Goal: Submit feedback/report problem: Submit feedback/report problem

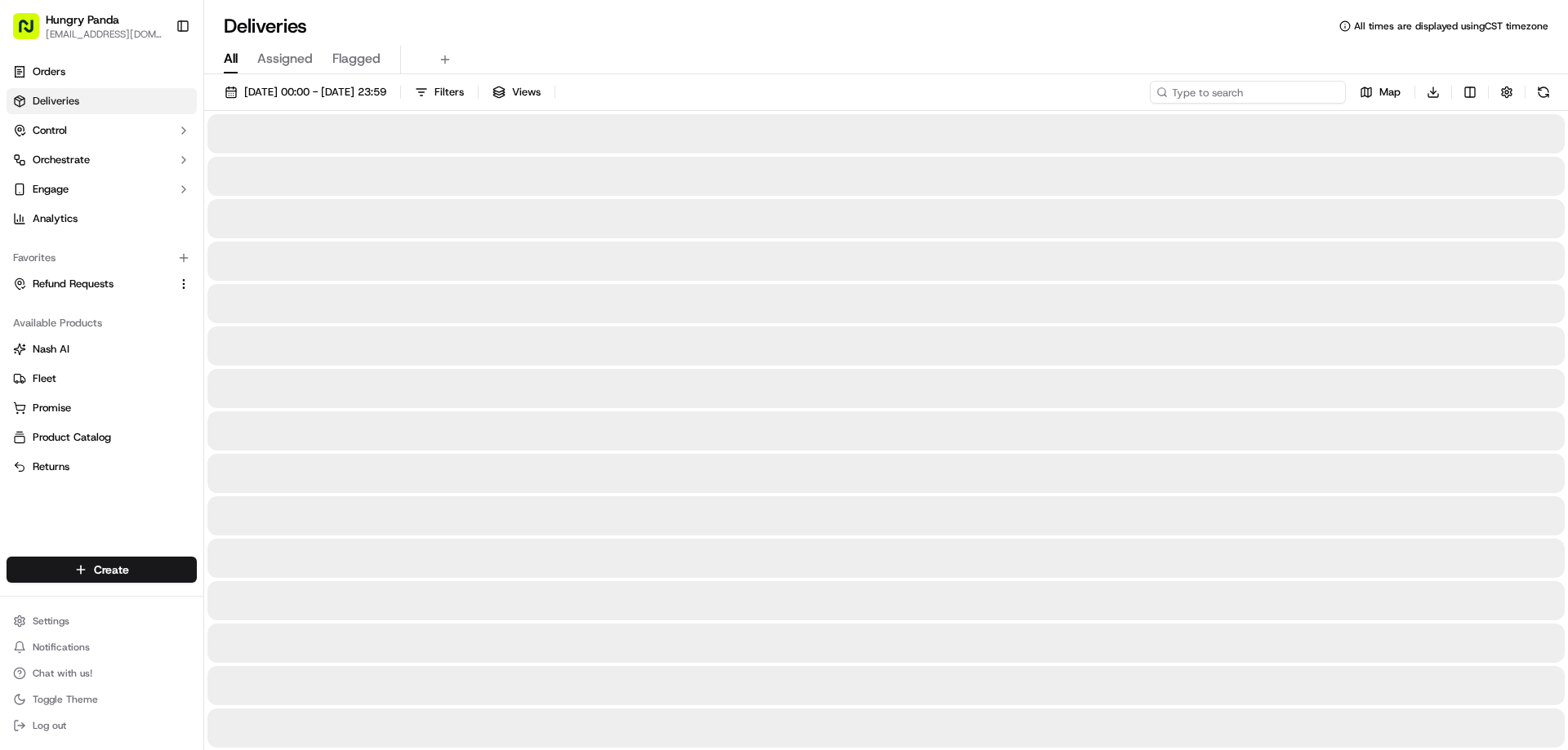
click at [1264, 98] on input at bounding box center [1248, 92] width 196 height 23
paste input "174042316885779334863"
type input "174042316885779334863"
click at [309, 95] on span "22/09/2025 00:00 - 22/09/2025 23:59" at bounding box center [314, 92] width 142 height 15
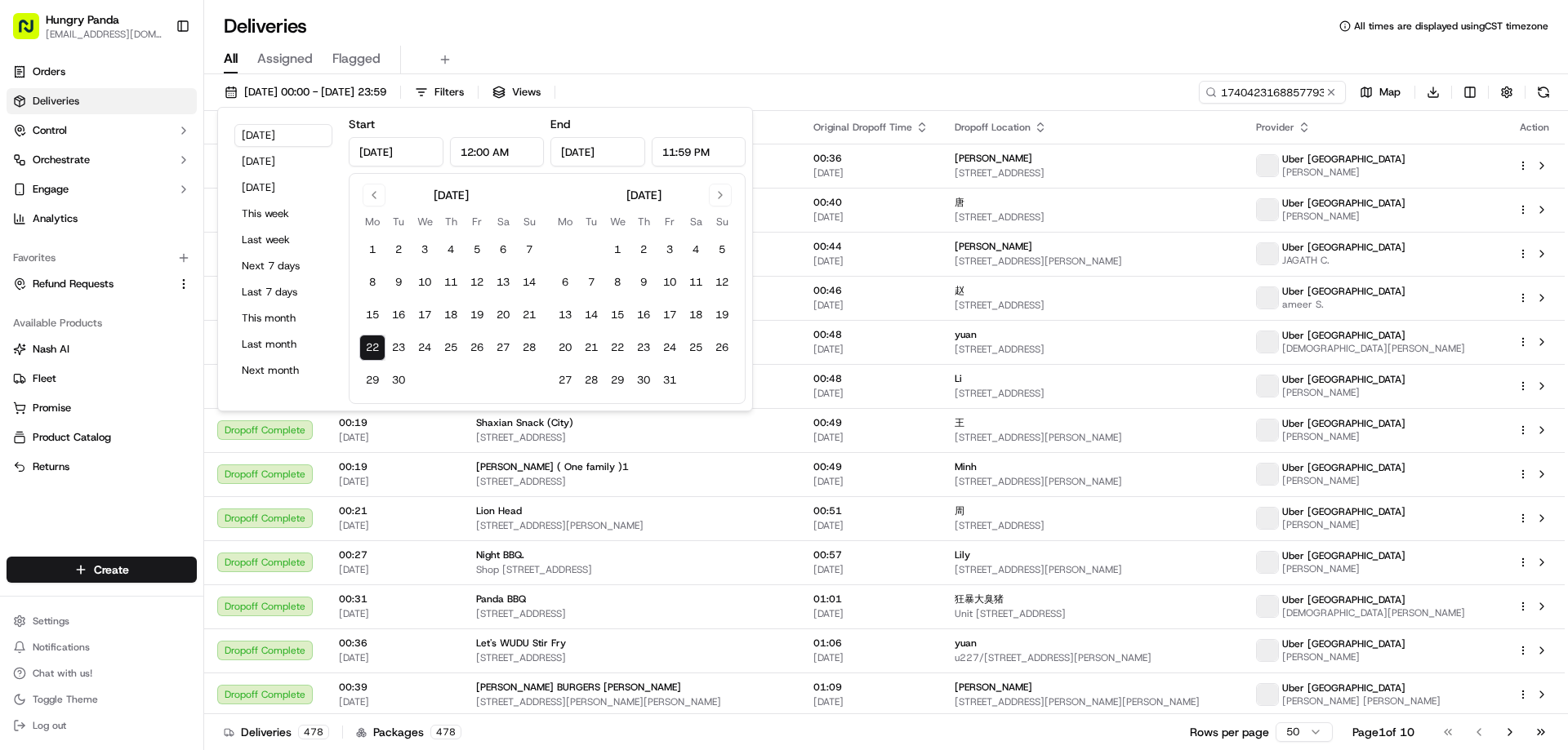
type input "Sep 22, 2025"
type input "12:00 AM"
type input "Sep 22, 2025"
type input "11:59 PM"
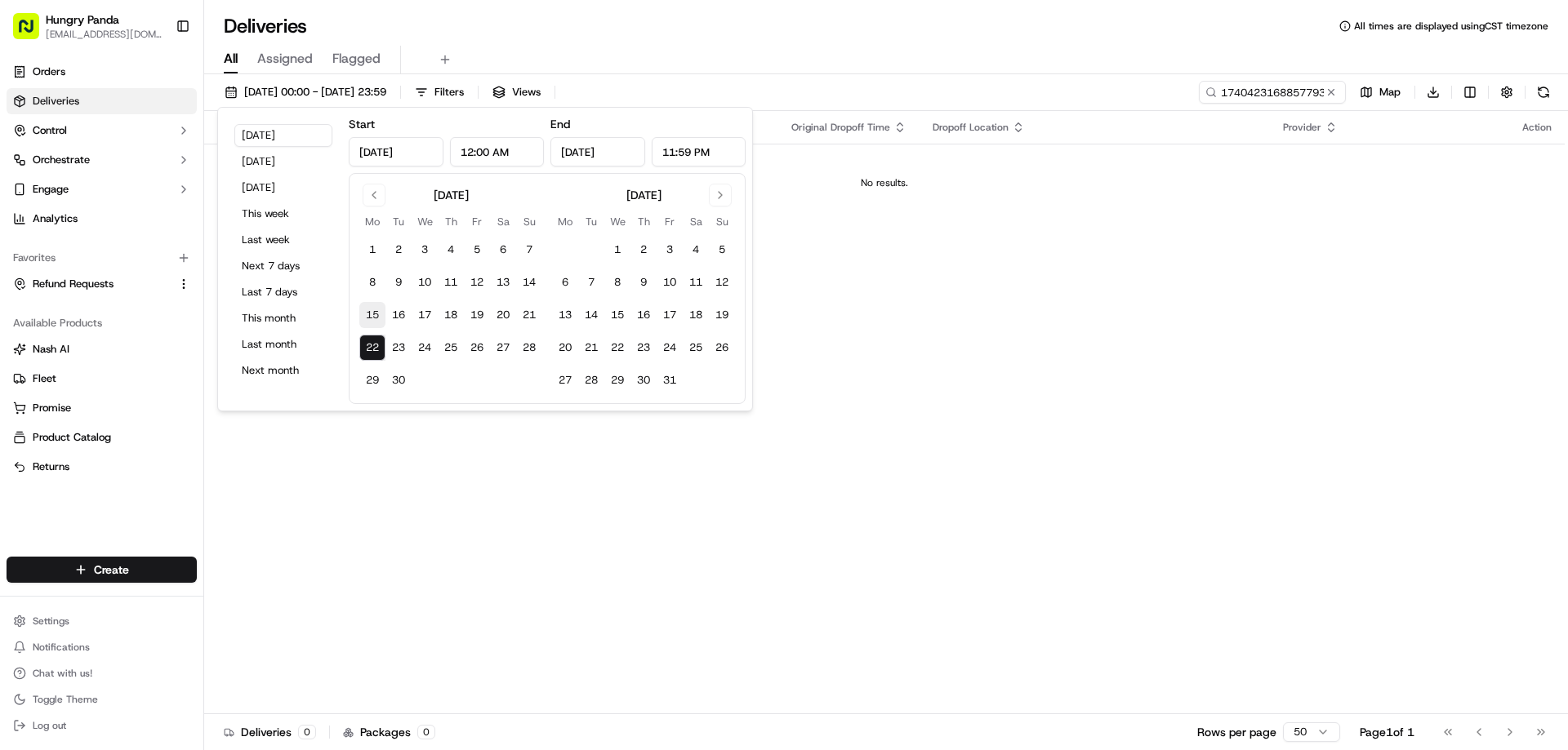
click at [374, 315] on button "15" at bounding box center [373, 315] width 26 height 26
type input "Sep 15, 2025"
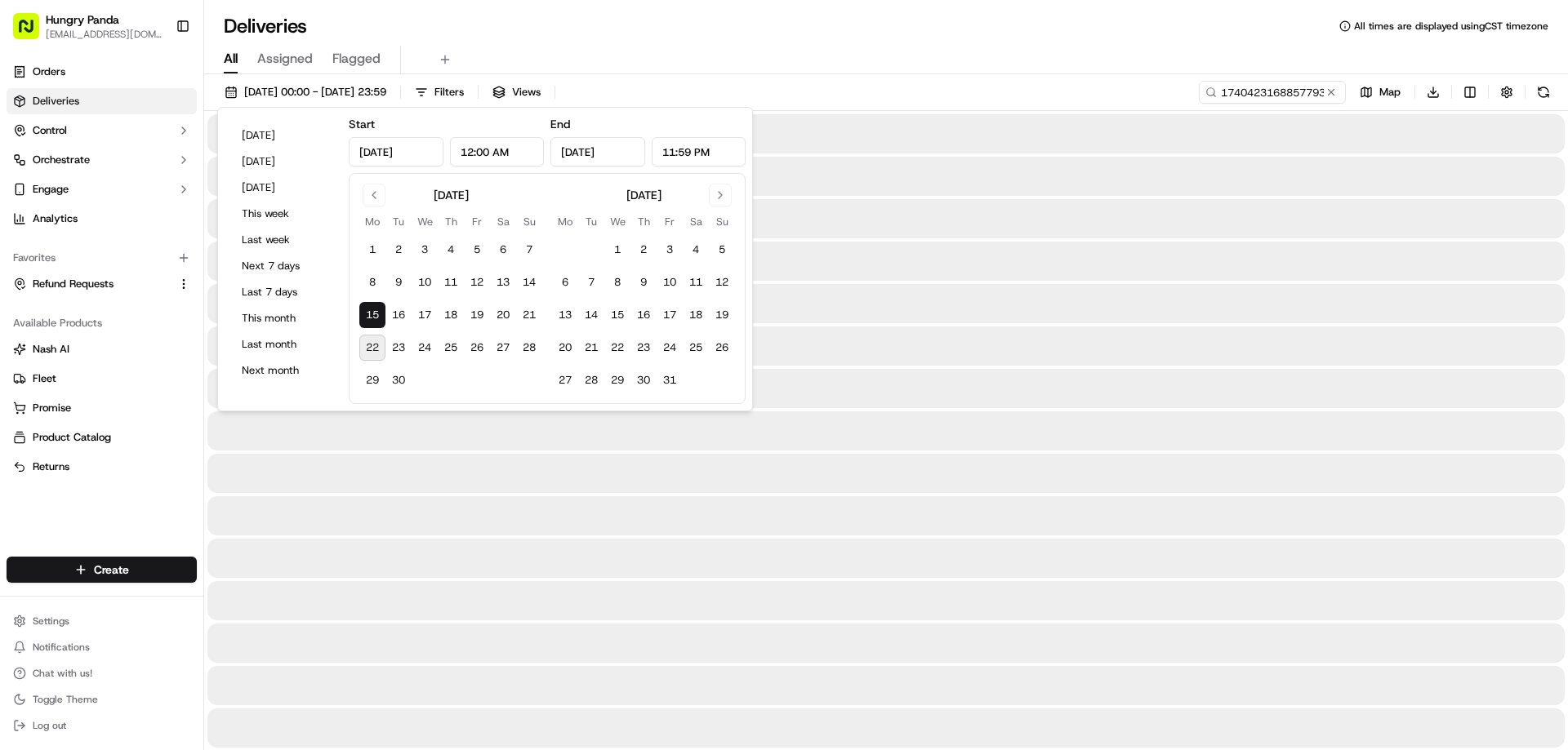
click at [370, 340] on button "22" at bounding box center [373, 348] width 26 height 26
type input "Sep 22, 2025"
click at [925, 66] on div "All Assigned Flagged" at bounding box center [886, 59] width 1364 height 29
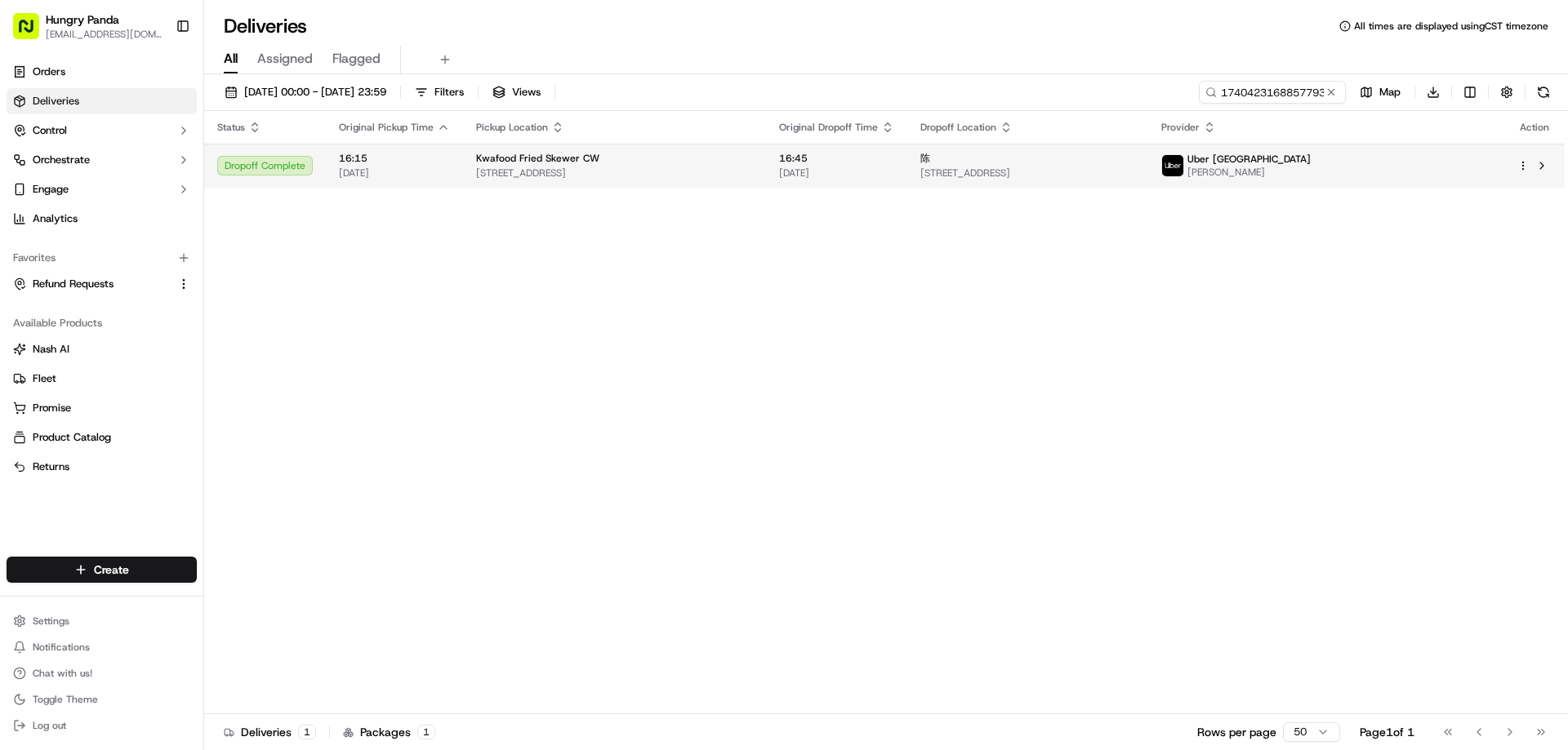
click at [854, 186] on td "16:45 21/09/2025" at bounding box center [837, 165] width 142 height 44
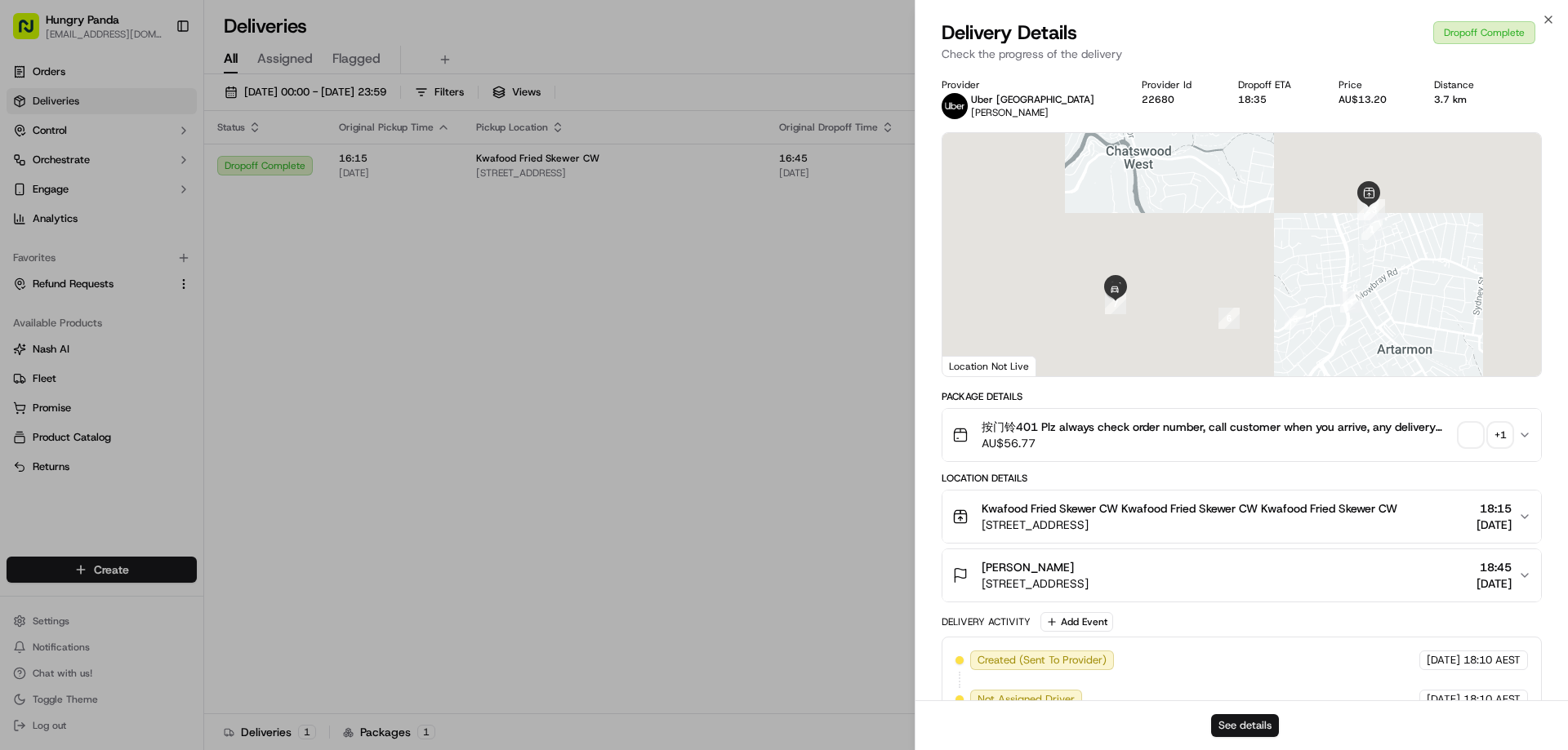
click at [1242, 730] on button "See details" at bounding box center [1245, 725] width 67 height 23
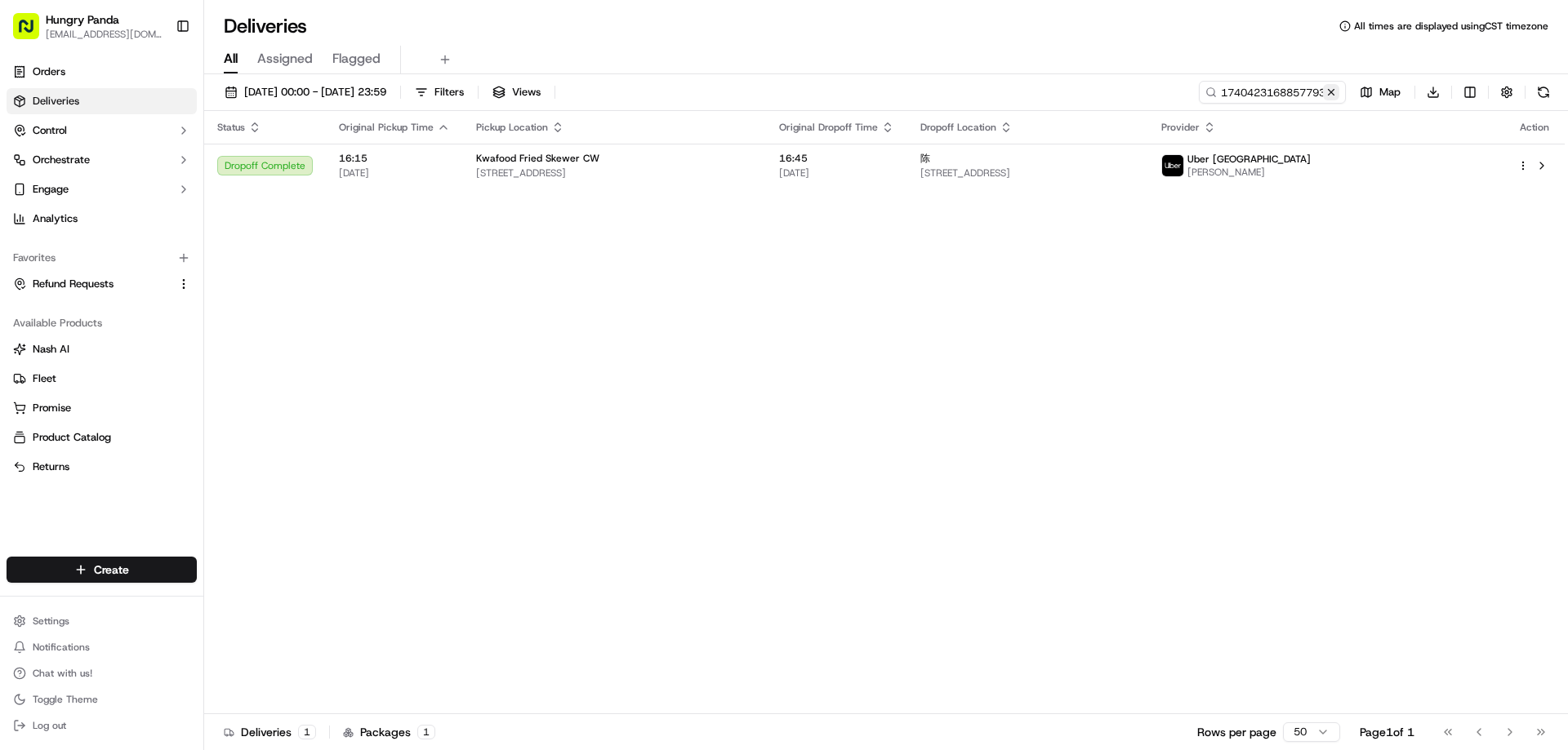
click at [1334, 93] on button at bounding box center [1331, 92] width 16 height 16
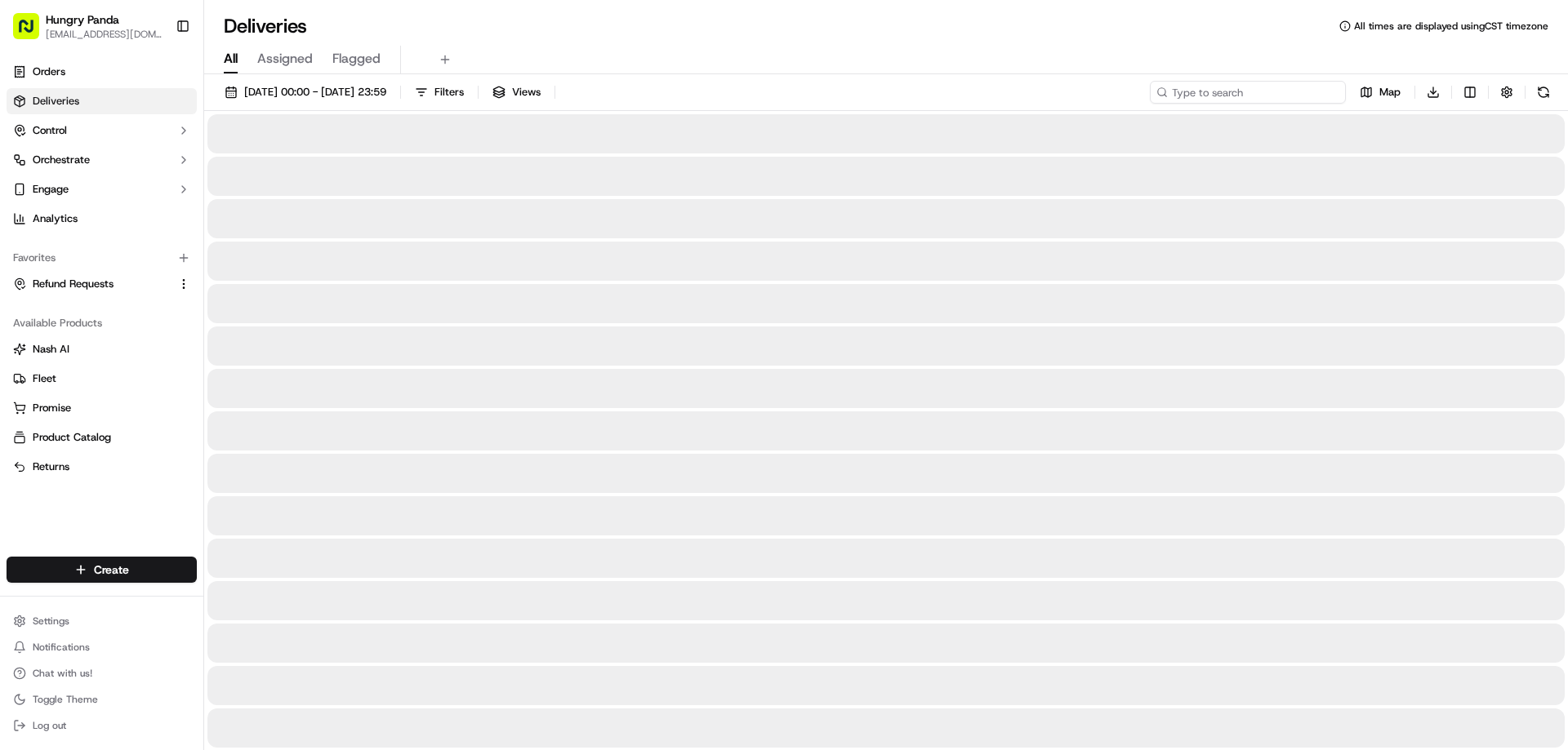
click at [1331, 93] on input at bounding box center [1248, 92] width 196 height 23
paste input "824842620805975828607"
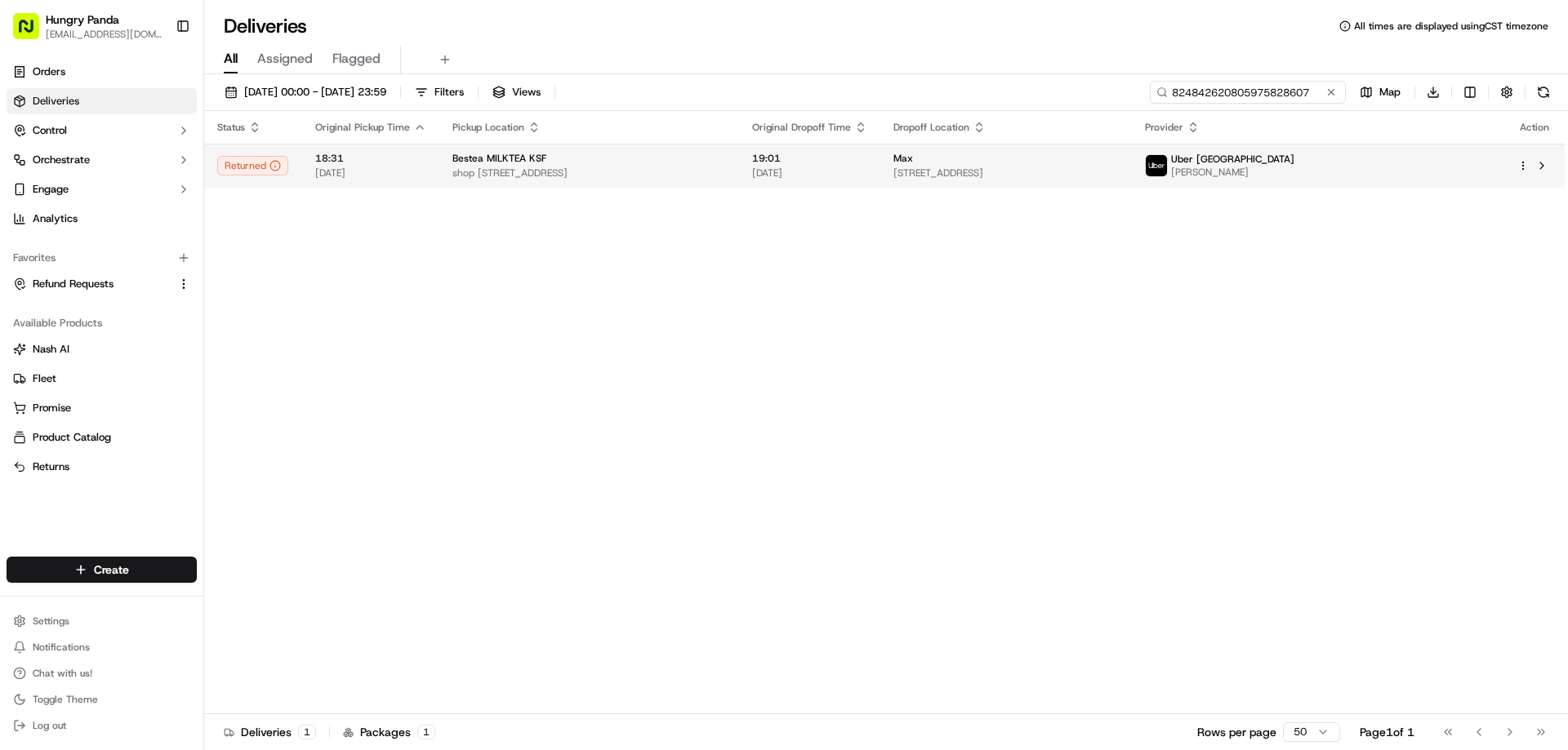
type input "824842620805975828607"
click at [867, 178] on span "21/09/2025" at bounding box center [810, 172] width 115 height 13
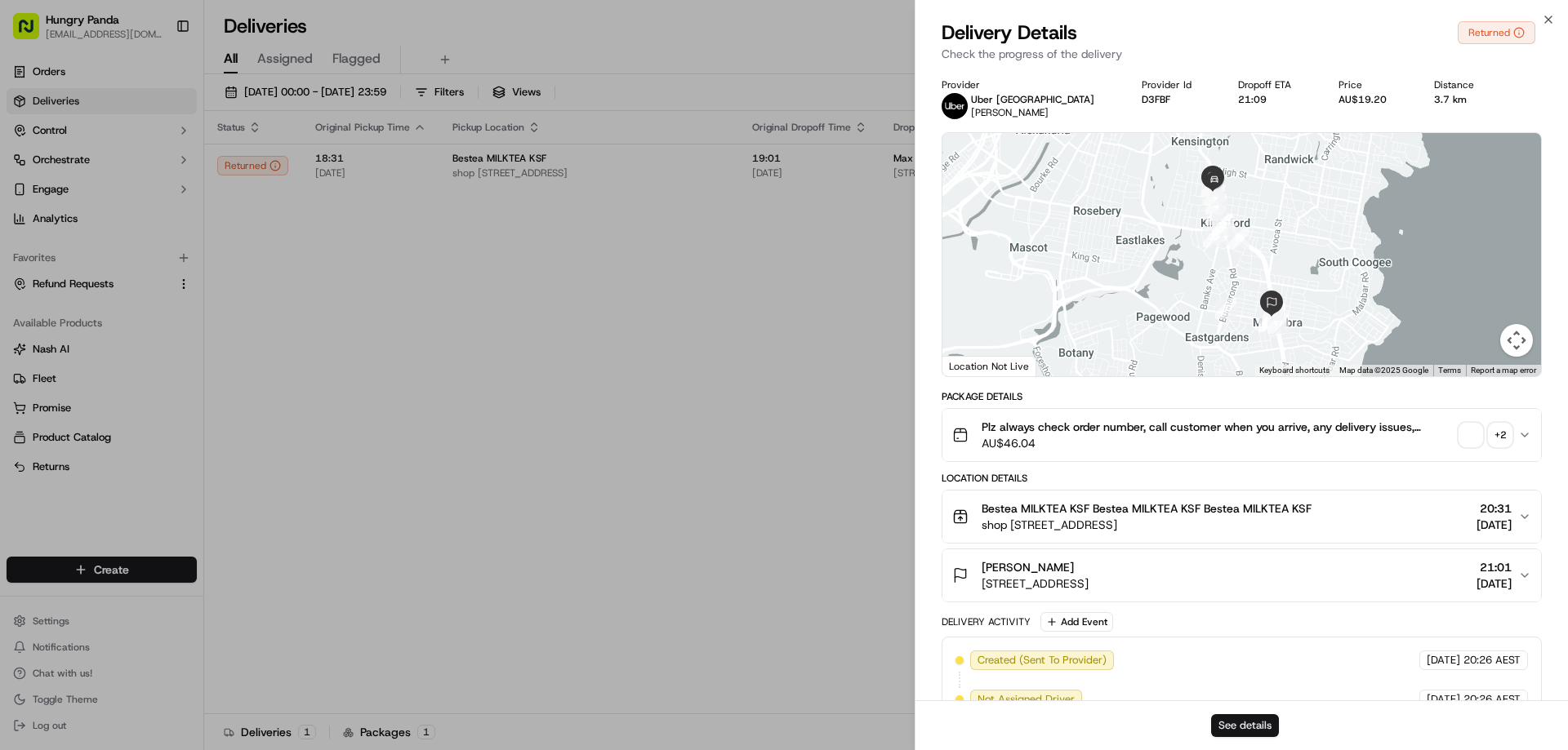
click at [1222, 725] on button "See details" at bounding box center [1245, 725] width 67 height 23
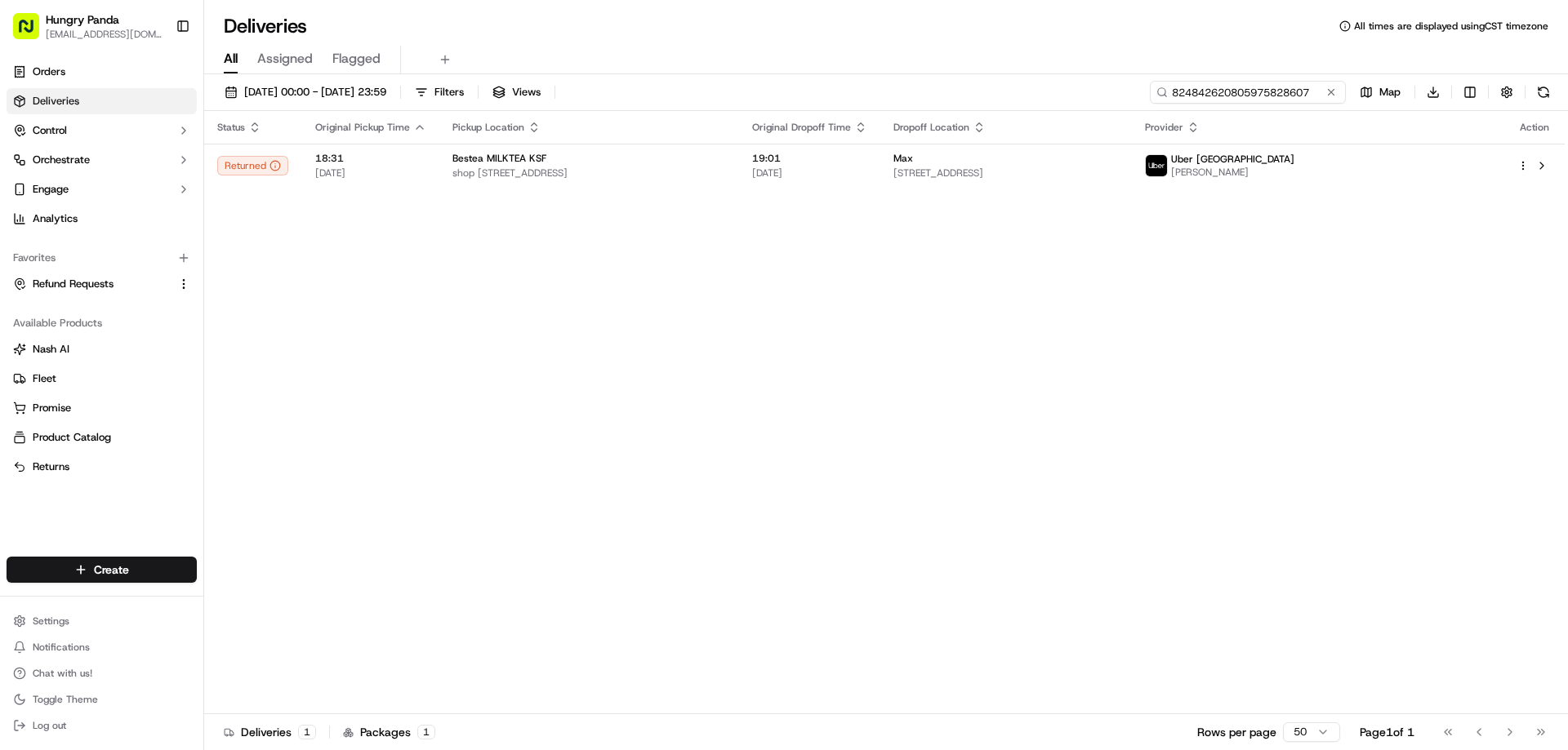
click at [1340, 87] on input "824842620805975828607" at bounding box center [1248, 92] width 196 height 23
click at [1333, 91] on button at bounding box center [1331, 92] width 16 height 16
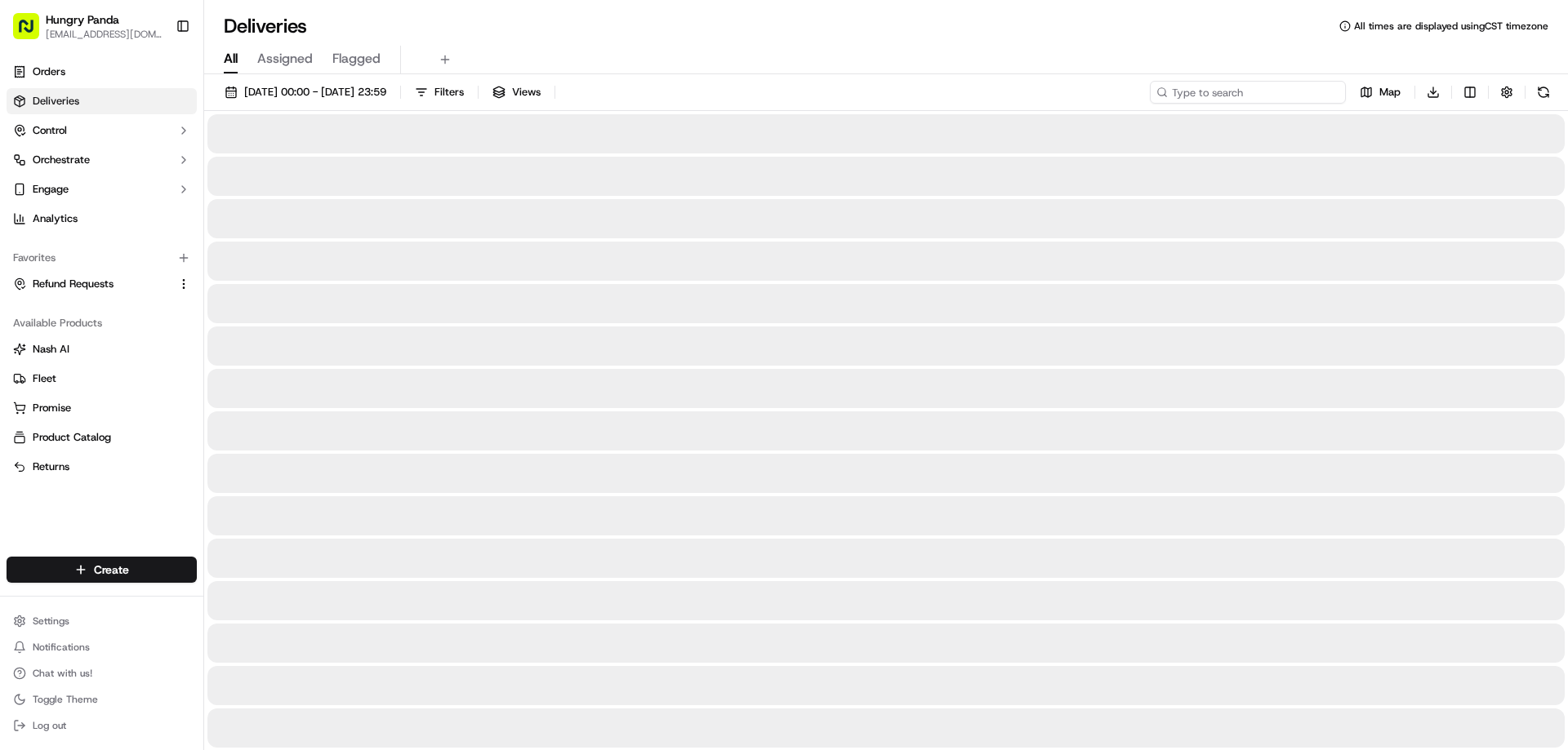
click at [1333, 91] on input at bounding box center [1248, 92] width 196 height 23
paste input "3753446998957720231563"
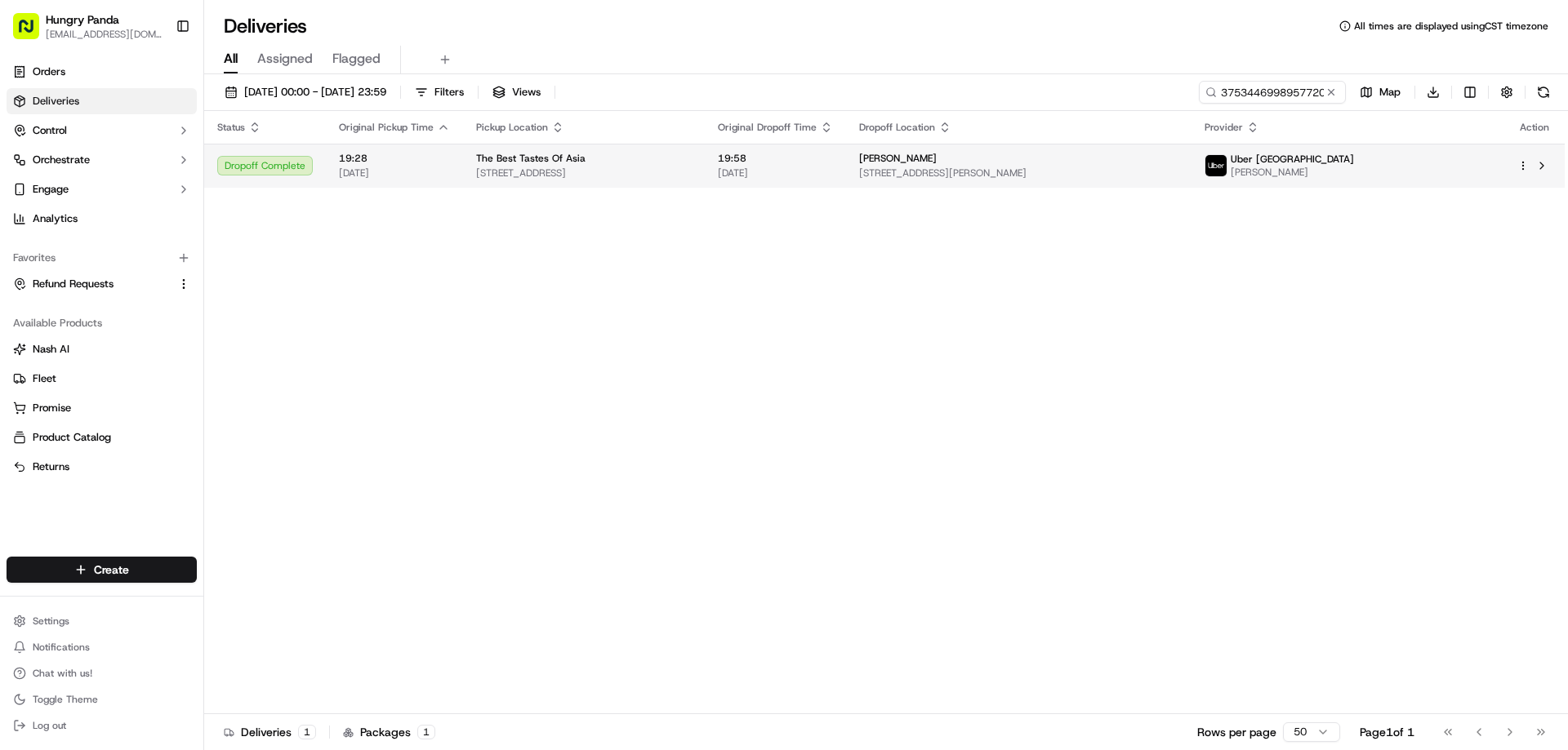
click at [705, 183] on td "The Best Tastes Of Asia 321 Anzac Parade, Kingsford NSW 2032, Australia" at bounding box center [584, 165] width 242 height 44
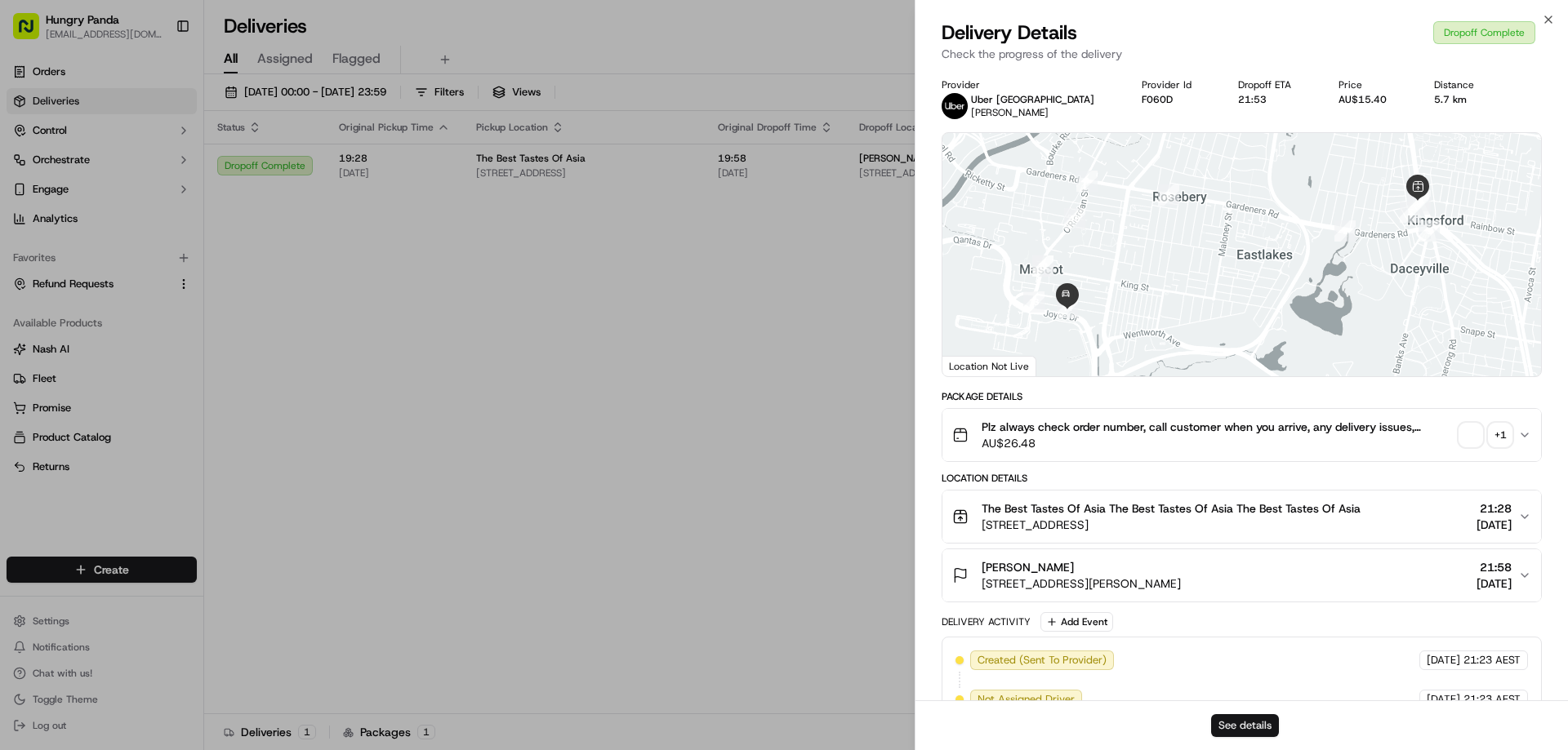
click at [1236, 720] on button "See details" at bounding box center [1245, 725] width 67 height 23
click at [935, 234] on div "Provider Uber Australia JAMEL B. Provider Id F060D Dropoff ETA 21:53 Price AU$1…" at bounding box center [1242, 557] width 652 height 978
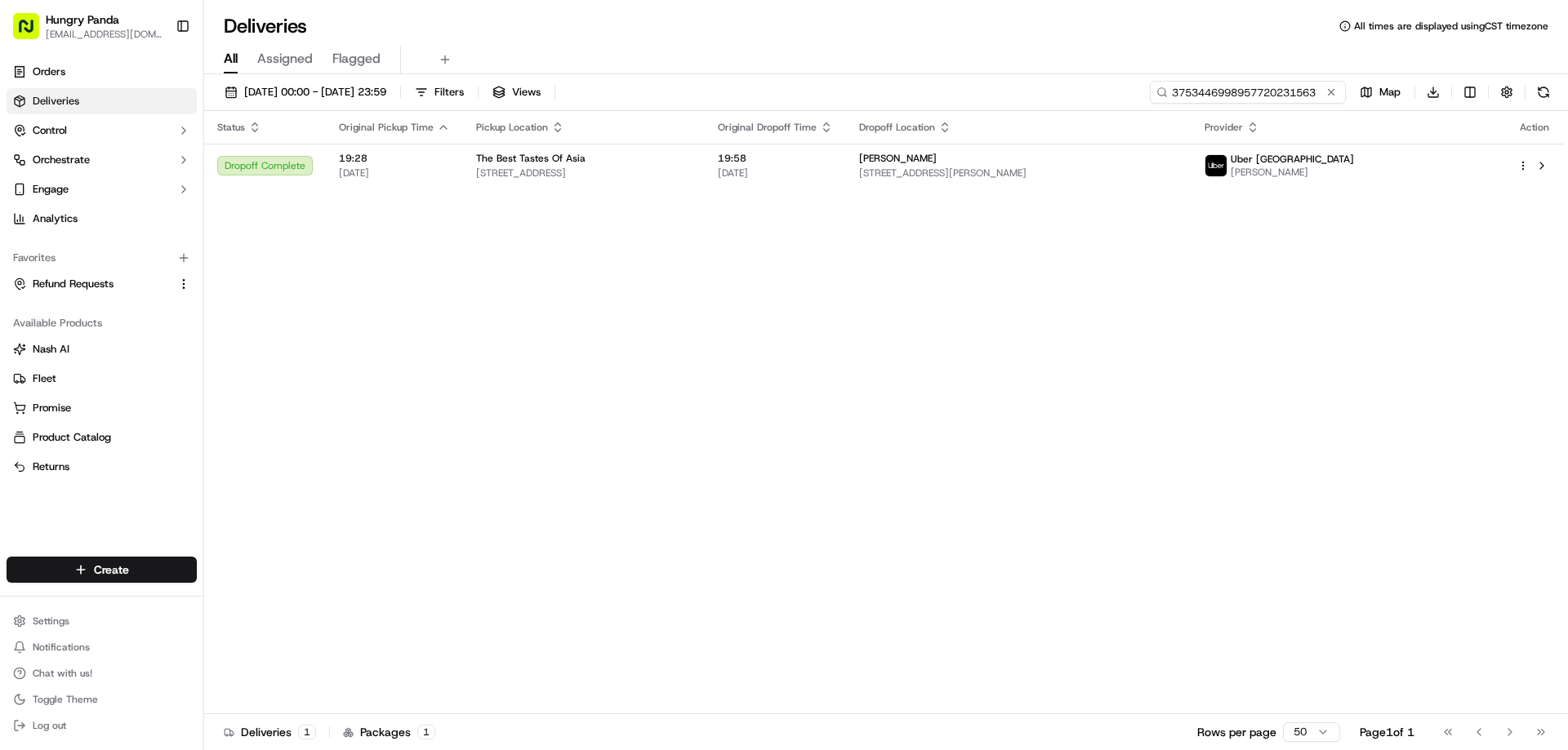
click at [1340, 90] on input "3753446998957720231563" at bounding box center [1248, 92] width 196 height 23
paste input "63421968855705132108"
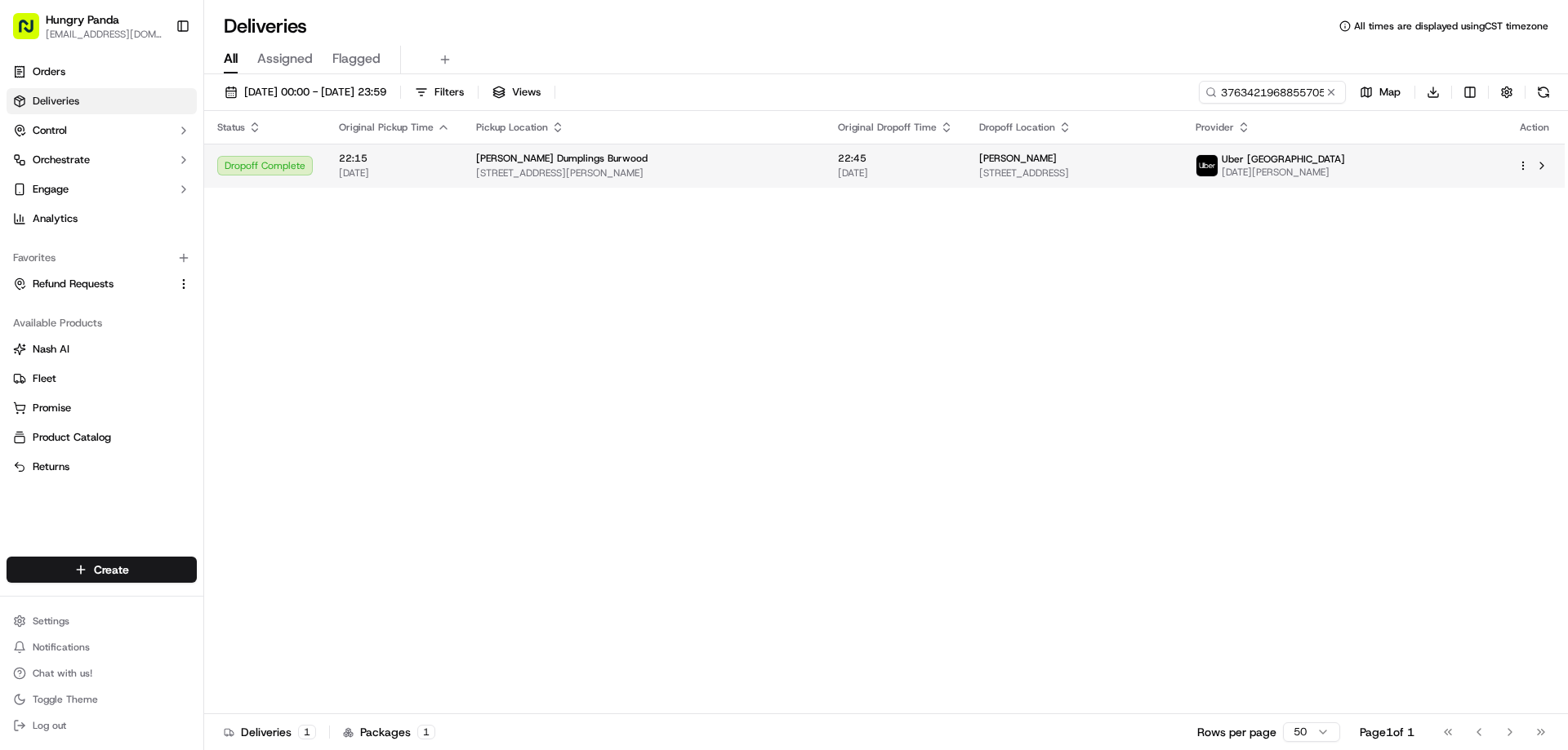
click at [891, 177] on span "21/09/2025" at bounding box center [895, 172] width 115 height 13
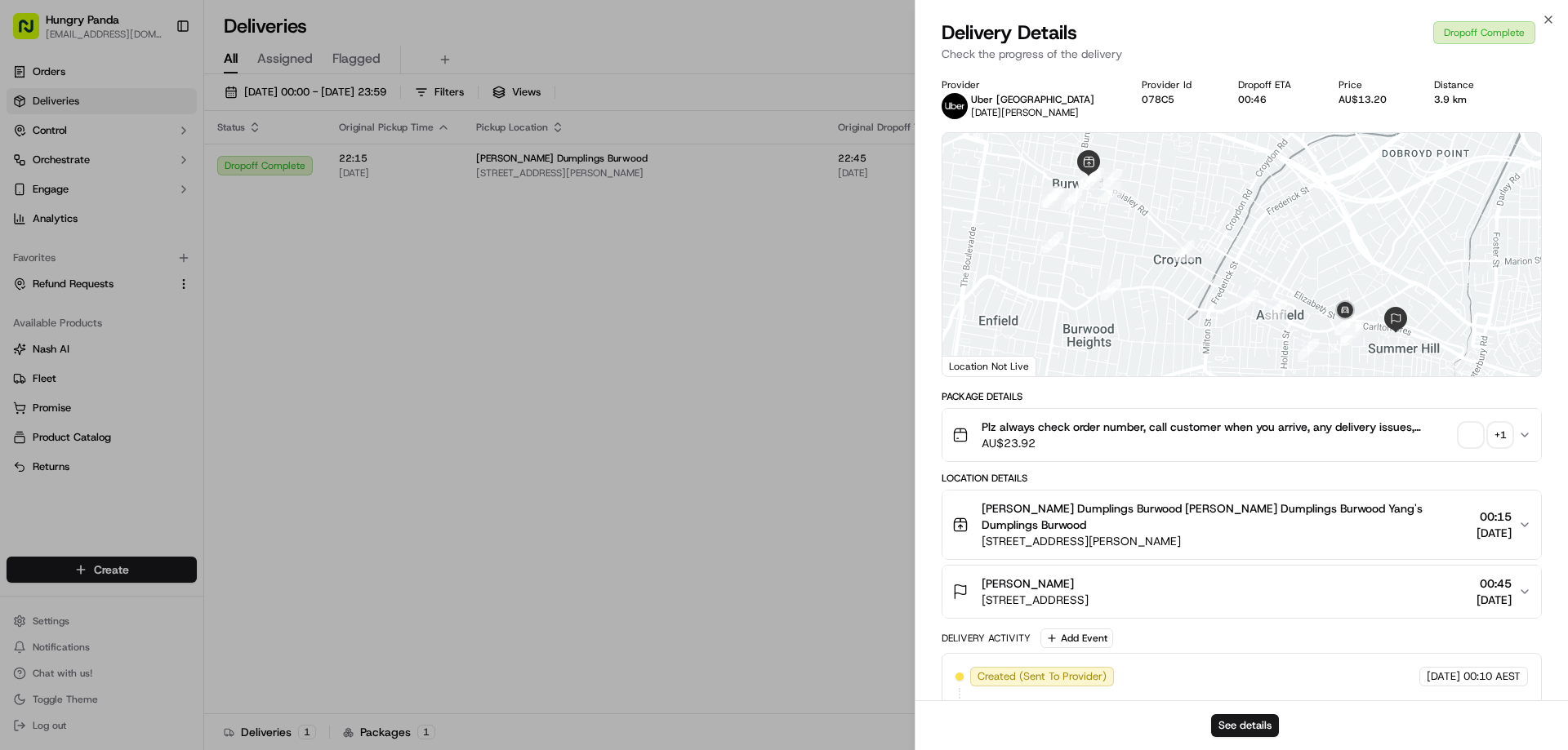
click at [1228, 713] on div "See details" at bounding box center [1242, 725] width 652 height 50
click at [1236, 714] on button "See details" at bounding box center [1245, 725] width 67 height 23
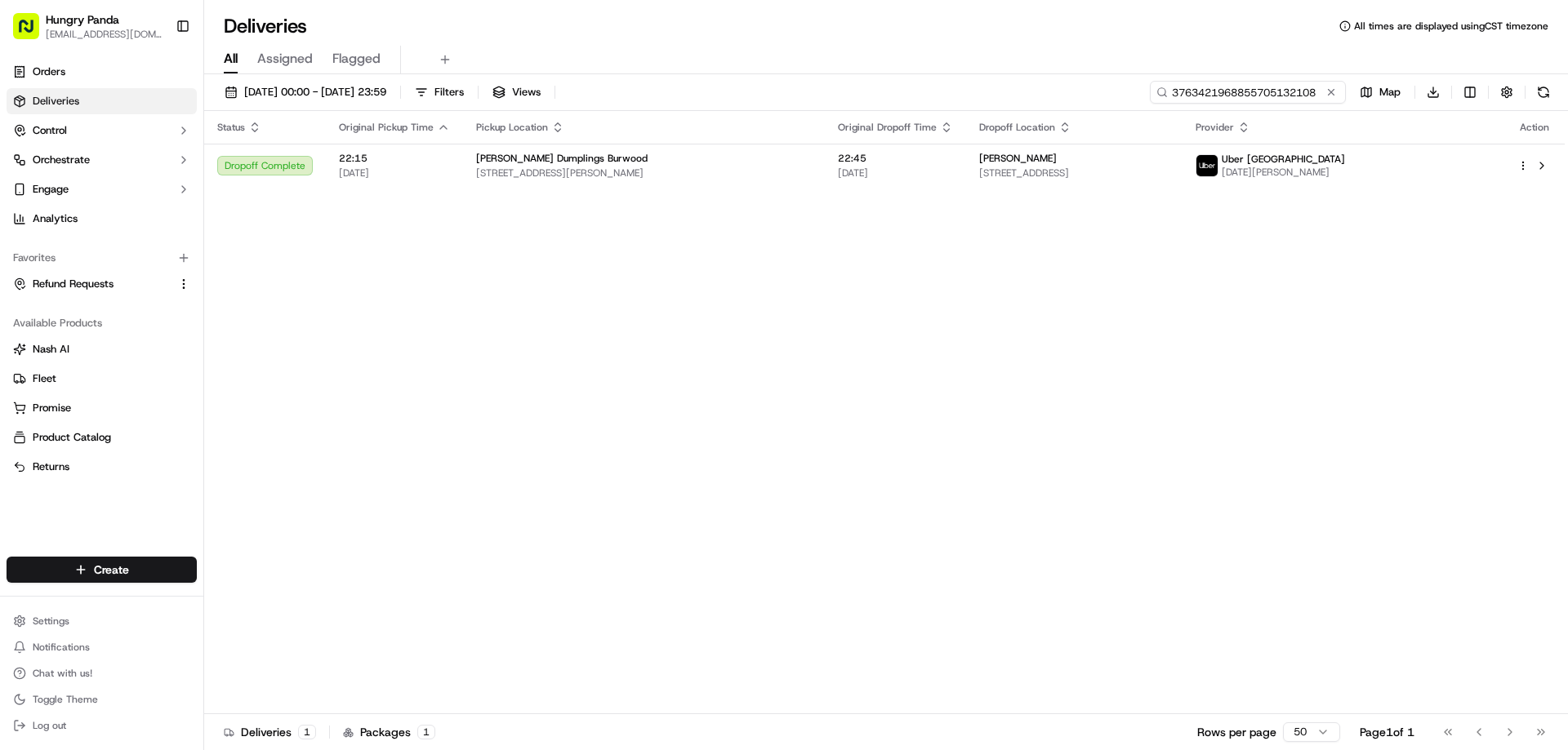
click at [1234, 90] on input "3763421968855705132108" at bounding box center [1248, 92] width 196 height 23
paste input "49548502835677401563"
type input "349548502835677401563"
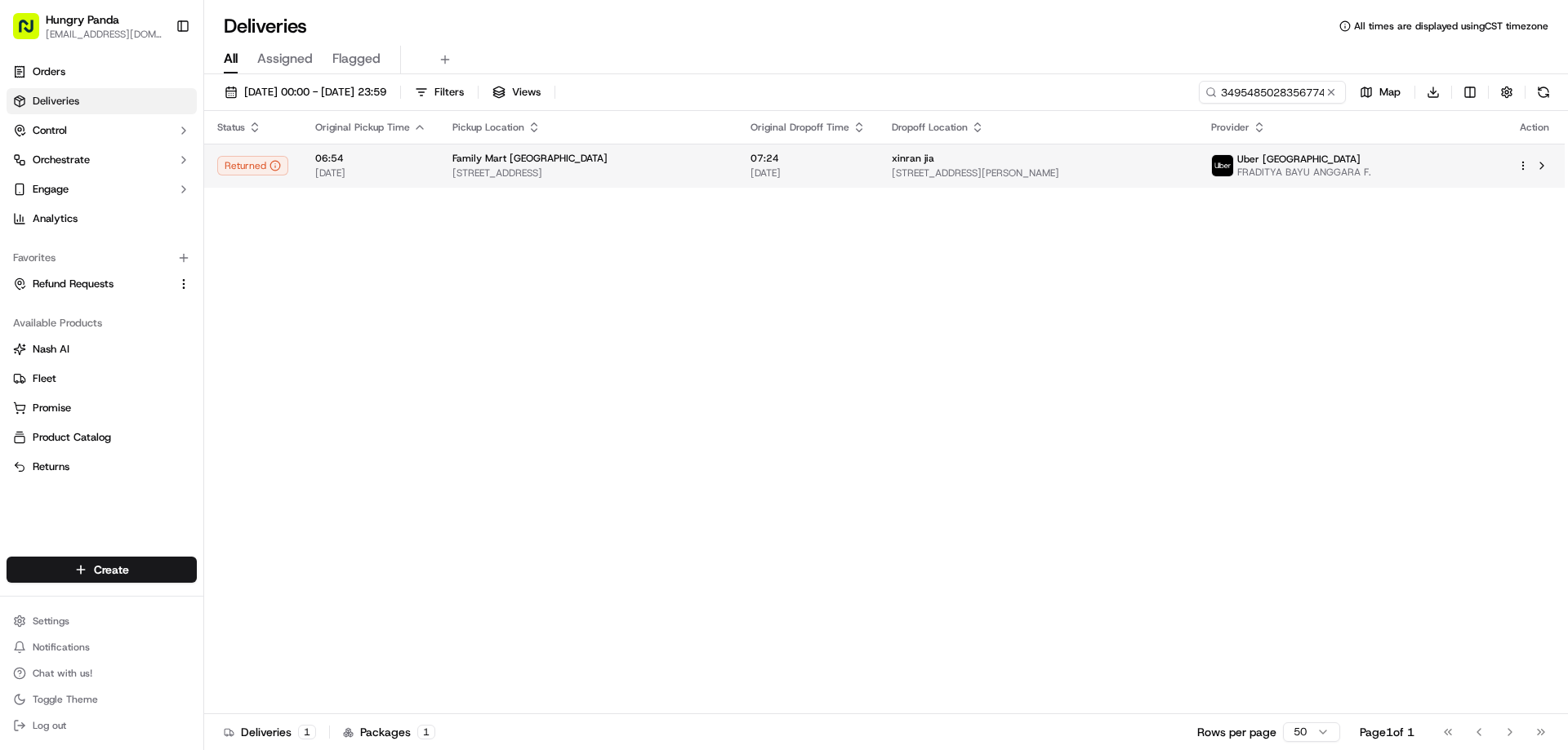
click at [912, 160] on td "xinran jia 136 Ross Street, Forest Lodge NSW 2037, Australia" at bounding box center [1037, 165] width 318 height 44
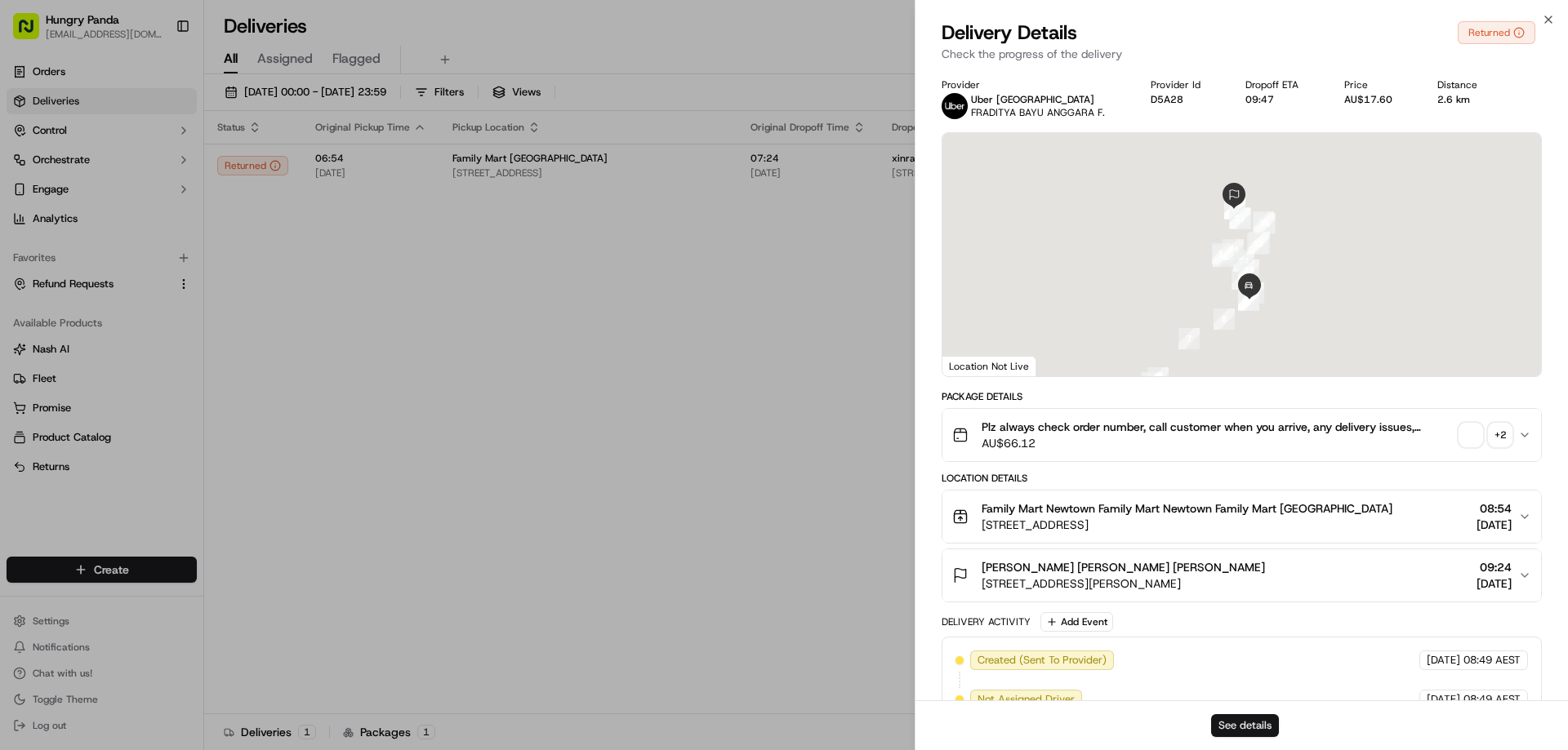
click at [1233, 725] on button "See details" at bounding box center [1245, 725] width 67 height 23
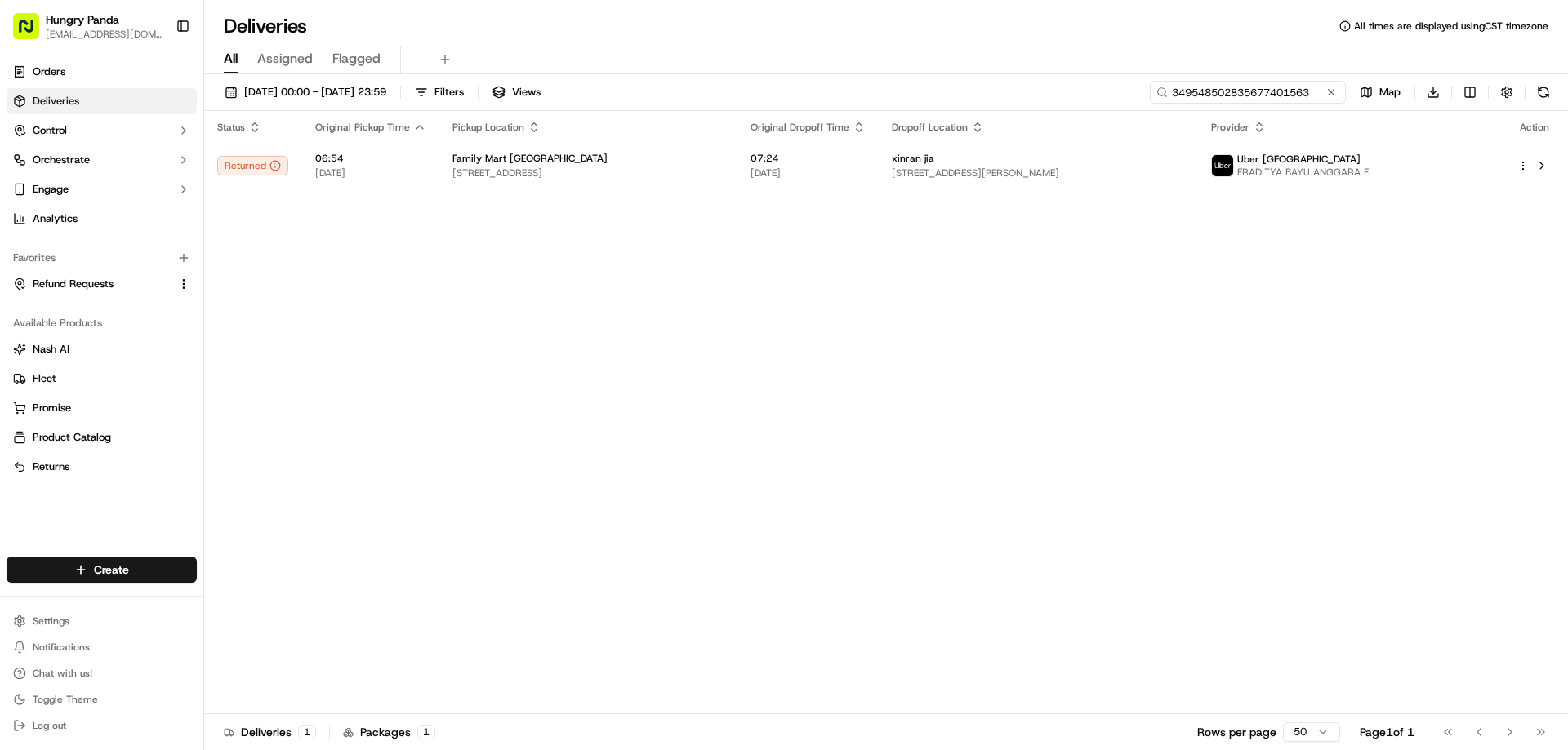
click at [1340, 98] on input "349548502835677401563" at bounding box center [1248, 92] width 196 height 23
click at [1323, 93] on button at bounding box center [1331, 92] width 16 height 16
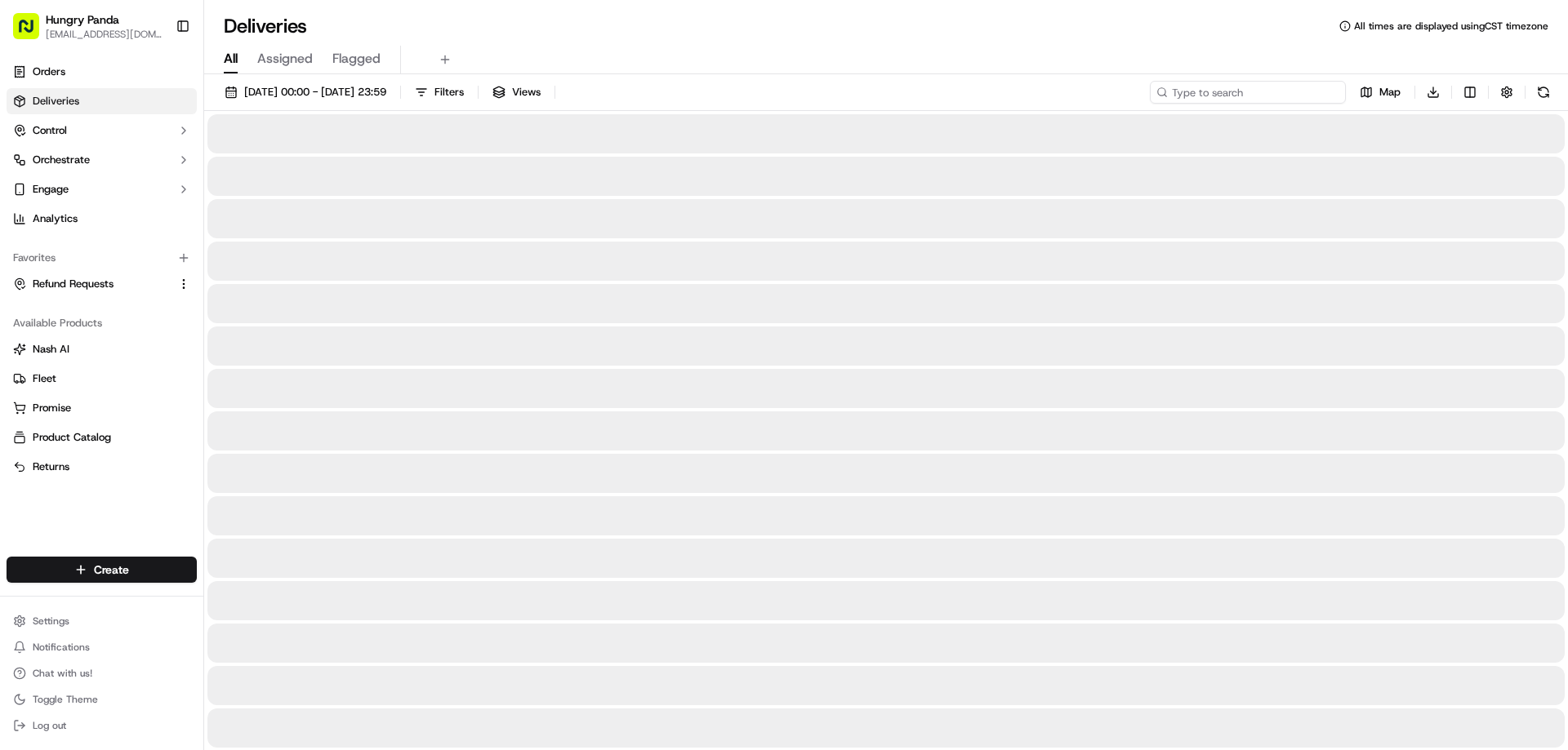
click at [1323, 93] on input at bounding box center [1248, 92] width 196 height 23
paste input "979740017815277288494"
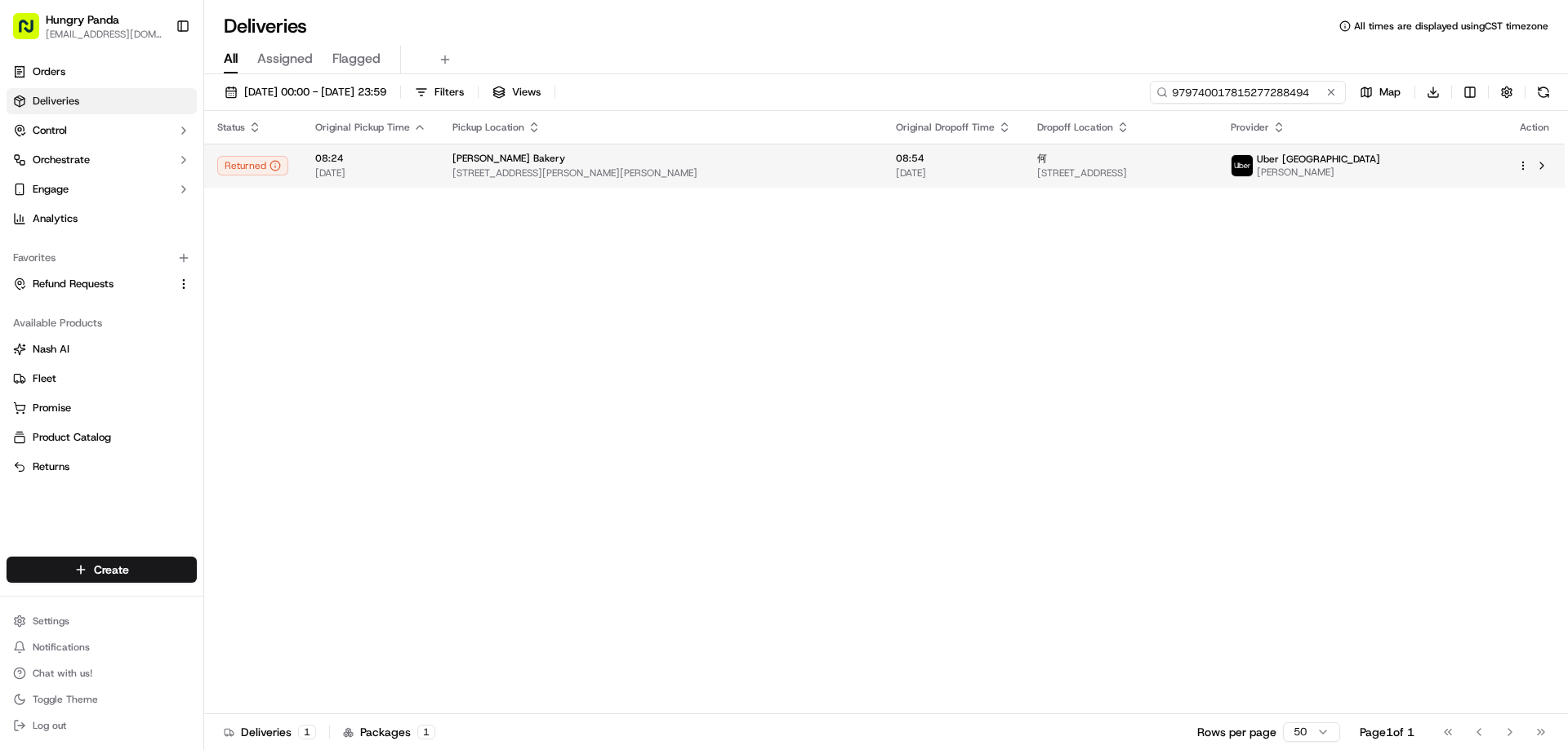
type input "979740017815277288494"
click at [896, 169] on span "[DATE]" at bounding box center [953, 172] width 115 height 13
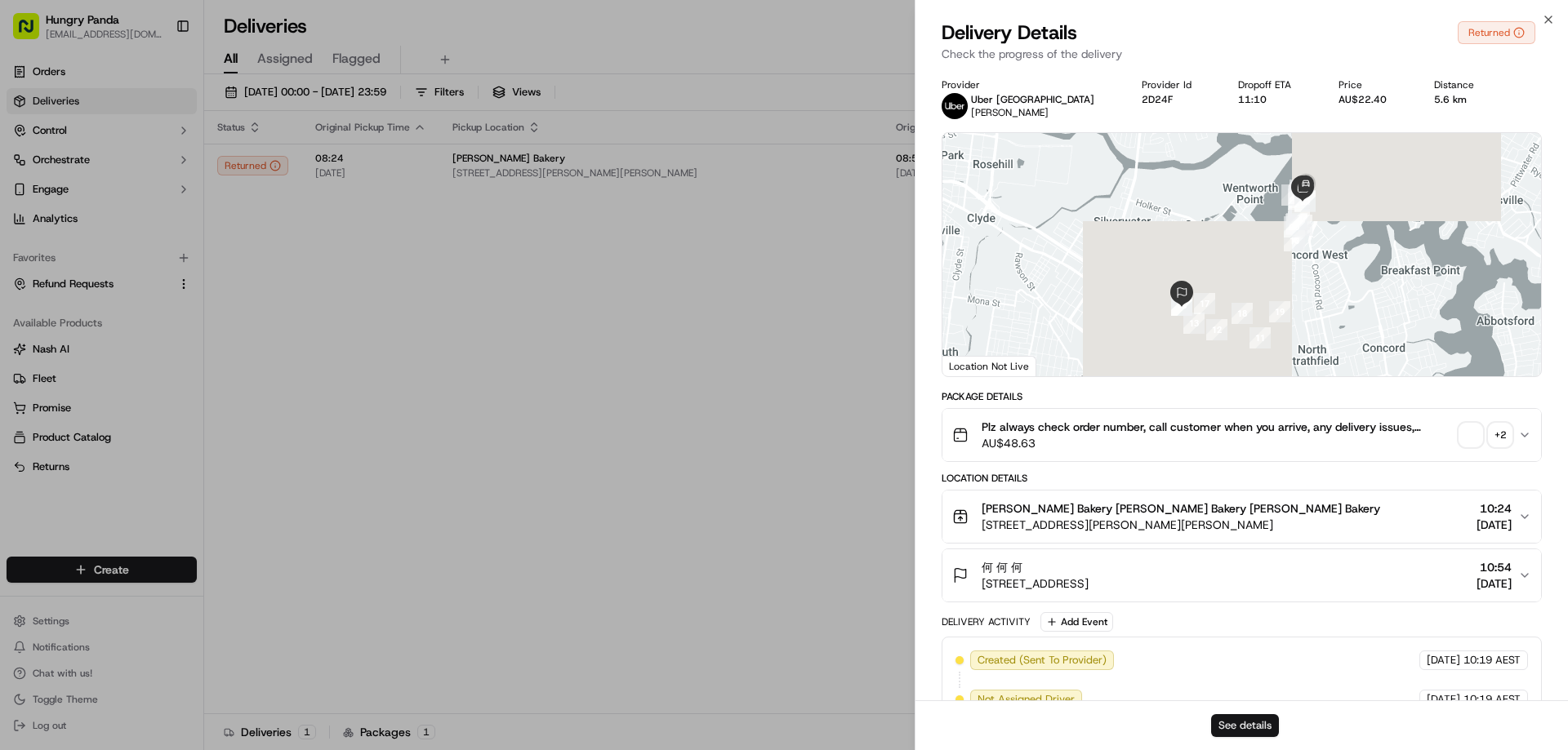
click at [1263, 719] on button "See details" at bounding box center [1245, 725] width 67 height 23
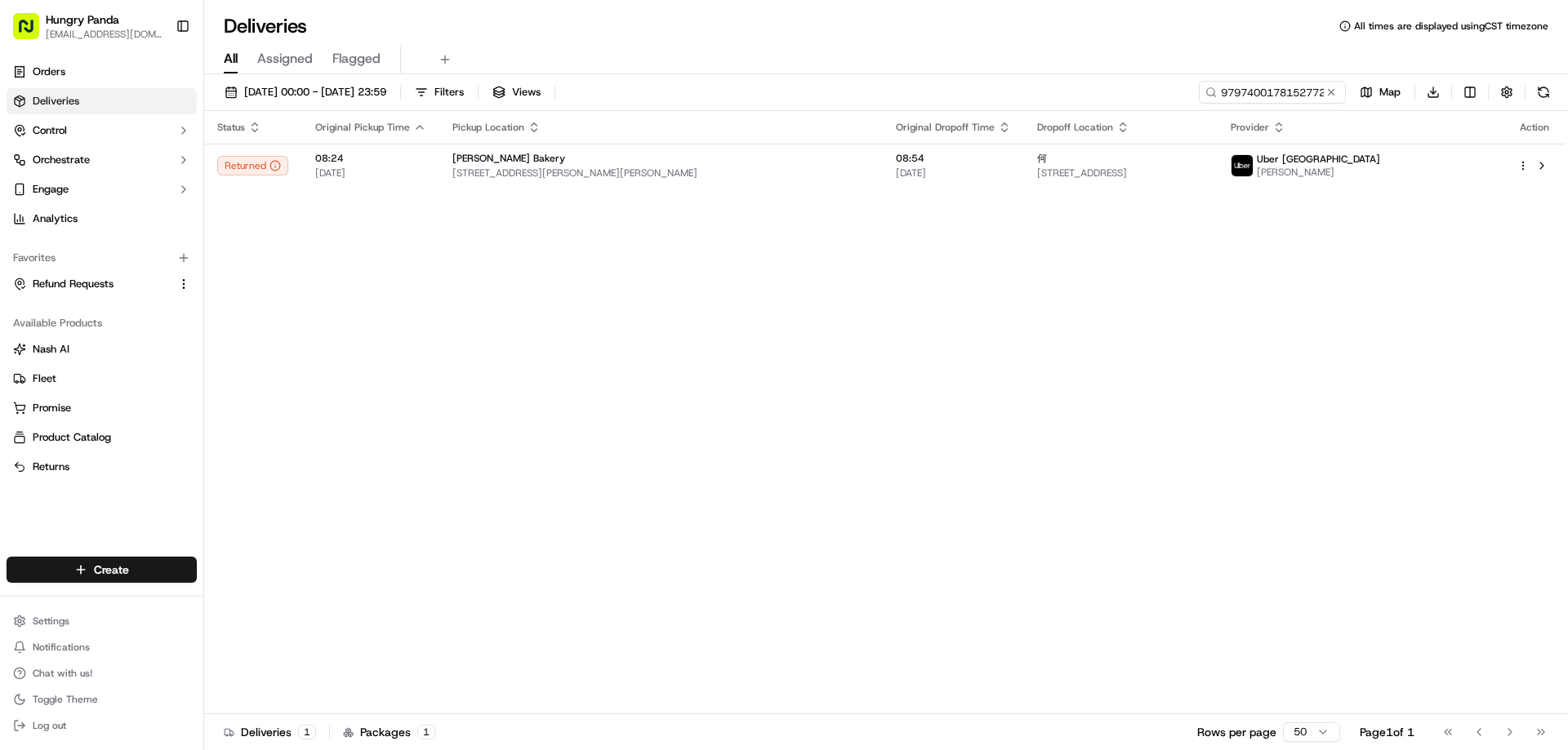
click at [1335, 98] on button at bounding box center [1331, 92] width 16 height 16
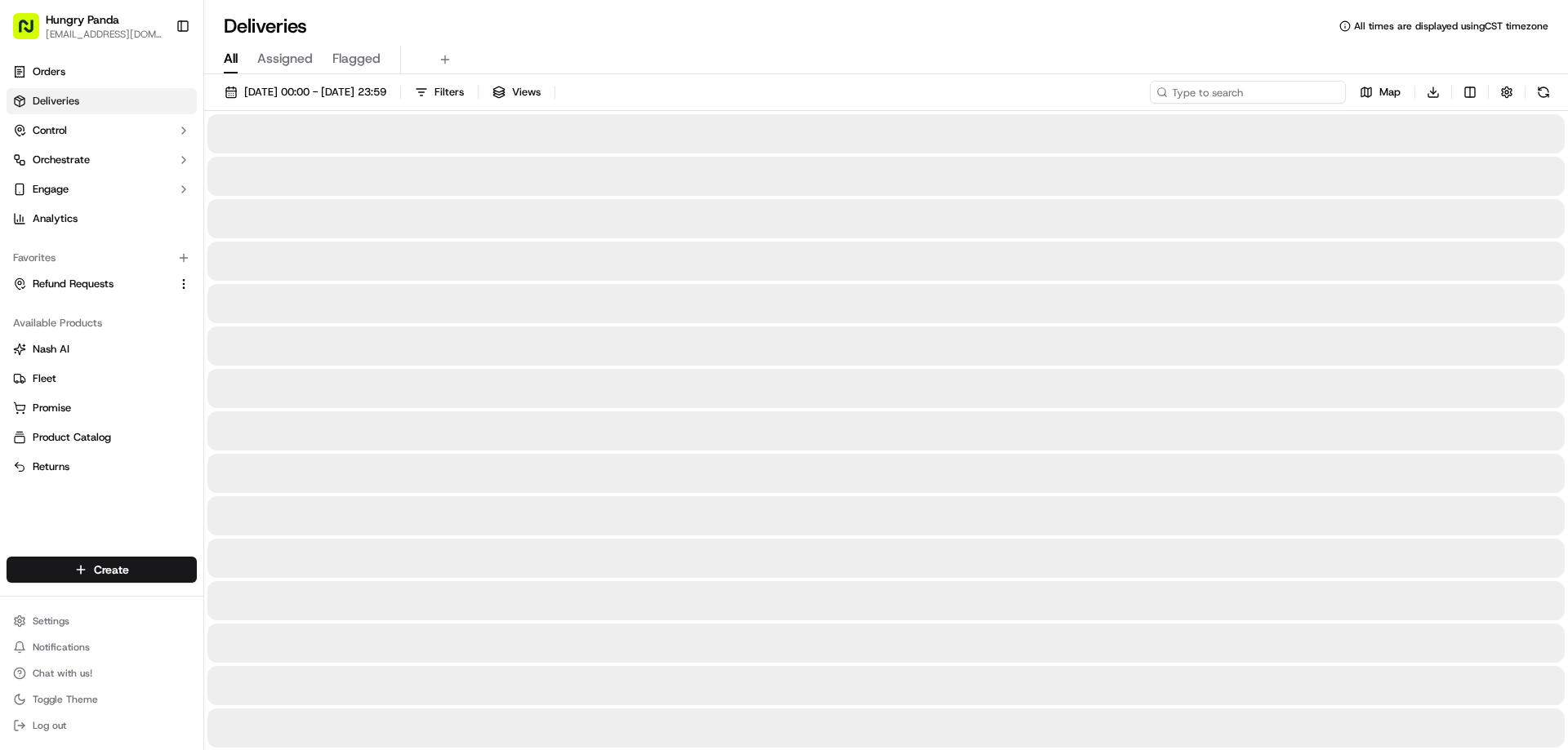
click at [1333, 98] on input at bounding box center [1248, 92] width 196 height 23
paste input "879245302885275626503"
type input "879245302885275626503"
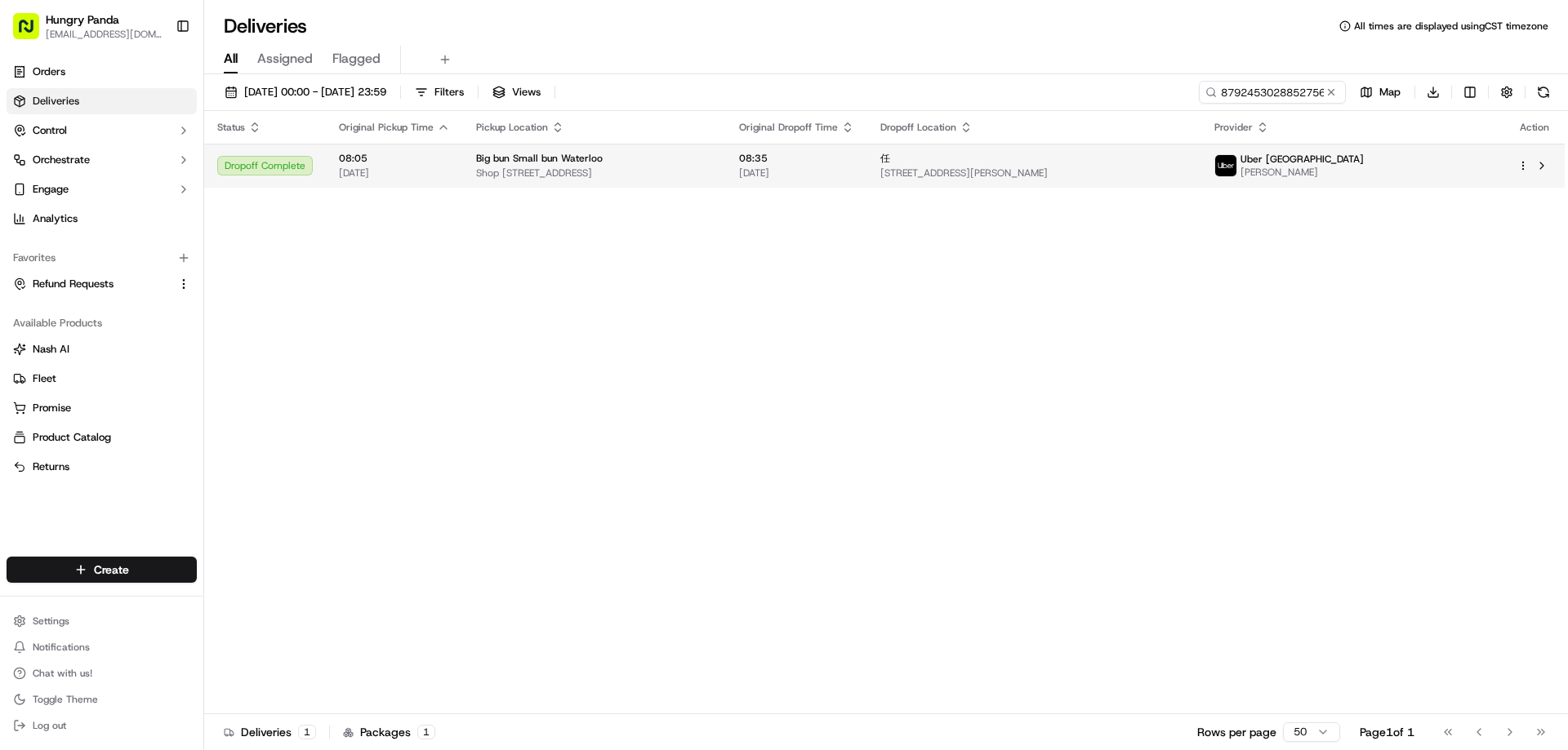
click at [1081, 168] on span "16c Evans Avenue, Eastlakes NSW 2018, Australia" at bounding box center [1034, 172] width 308 height 13
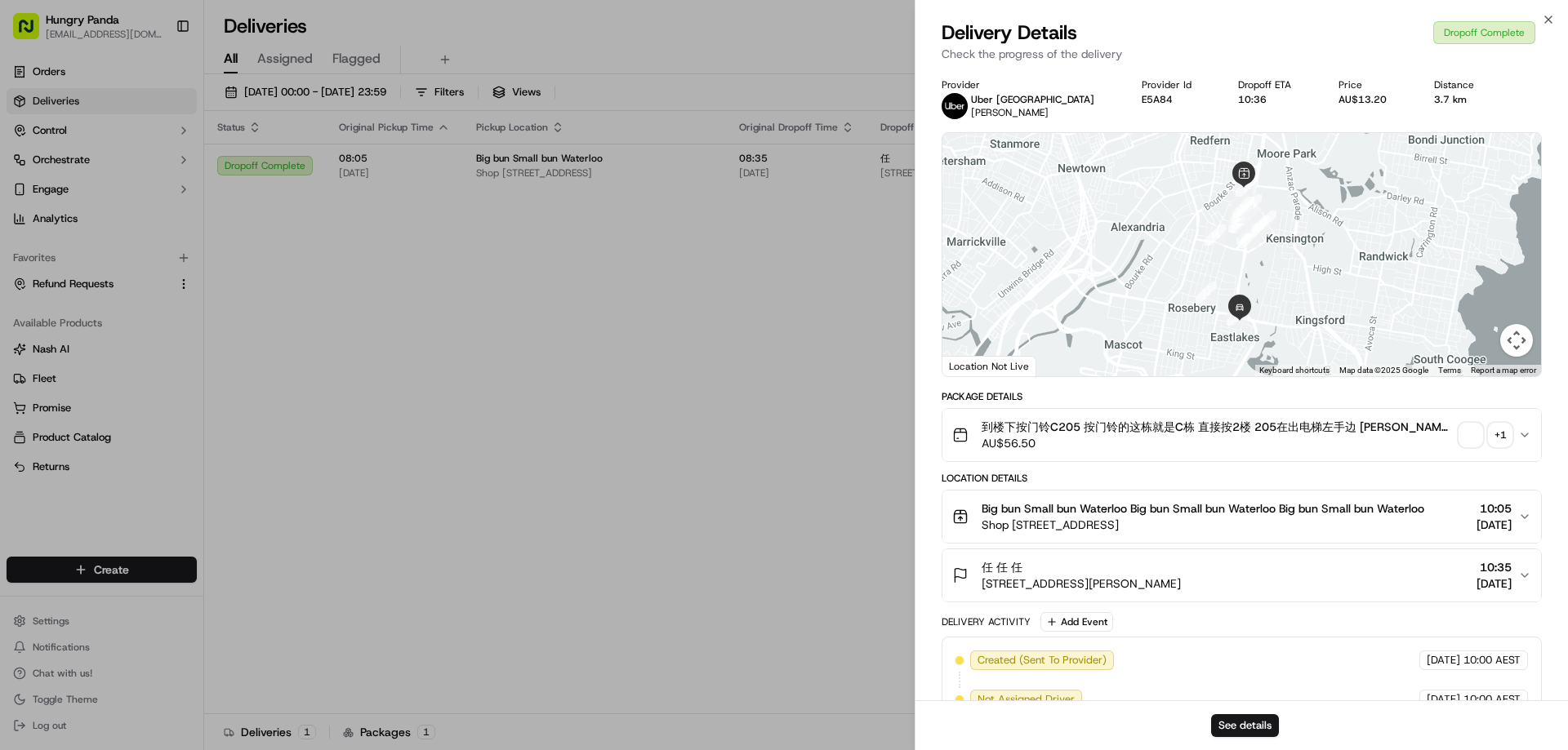
click at [1238, 713] on div "See details" at bounding box center [1242, 725] width 652 height 50
click at [1225, 720] on button "See details" at bounding box center [1245, 725] width 67 height 23
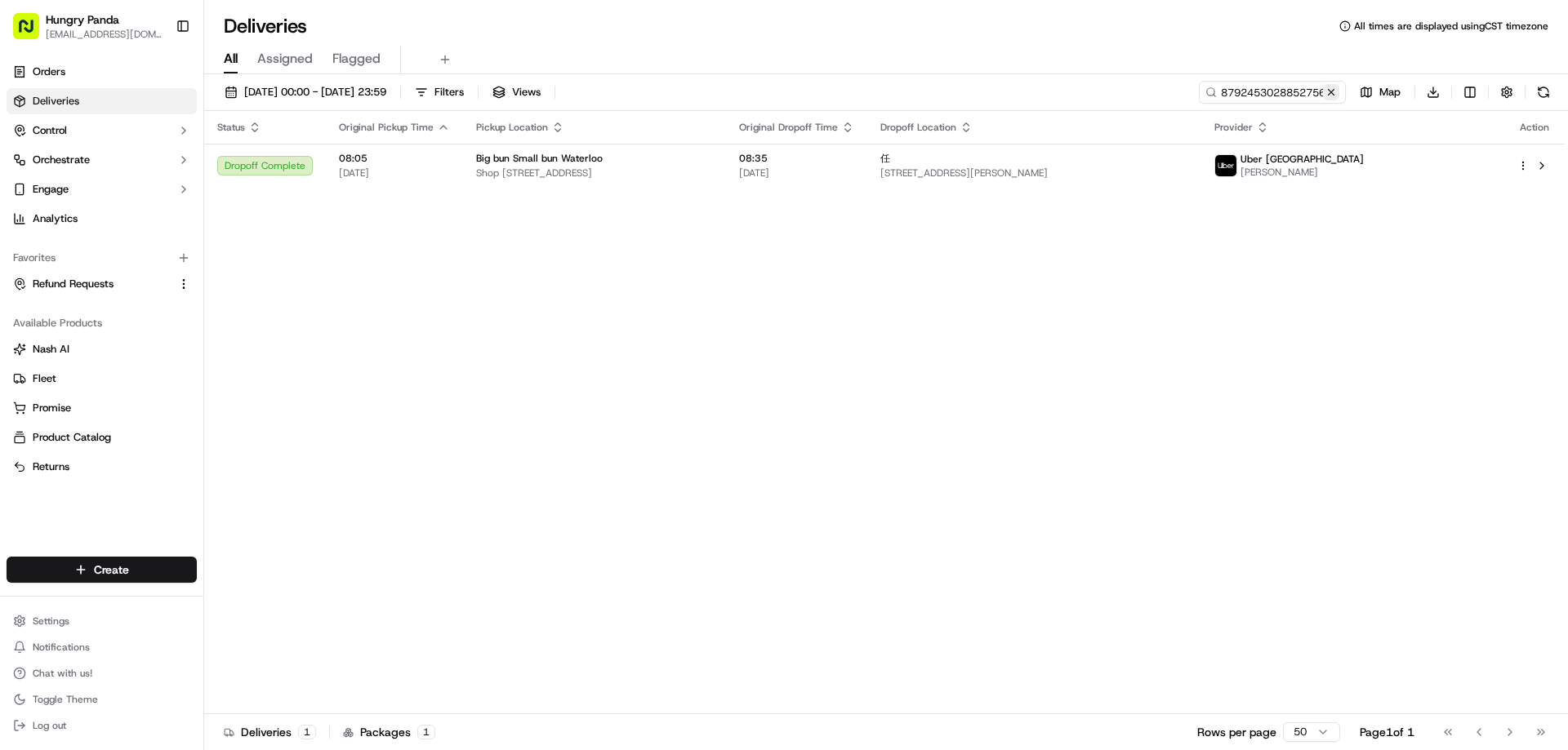
click at [1333, 99] on button at bounding box center [1331, 92] width 16 height 16
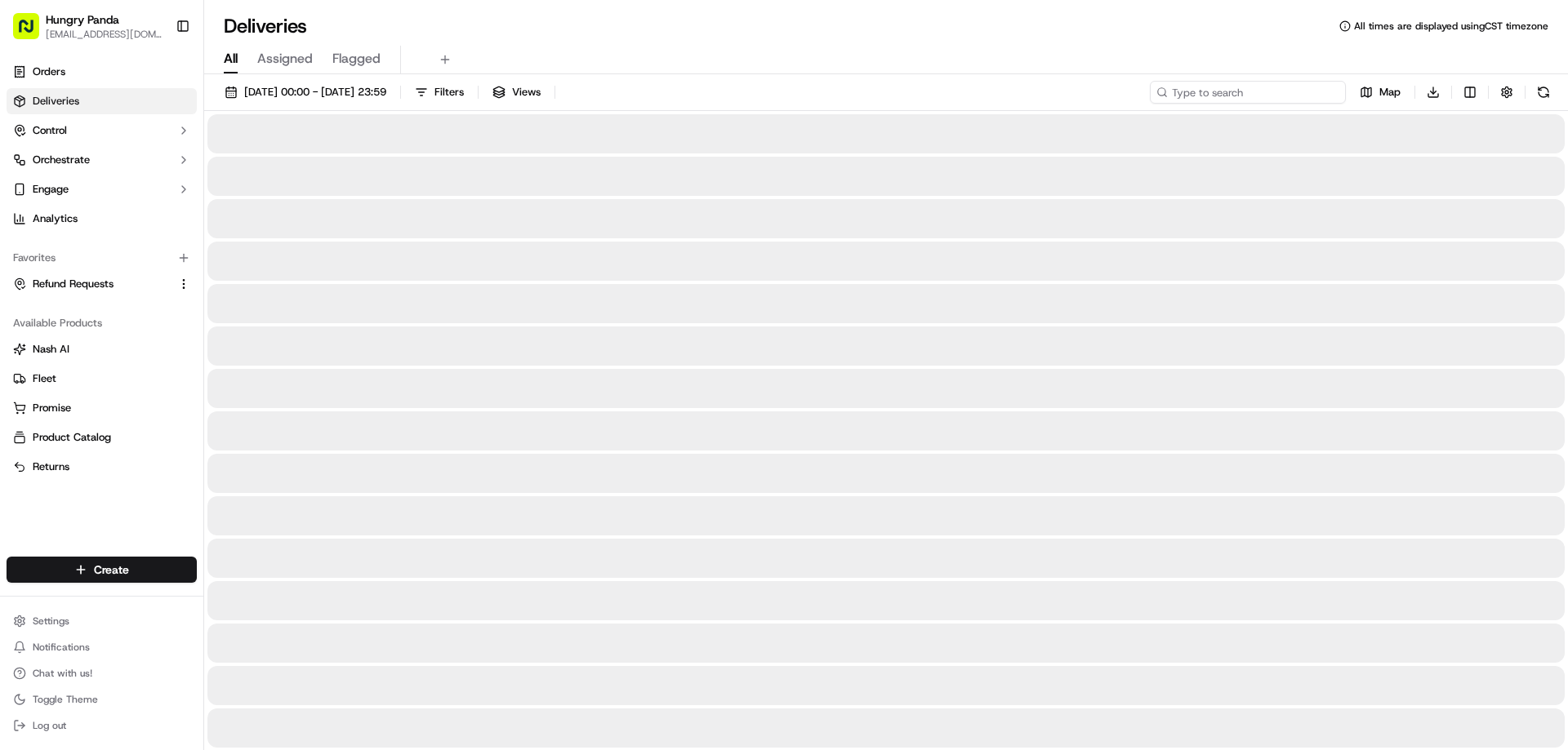
click at [1333, 99] on input at bounding box center [1248, 92] width 196 height 23
paste input "0303540258454790691728"
type input "0303540258454790691728"
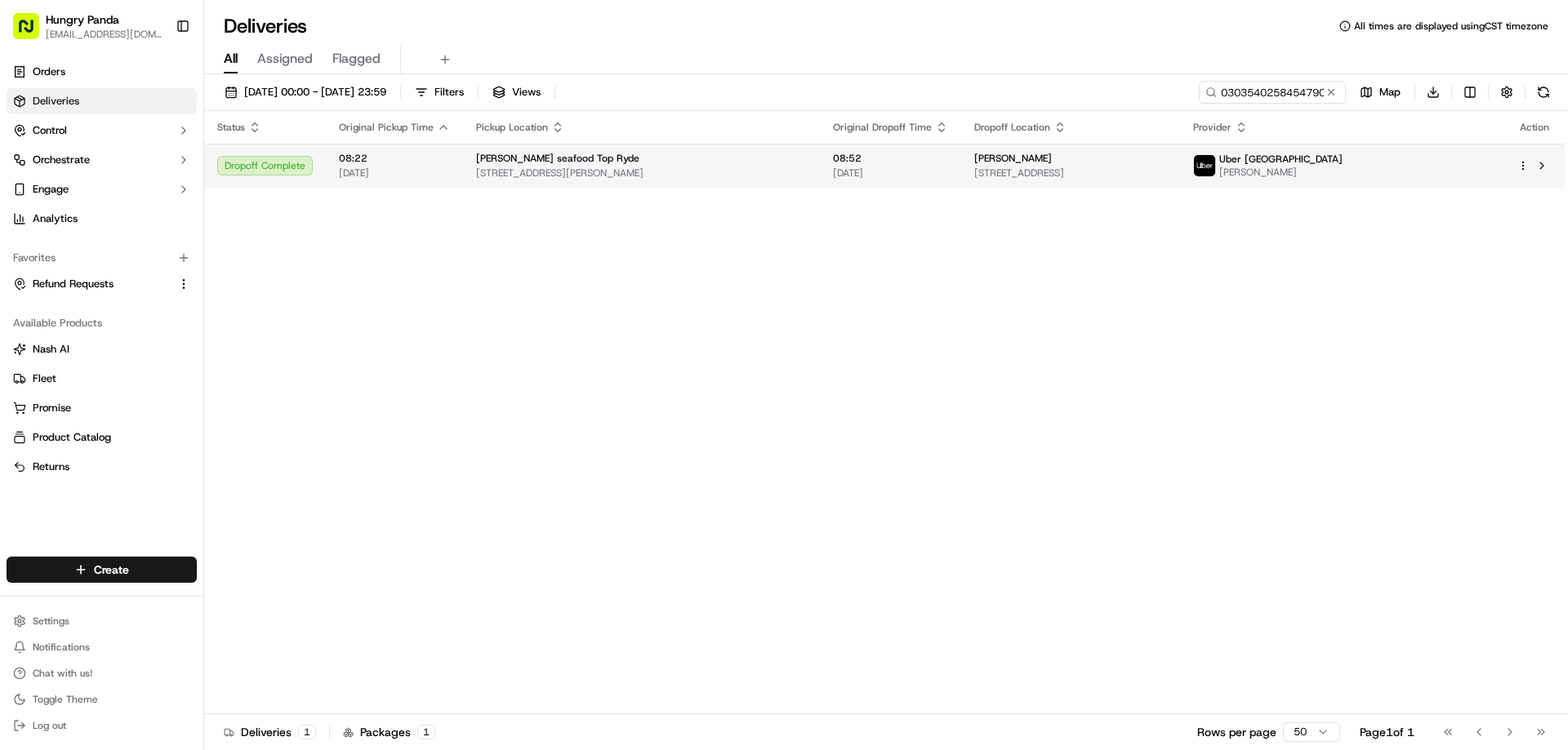
click at [849, 173] on span "[DATE]" at bounding box center [890, 172] width 115 height 13
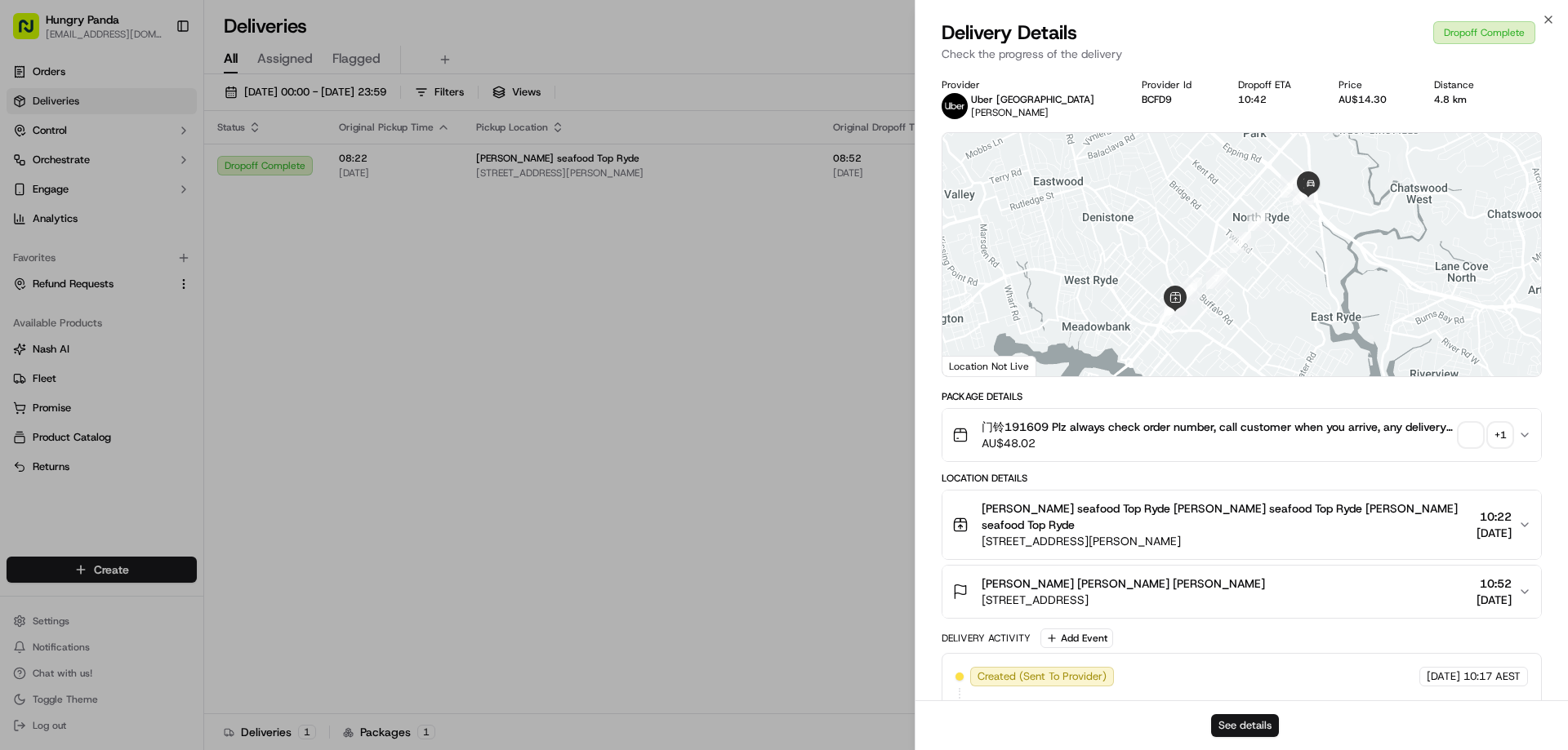
click at [1257, 725] on button "See details" at bounding box center [1245, 725] width 67 height 23
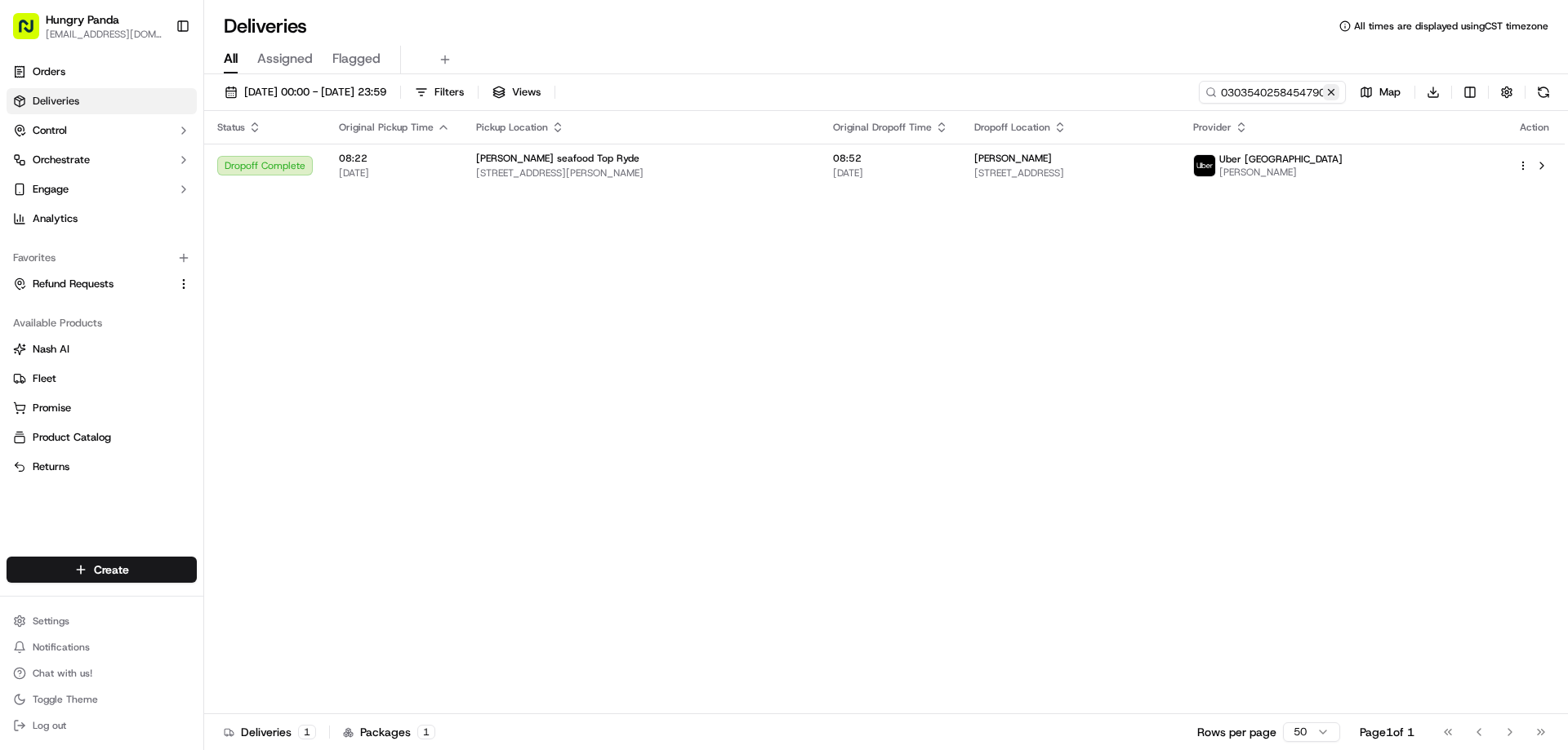
click at [1328, 93] on button at bounding box center [1331, 92] width 16 height 16
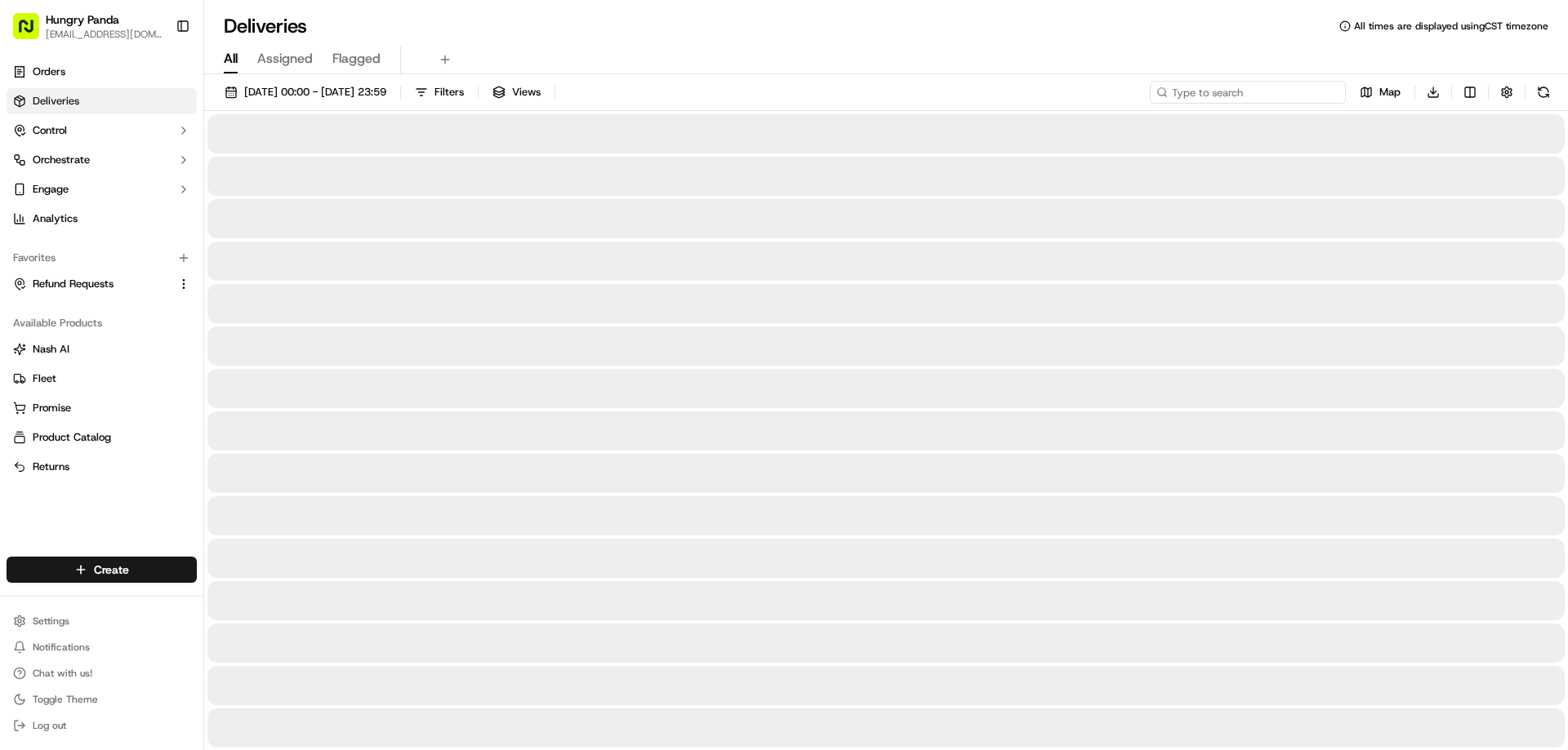
click at [1328, 93] on input at bounding box center [1248, 92] width 196 height 23
paste input "8300539178857759201478"
type input "8300539178857759201478"
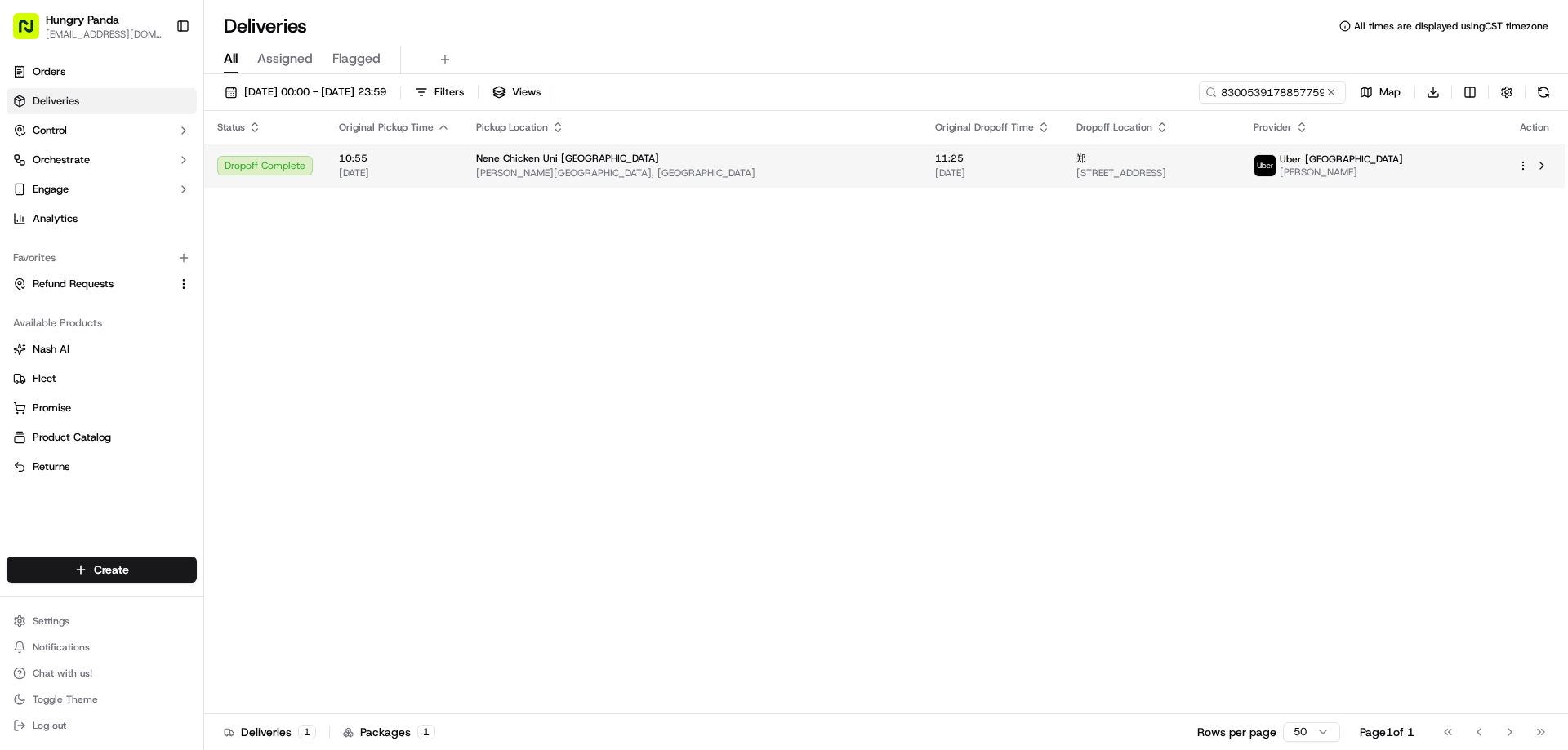
click at [935, 162] on span "11:25" at bounding box center [992, 158] width 115 height 13
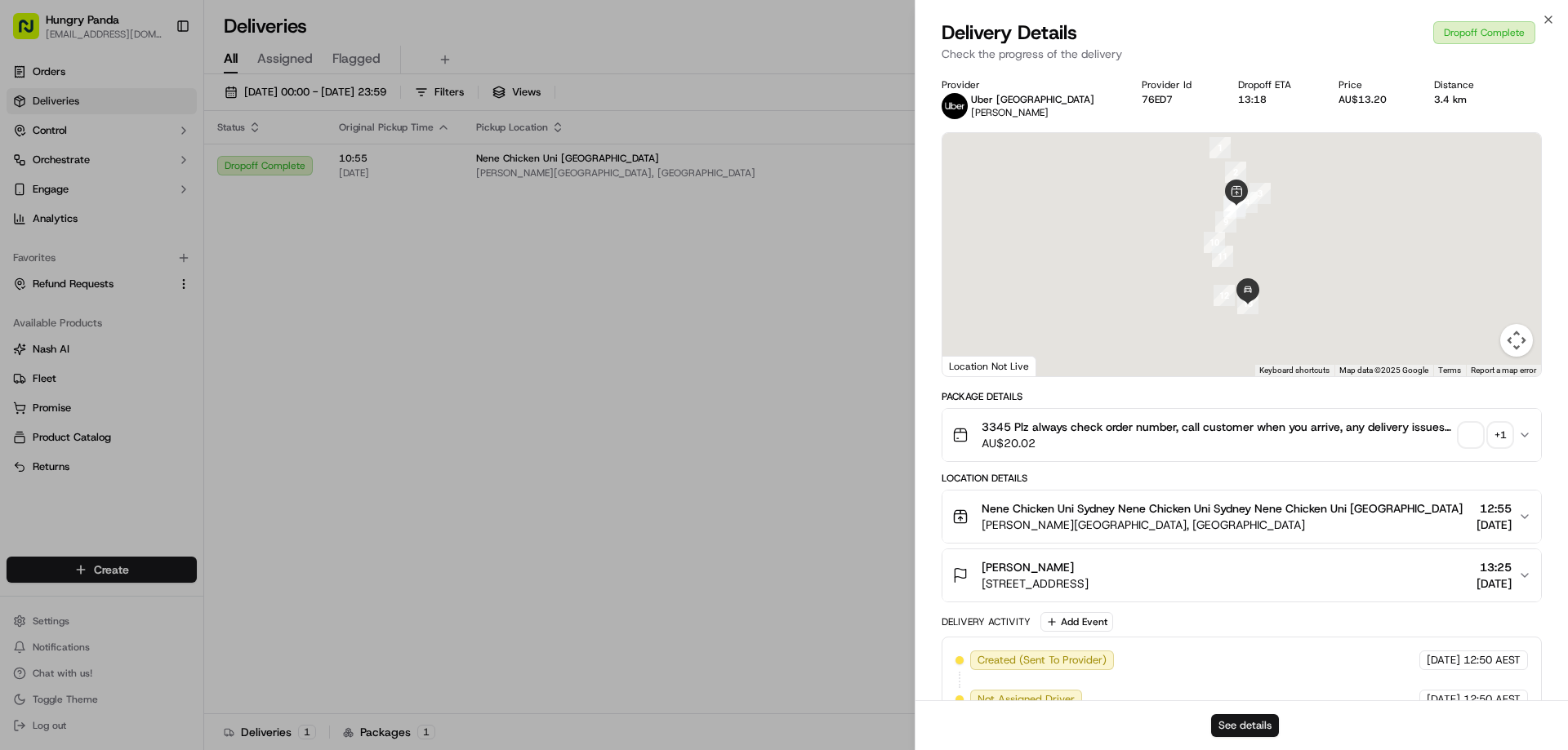
click at [1250, 718] on button "See details" at bounding box center [1245, 725] width 67 height 23
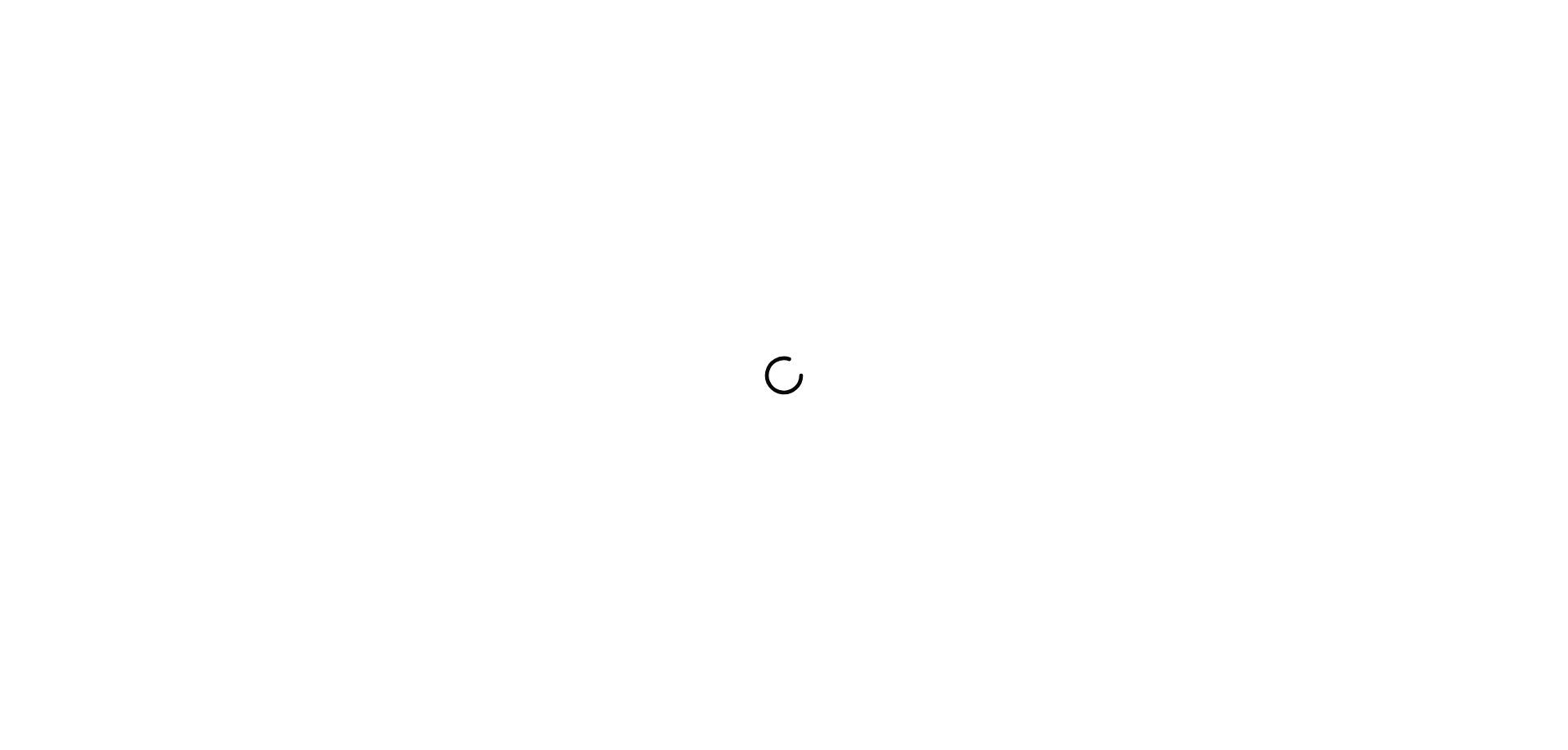
click at [914, 411] on div at bounding box center [784, 375] width 1568 height 750
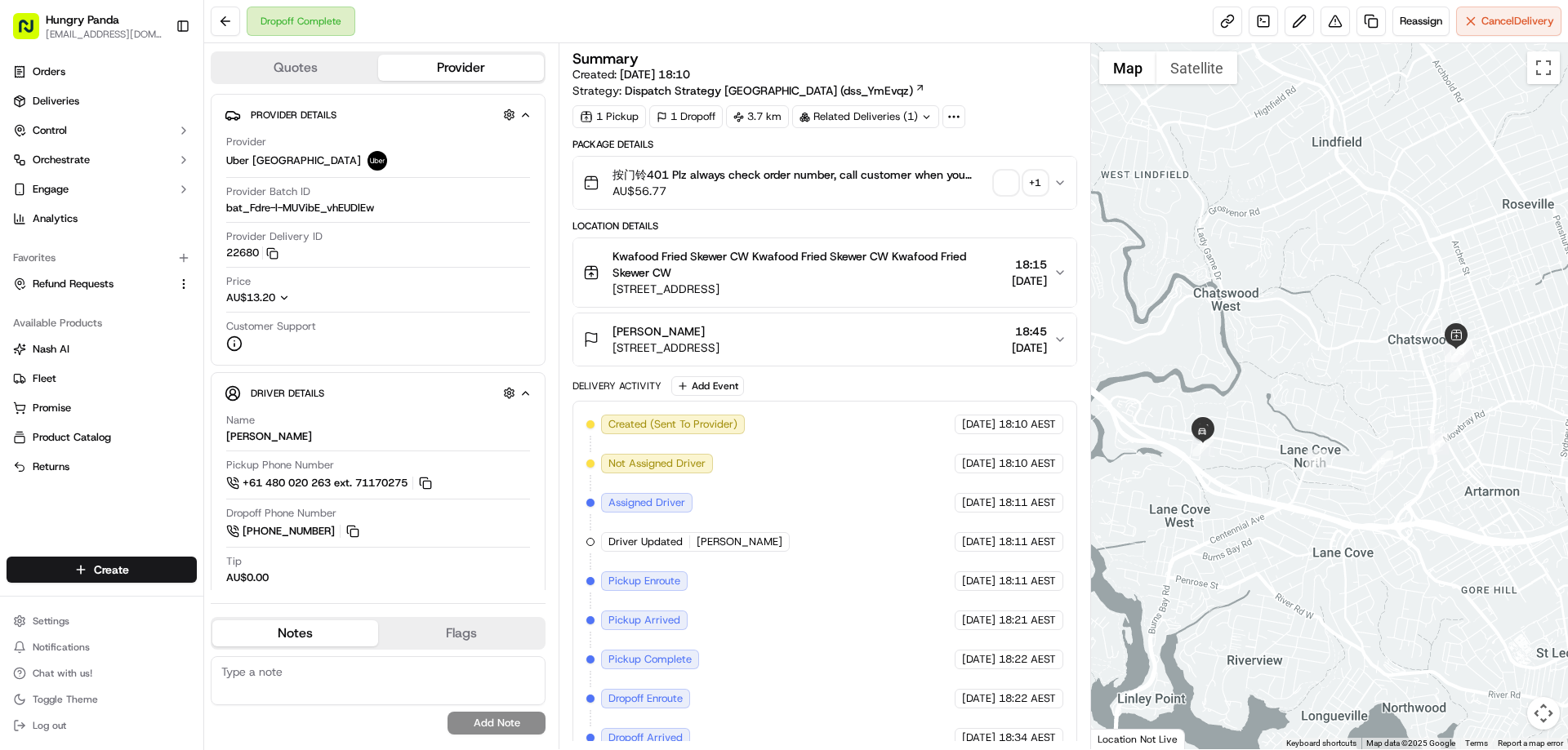
click at [1006, 179] on span "button" at bounding box center [1005, 182] width 23 height 23
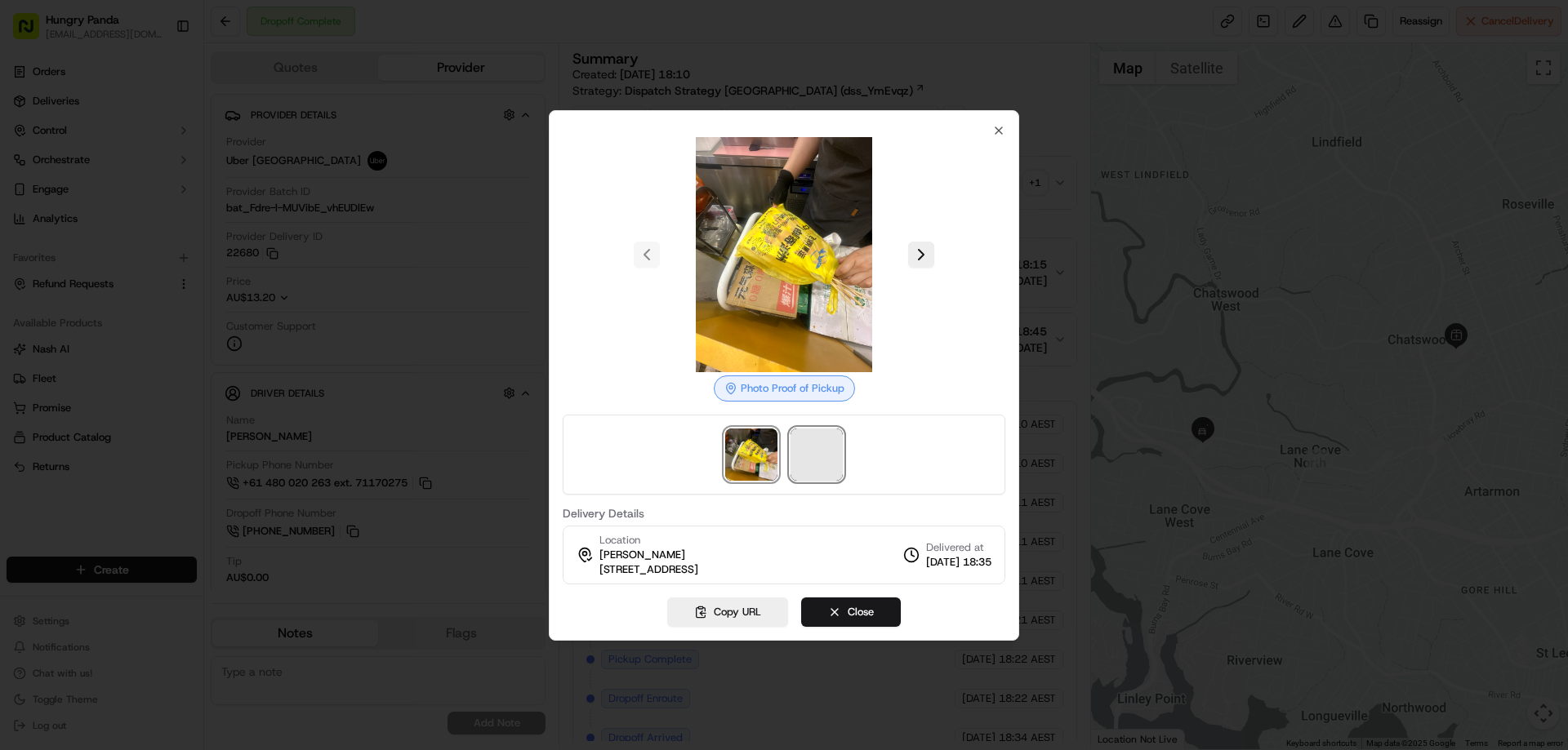
click at [814, 459] on span at bounding box center [817, 455] width 53 height 53
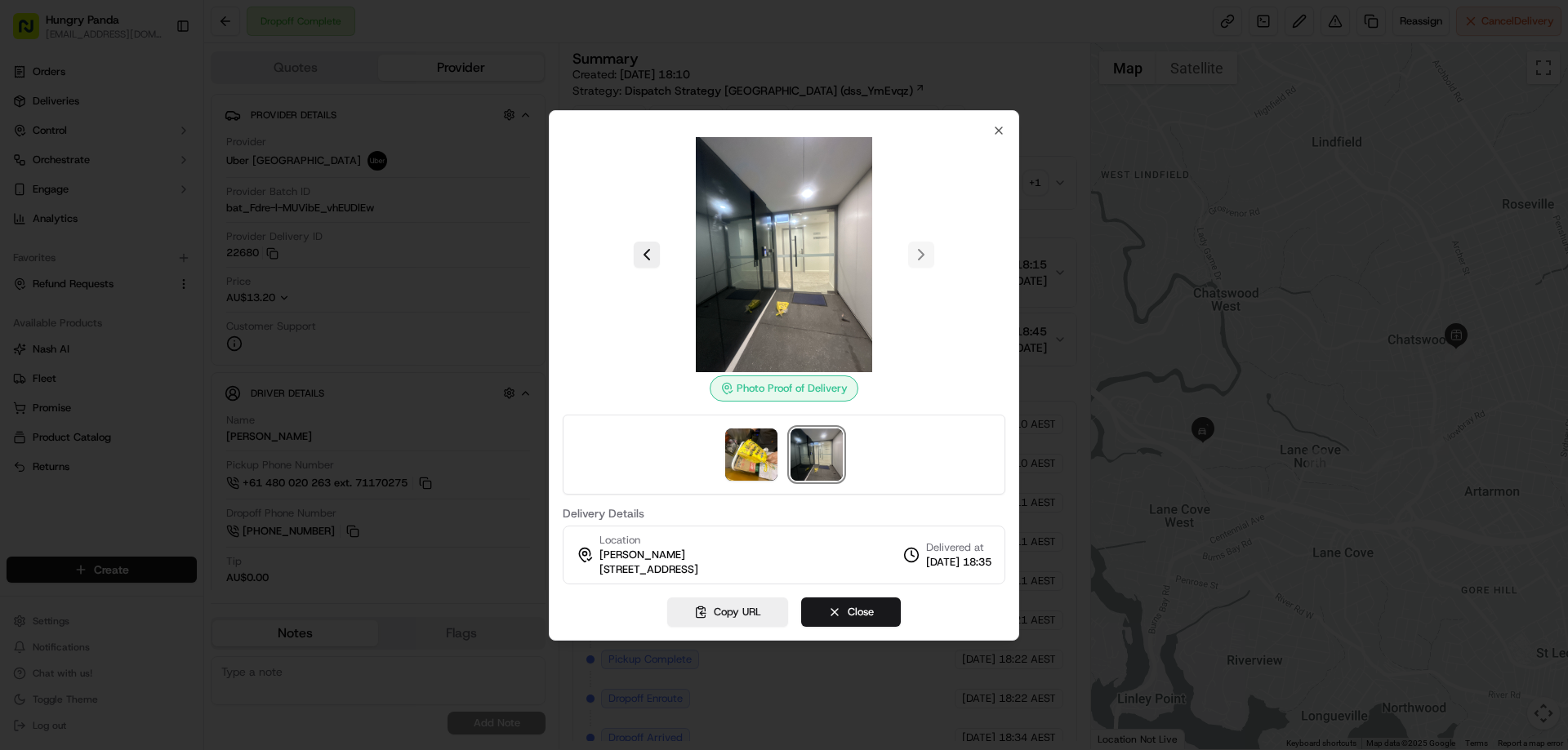
click at [1063, 187] on div at bounding box center [784, 375] width 1568 height 750
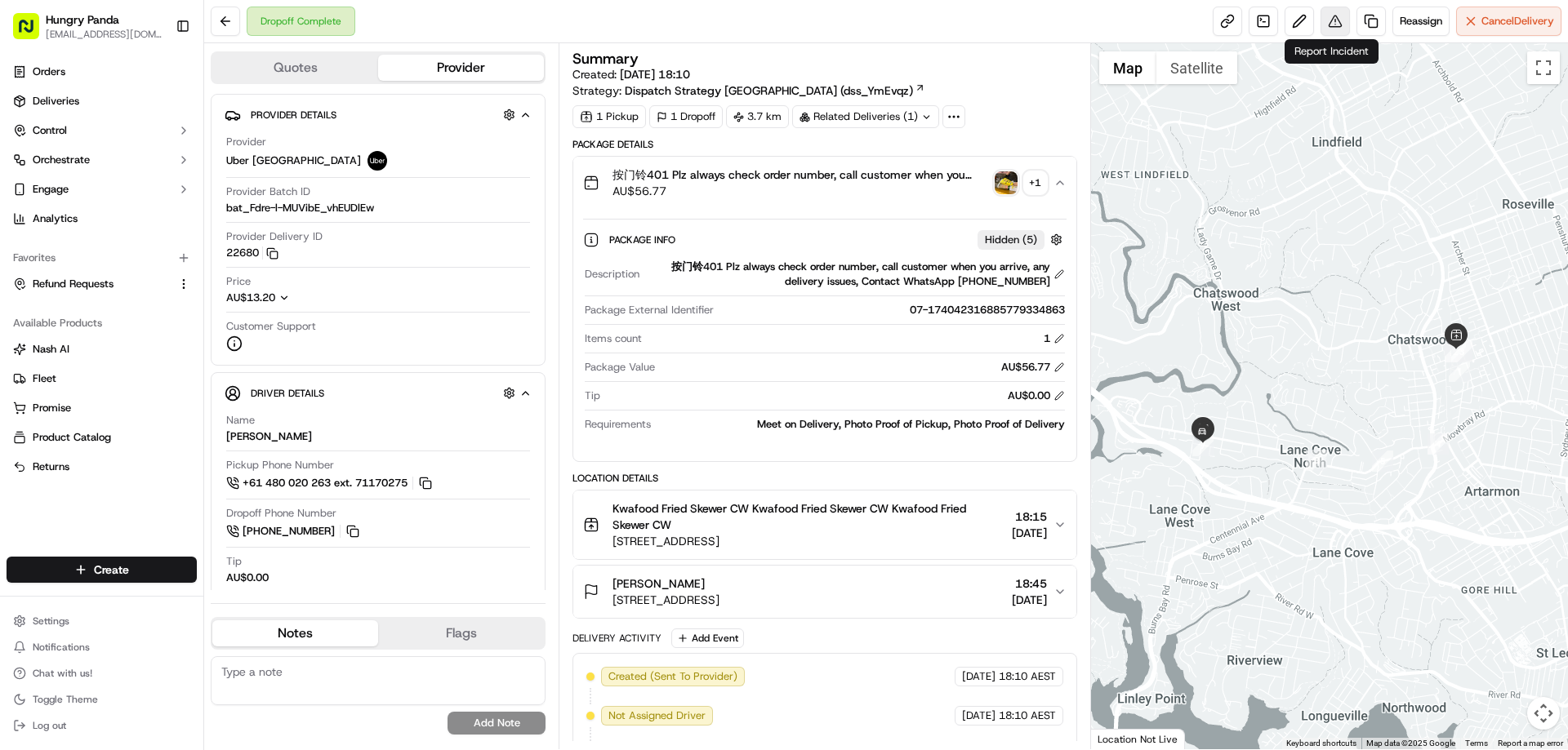
click at [1327, 23] on button at bounding box center [1335, 22] width 30 height 30
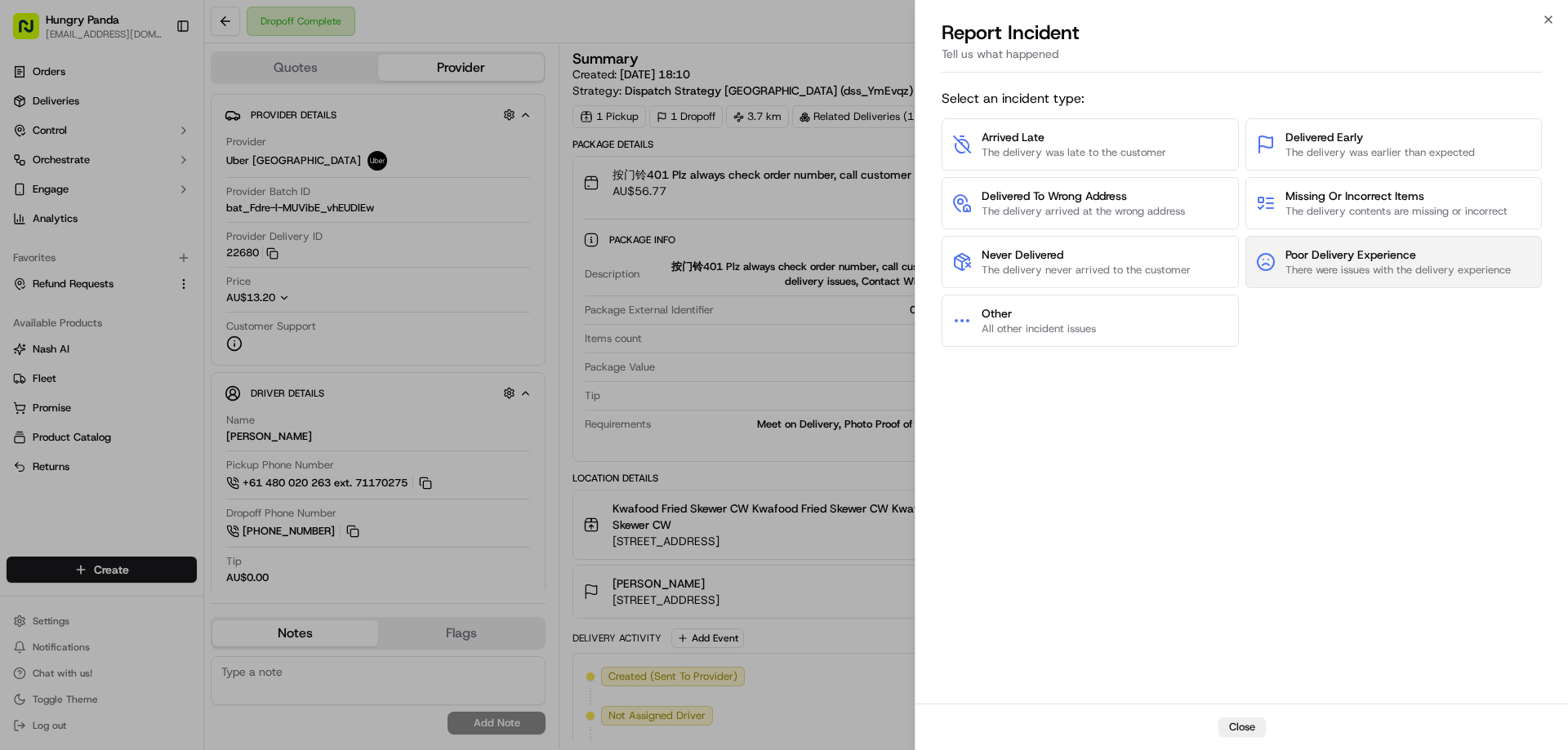
click at [1301, 269] on span "There were issues with the delivery experience" at bounding box center [1398, 269] width 225 height 15
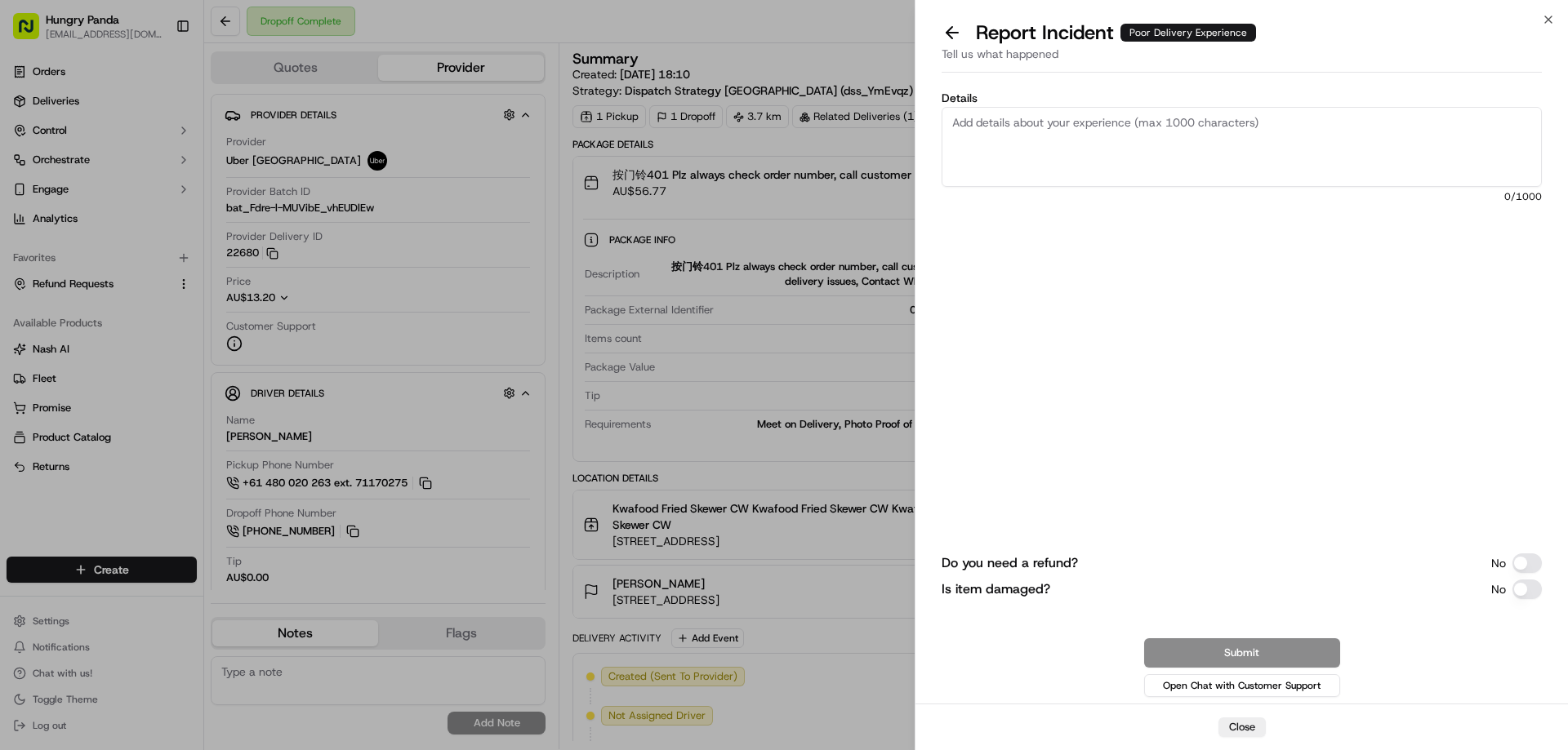
click at [1523, 557] on button "Do you need a refund?" at bounding box center [1527, 564] width 30 height 20
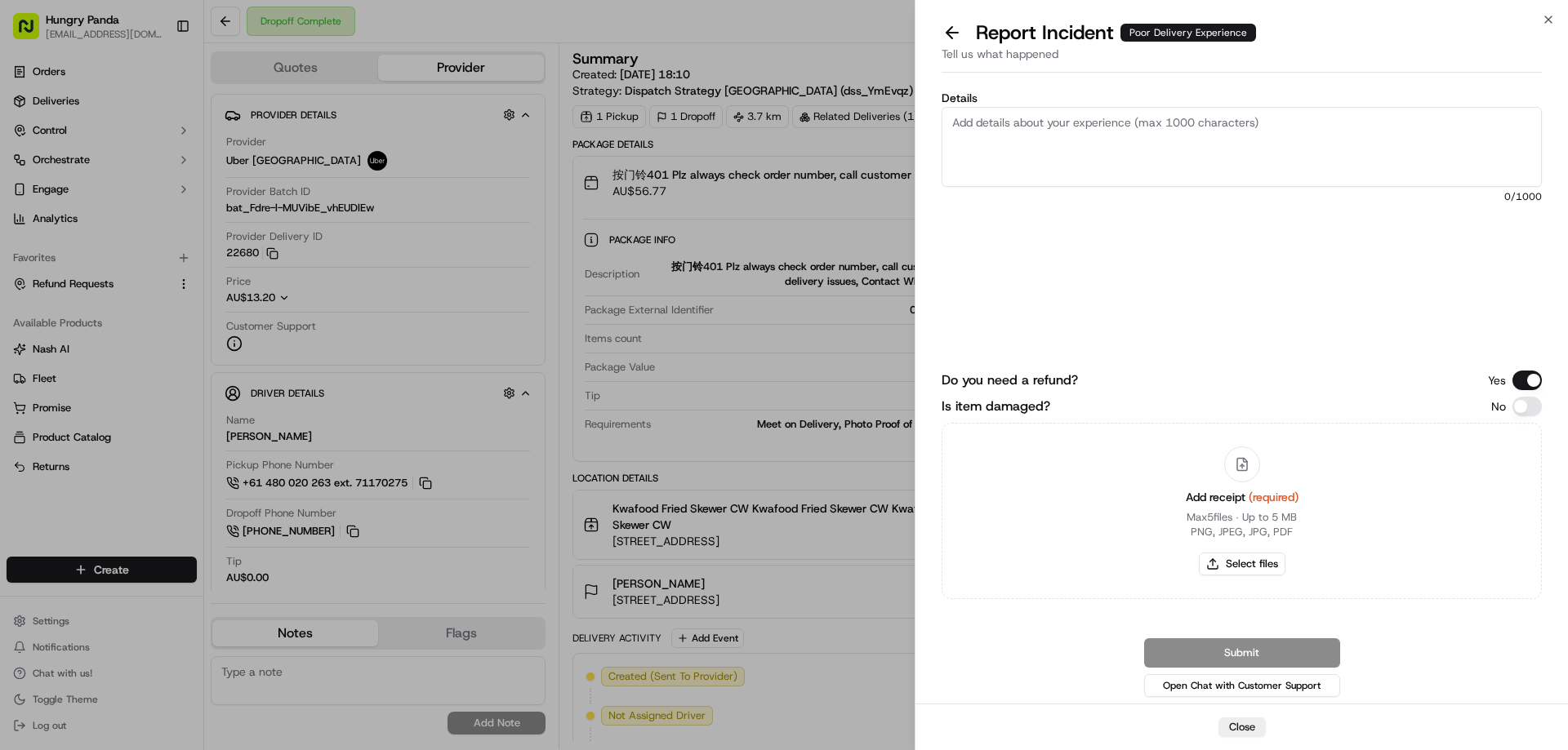
click at [1512, 403] on div "No" at bounding box center [1515, 406] width 51 height 20
click at [1530, 401] on button "Is item damaged?" at bounding box center [1527, 406] width 30 height 20
click at [1536, 407] on button "Is item damaged?" at bounding box center [1527, 406] width 30 height 20
click at [1236, 563] on button "Select files" at bounding box center [1241, 564] width 86 height 23
type input "C:\fakepath\screenshot_2025-09-22_14-02-27.png"
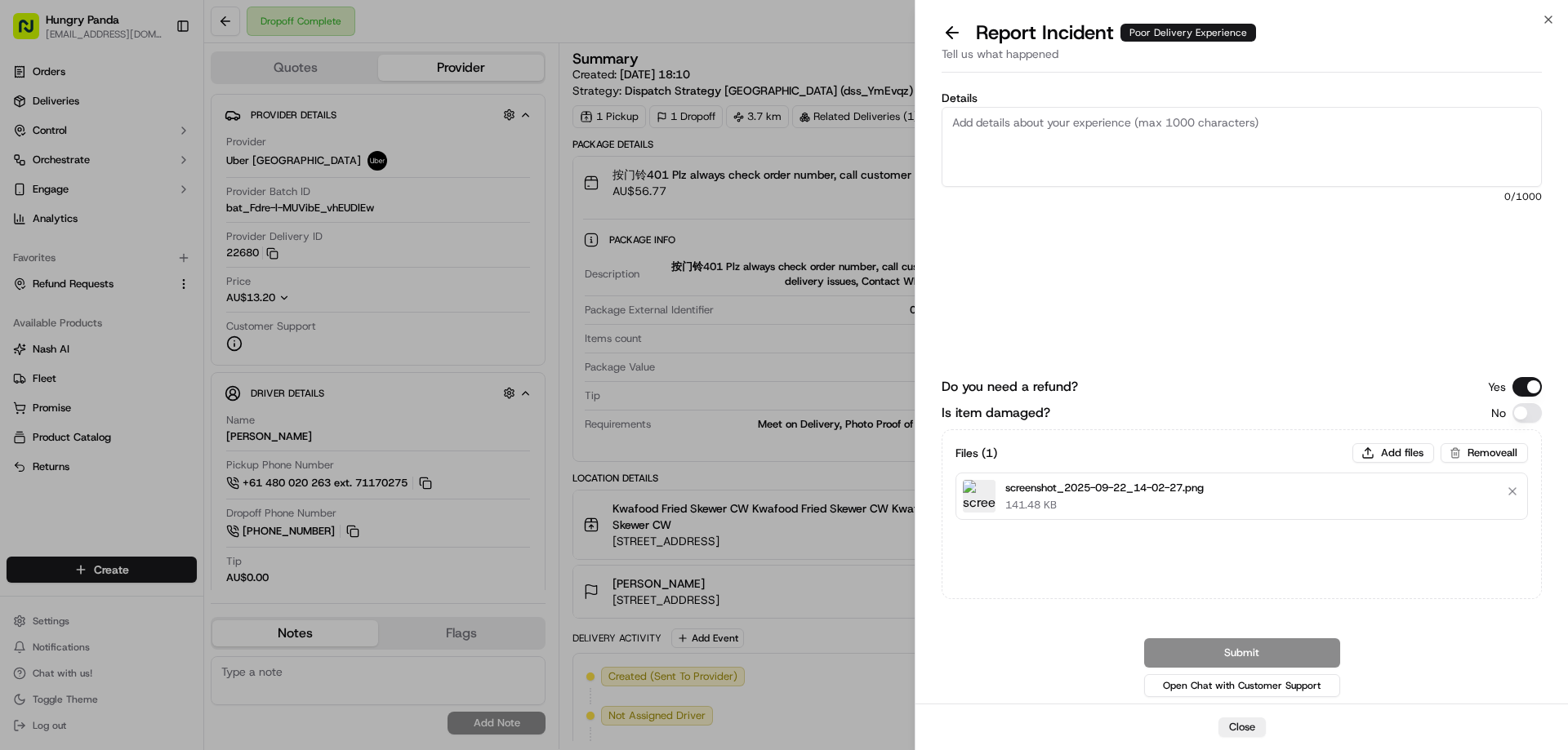
click at [1096, 142] on textarea "Details" at bounding box center [1242, 147] width 601 height 80
paste textarea "The customer reported that the place where the rider placed the food was very d…"
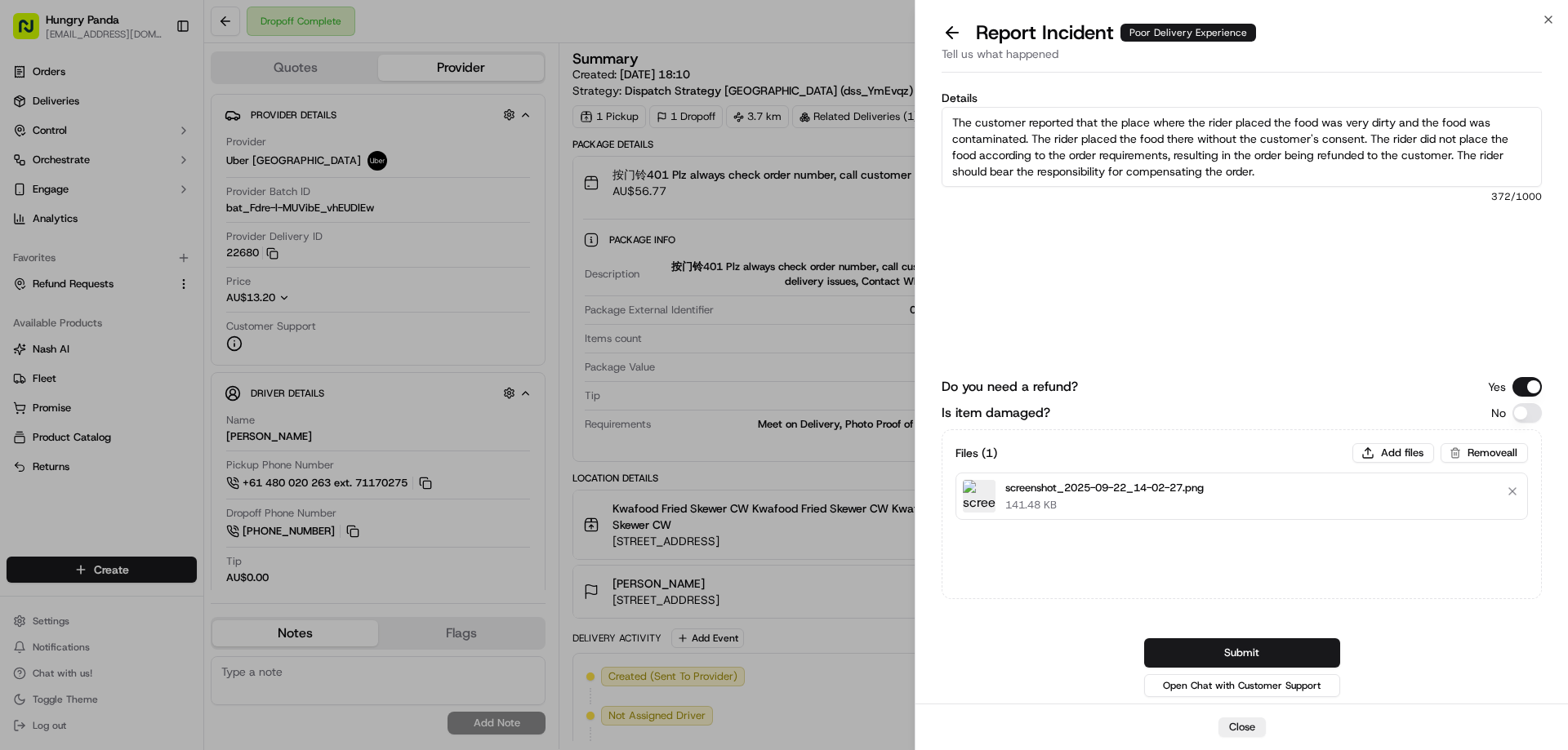
type textarea "The customer reported that the place where the rider placed the food was very d…"
click at [1186, 670] on div "Submit Open Chat with Customer Support" at bounding box center [1242, 669] width 601 height 62
click at [1193, 653] on button "Submit" at bounding box center [1242, 653] width 196 height 30
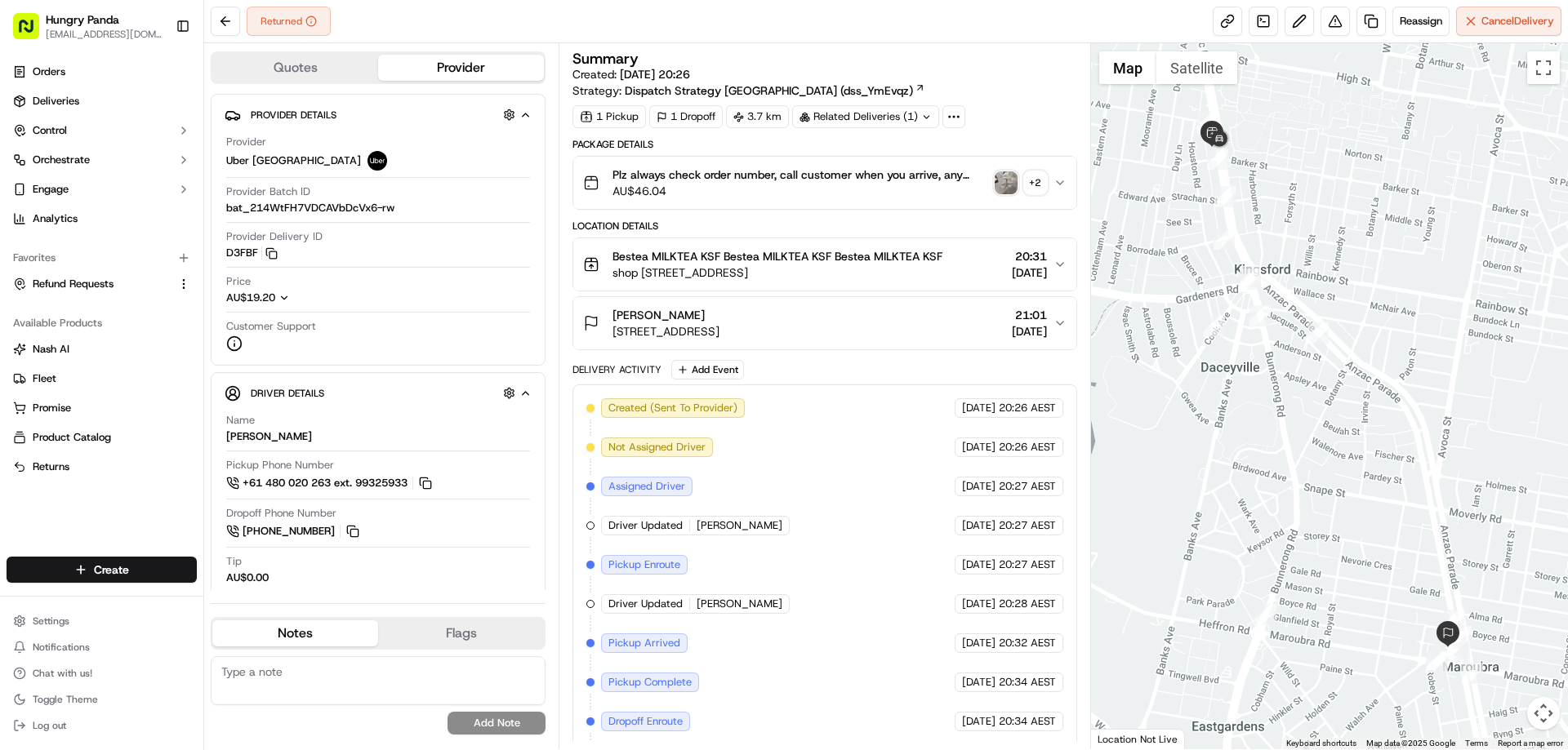
click at [1001, 174] on img "button" at bounding box center [1005, 182] width 23 height 23
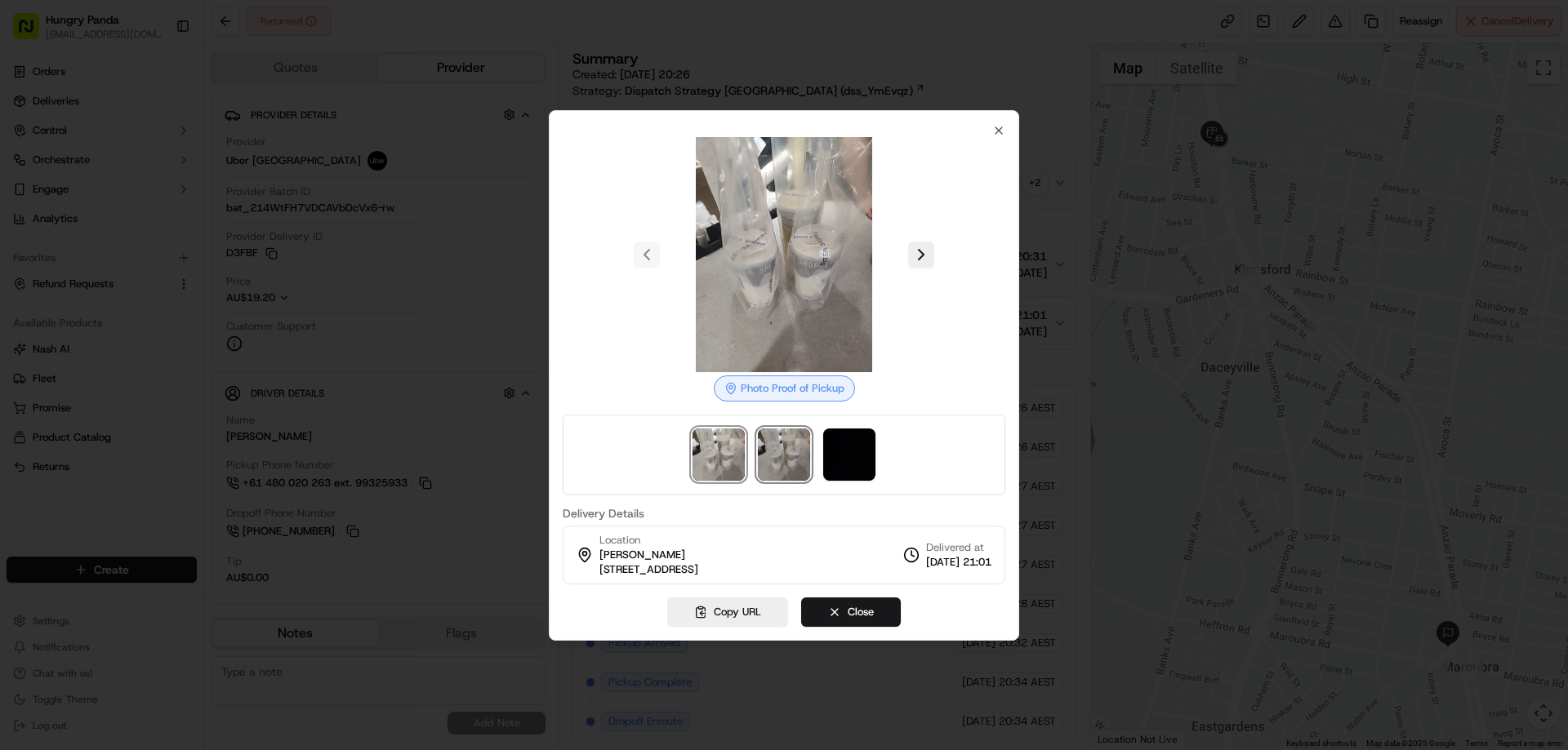
click at [791, 449] on img at bounding box center [784, 455] width 53 height 53
click at [850, 460] on img at bounding box center [848, 455] width 53 height 53
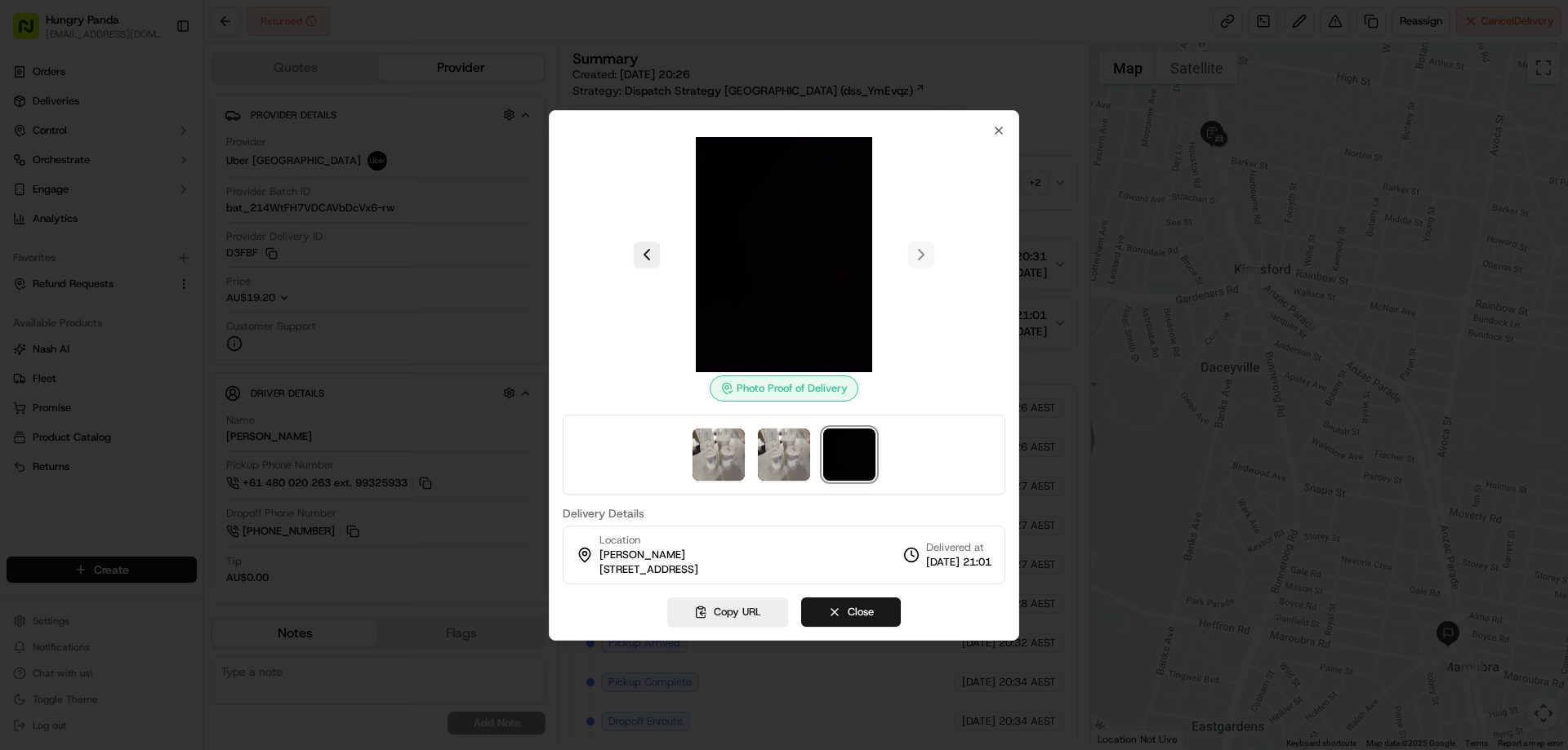
click at [1053, 172] on div at bounding box center [784, 375] width 1568 height 750
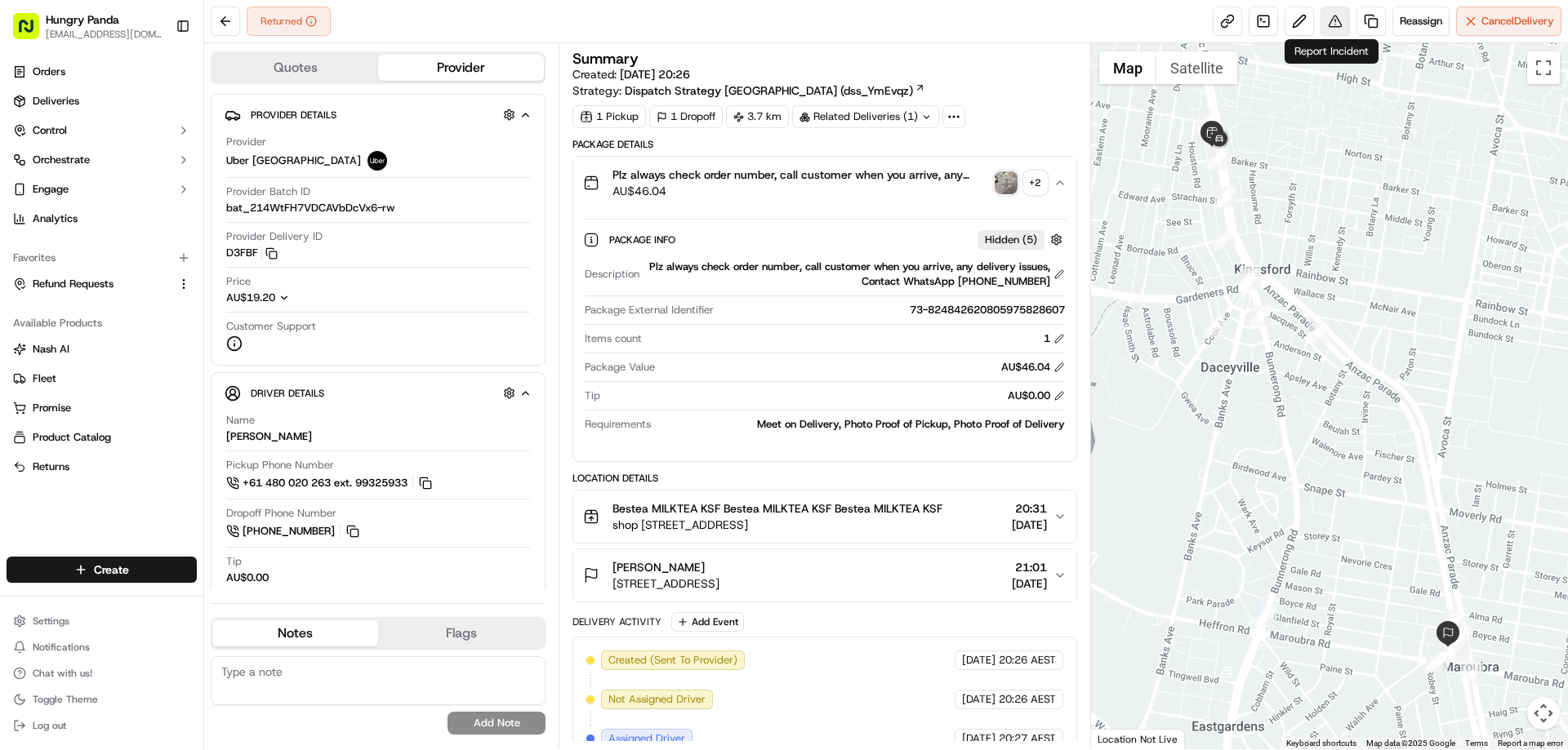
click at [1334, 27] on button at bounding box center [1335, 22] width 30 height 30
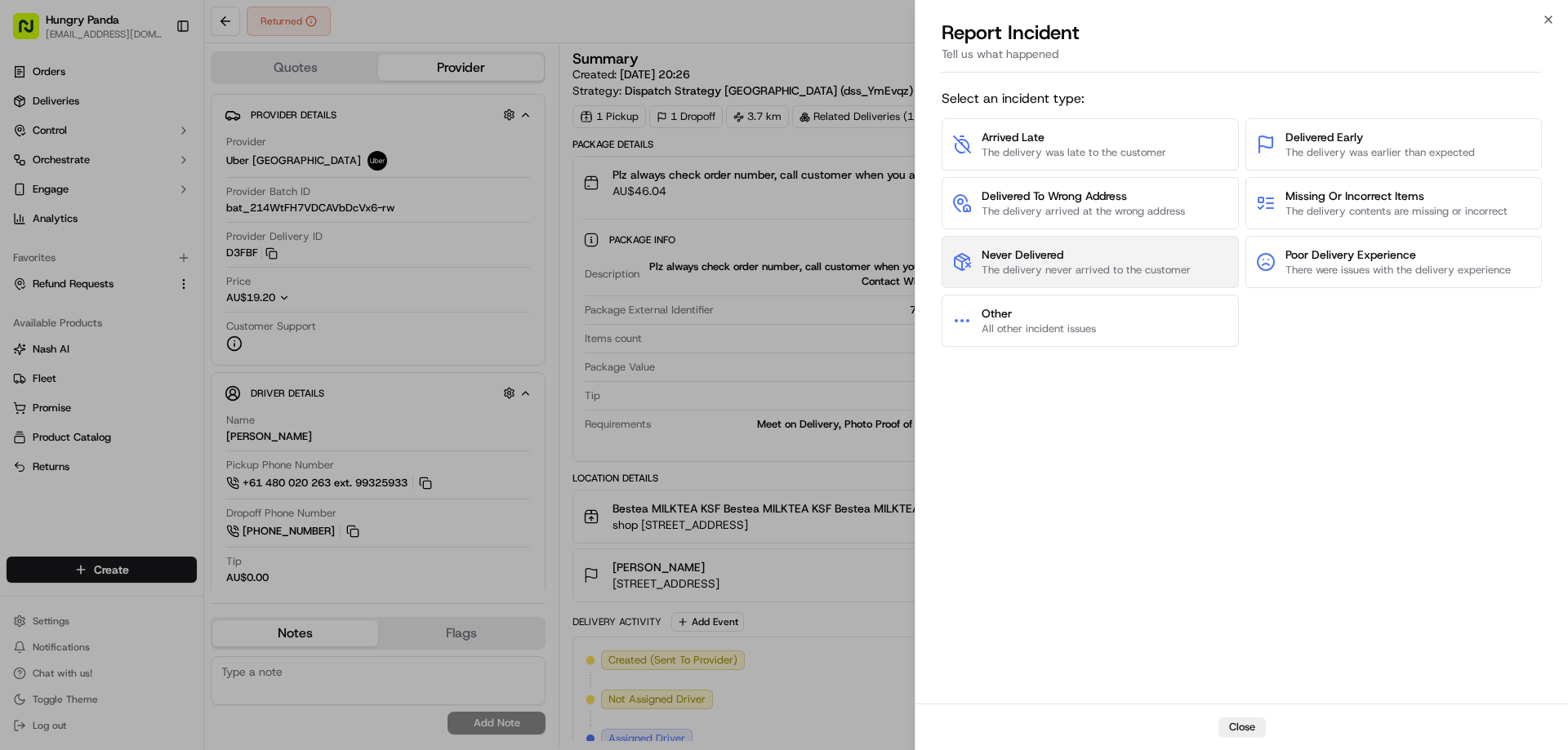
click at [1051, 274] on span "The delivery never arrived to the customer" at bounding box center [1085, 269] width 209 height 15
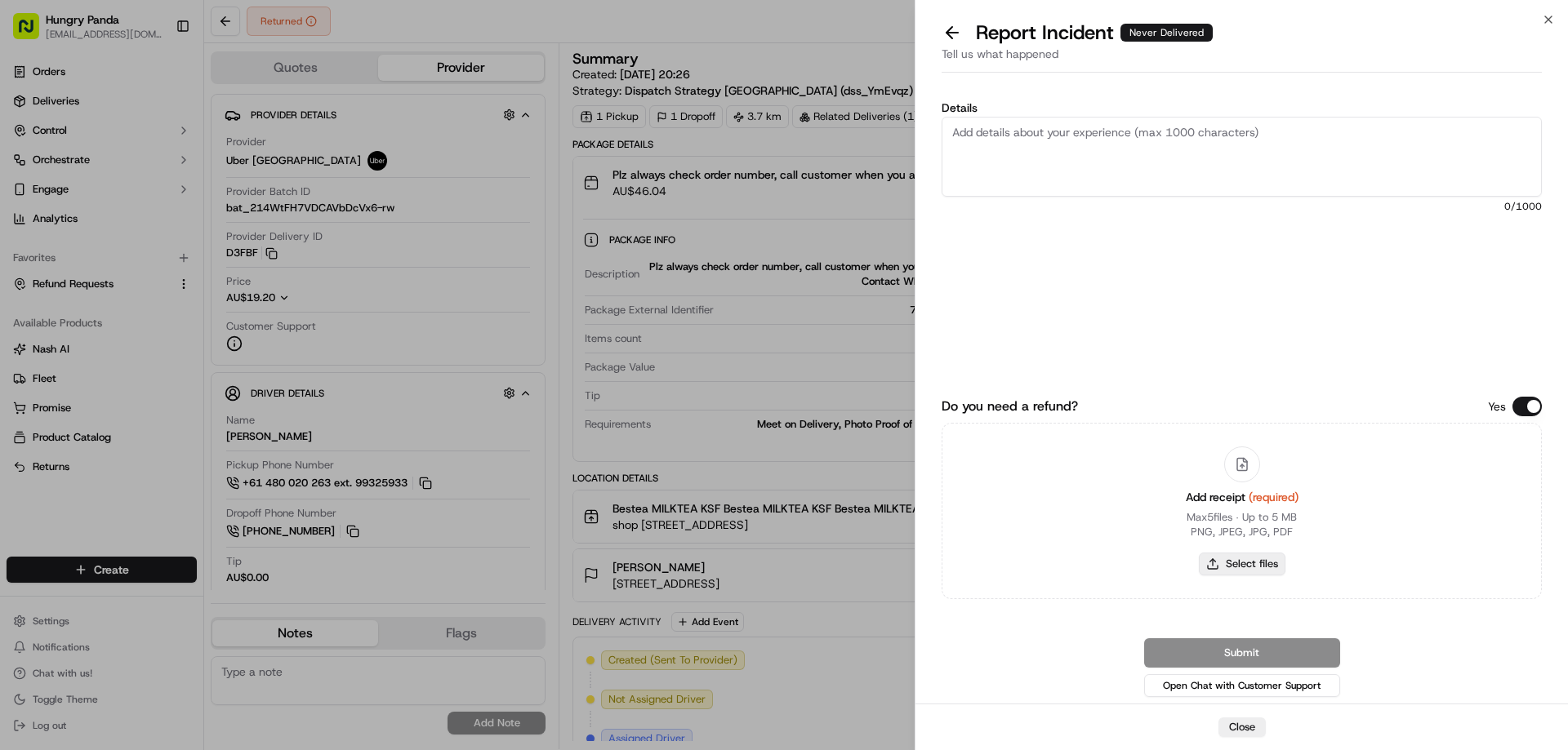
click at [1240, 563] on button "Select files" at bounding box center [1241, 564] width 86 height 23
type input "C:\fakepath\screenshot_2025-09-22_14-04-34.png"
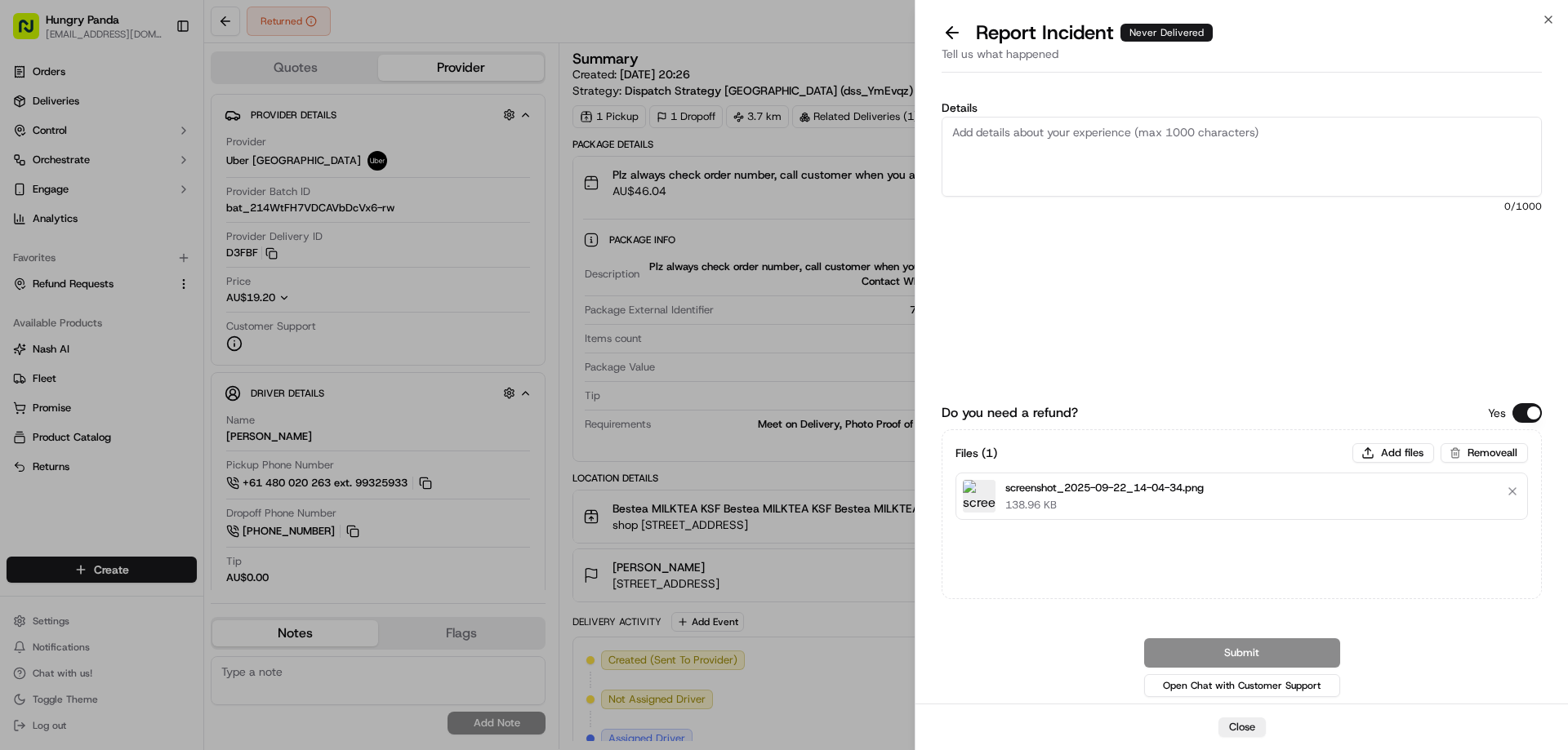
click at [1108, 154] on textarea "Details" at bounding box center [1242, 157] width 601 height 80
paste textarea "The customer reported that he did not receive the meal. The order log showed th…"
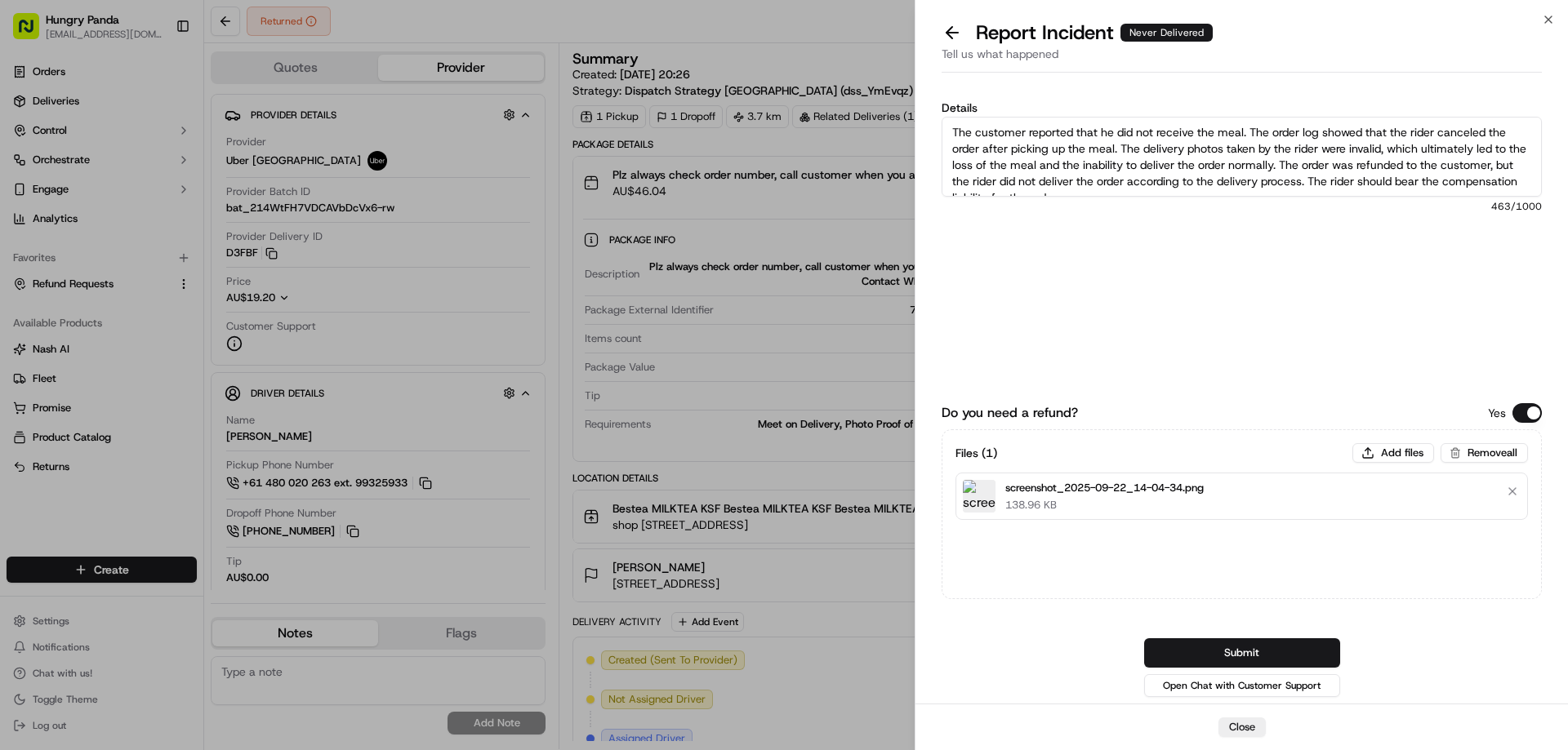
scroll to position [9, 0]
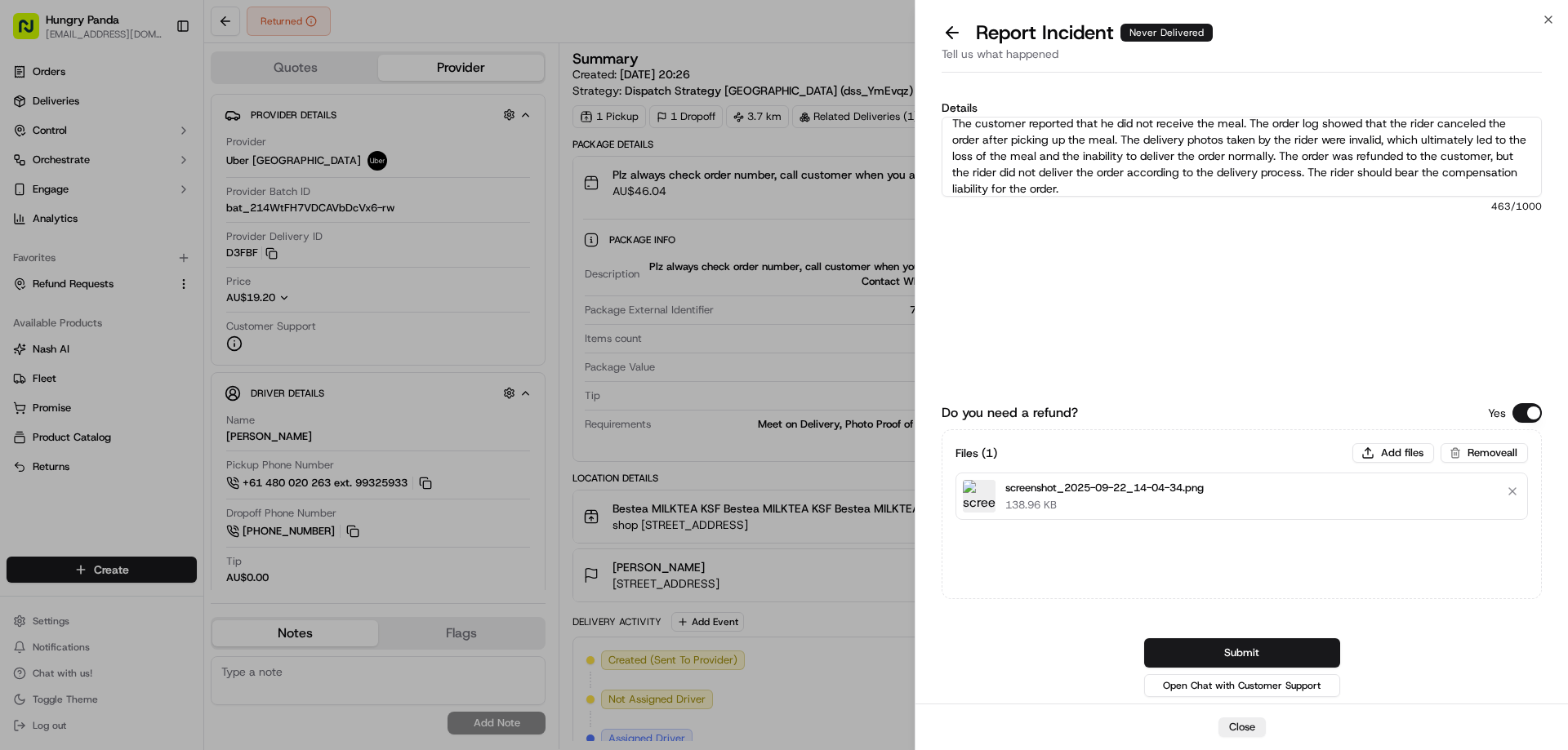
type textarea "The customer reported that he did not receive the meal. The order log showed th…"
click at [1241, 646] on button "Submit" at bounding box center [1242, 653] width 196 height 30
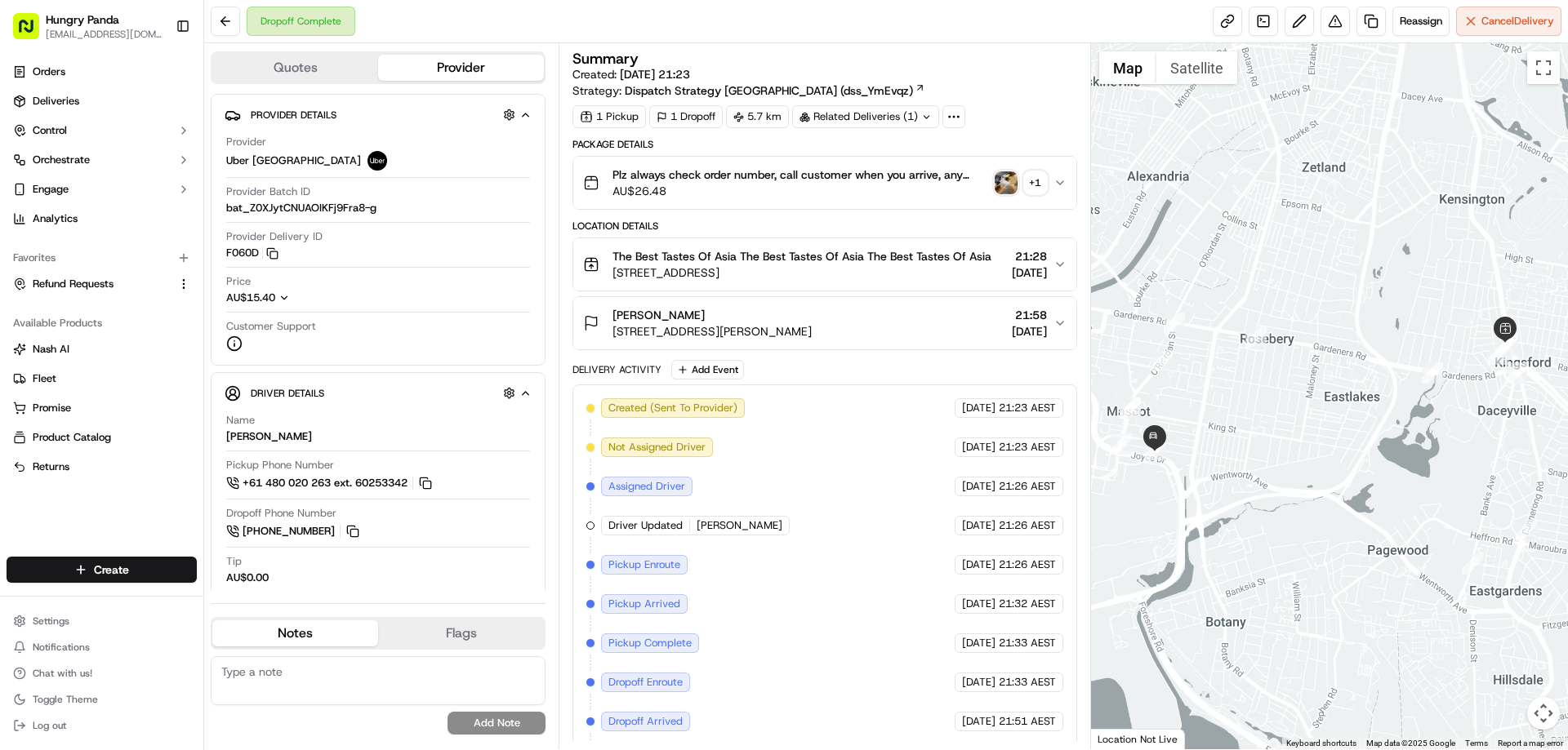
click at [995, 179] on img "button" at bounding box center [1005, 182] width 23 height 23
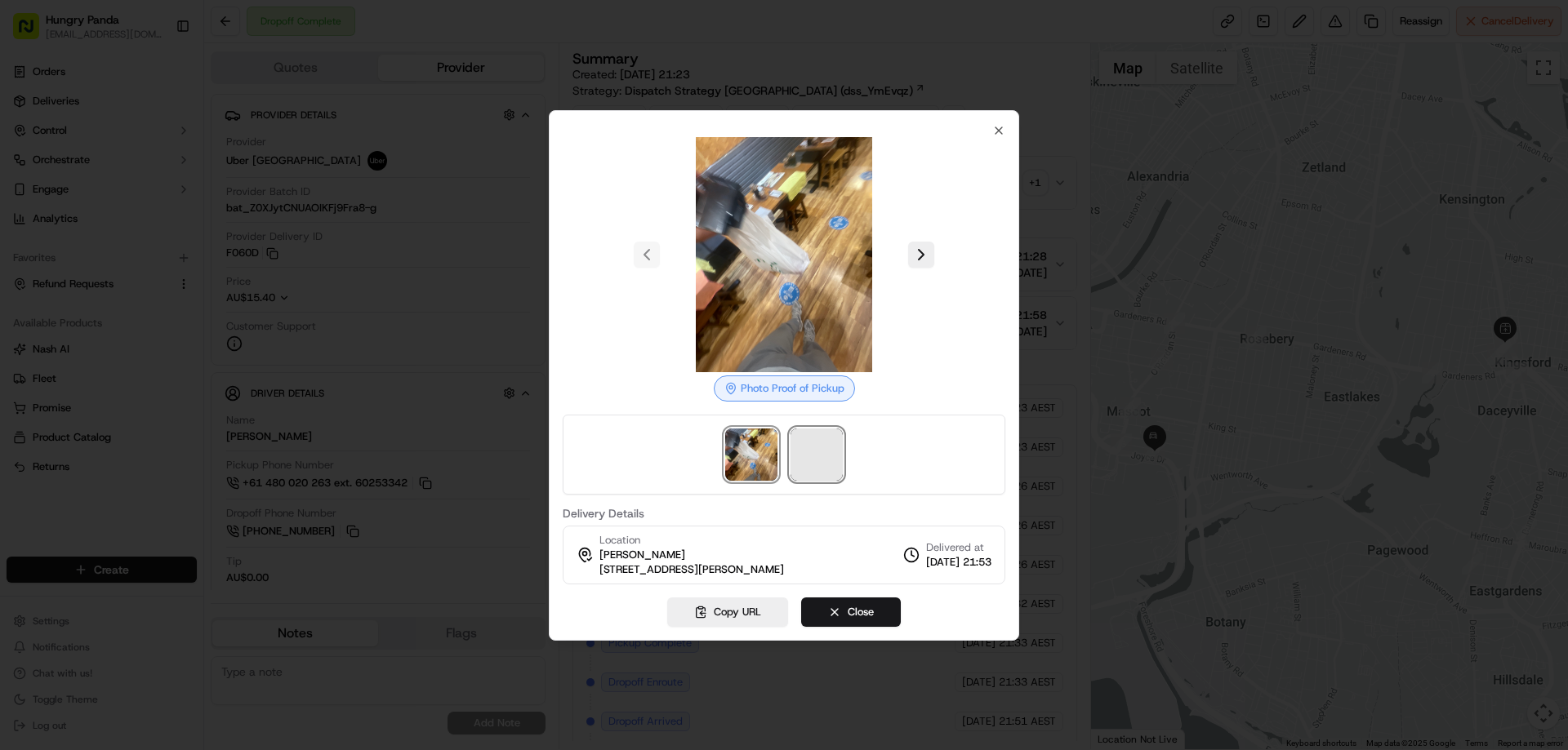
click at [813, 446] on span at bounding box center [817, 455] width 53 height 53
click at [1060, 183] on div at bounding box center [784, 375] width 1568 height 750
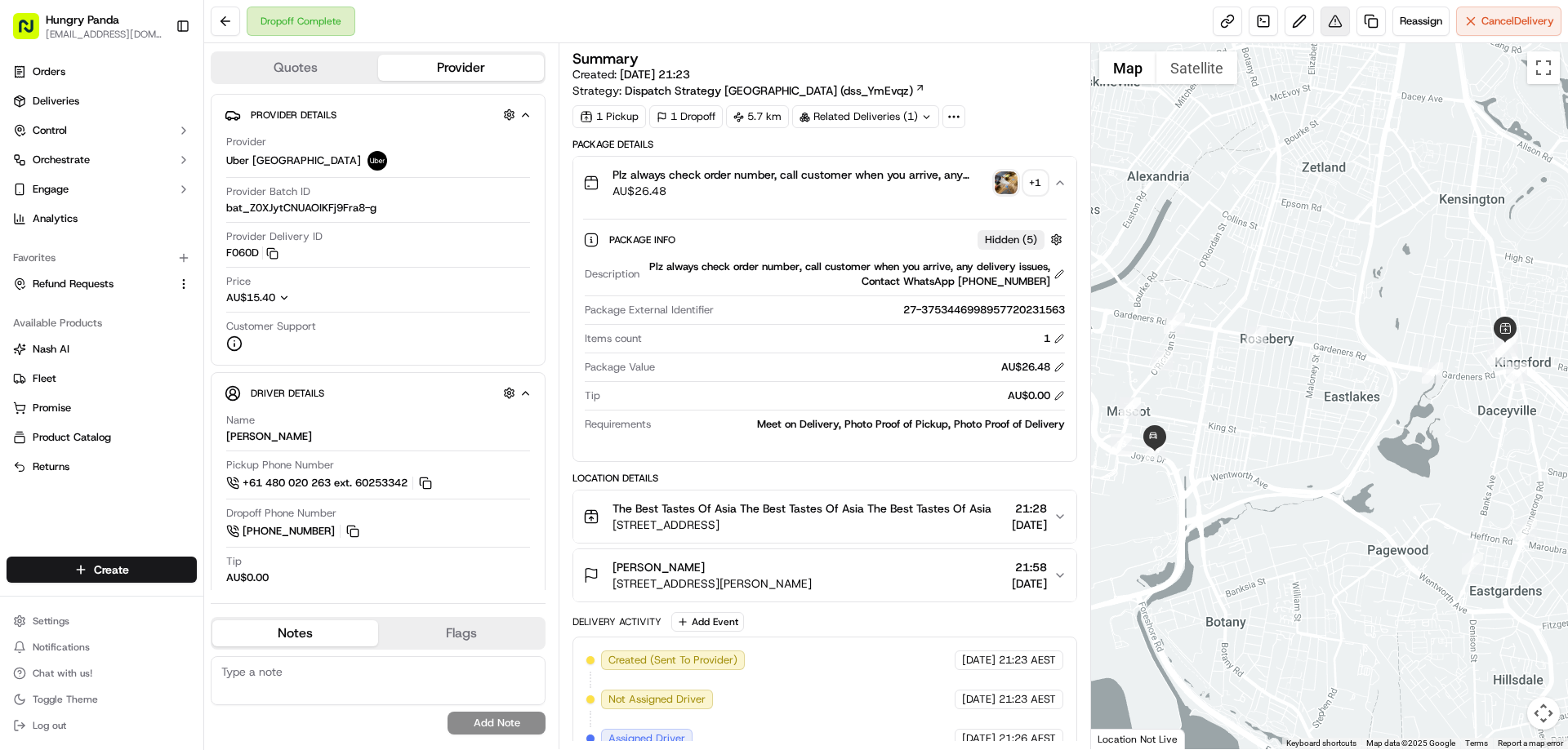
click at [1333, 26] on button at bounding box center [1335, 22] width 30 height 30
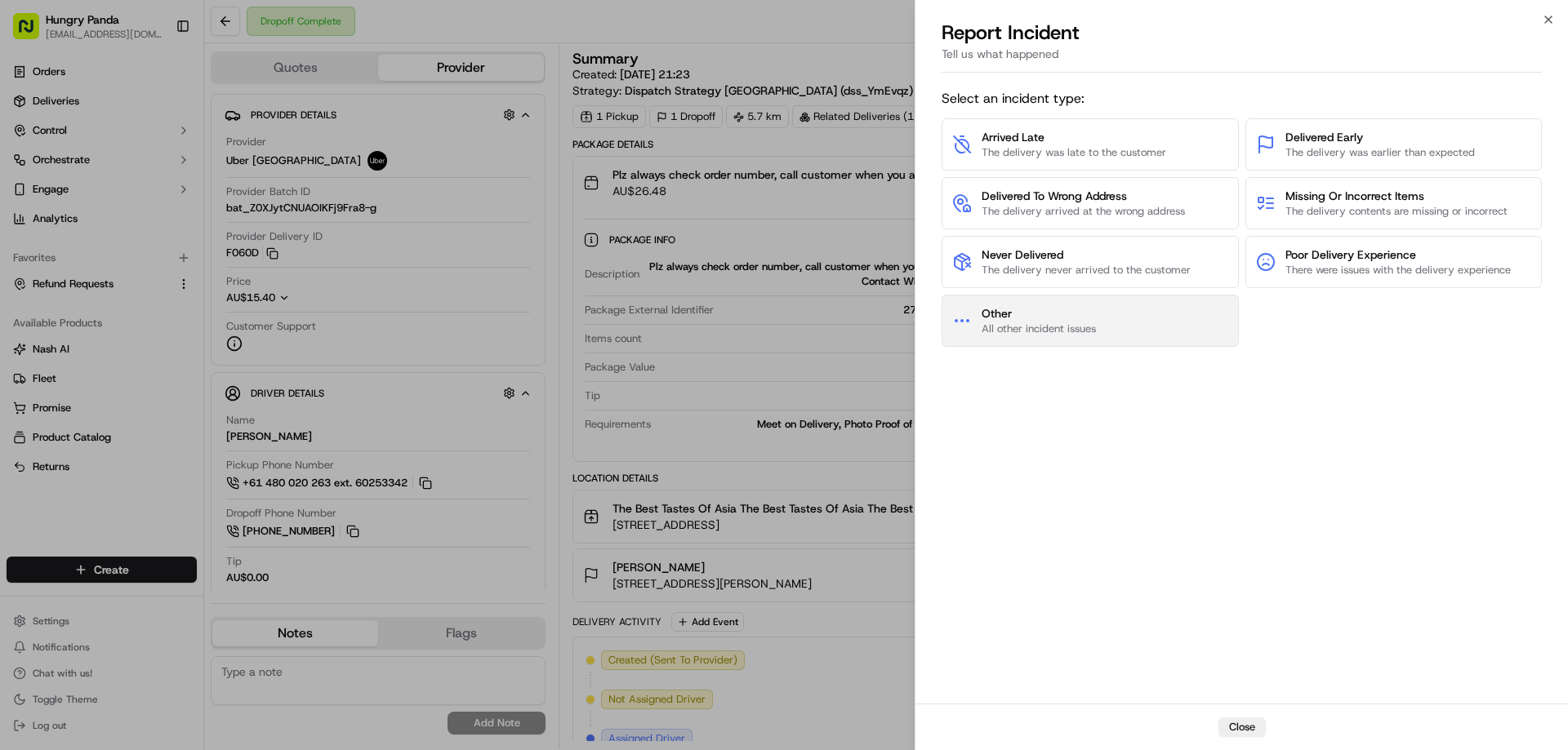
click at [1062, 322] on span "All other incident issues" at bounding box center [1038, 329] width 114 height 15
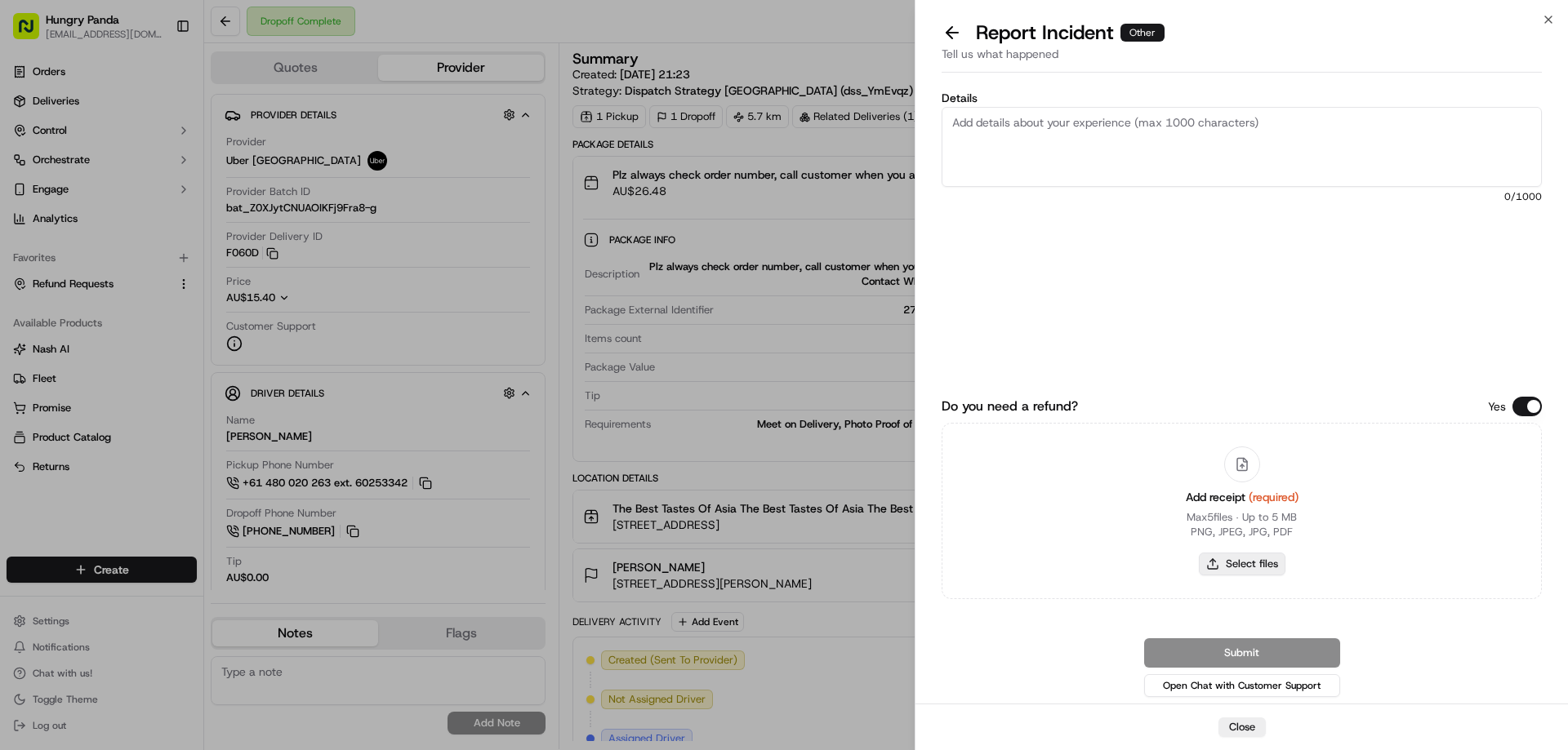
click at [1250, 561] on button "Select files" at bounding box center [1241, 564] width 86 height 23
type input "C:\fakepath\screenshot_2025-09-22_14-05-52.png"
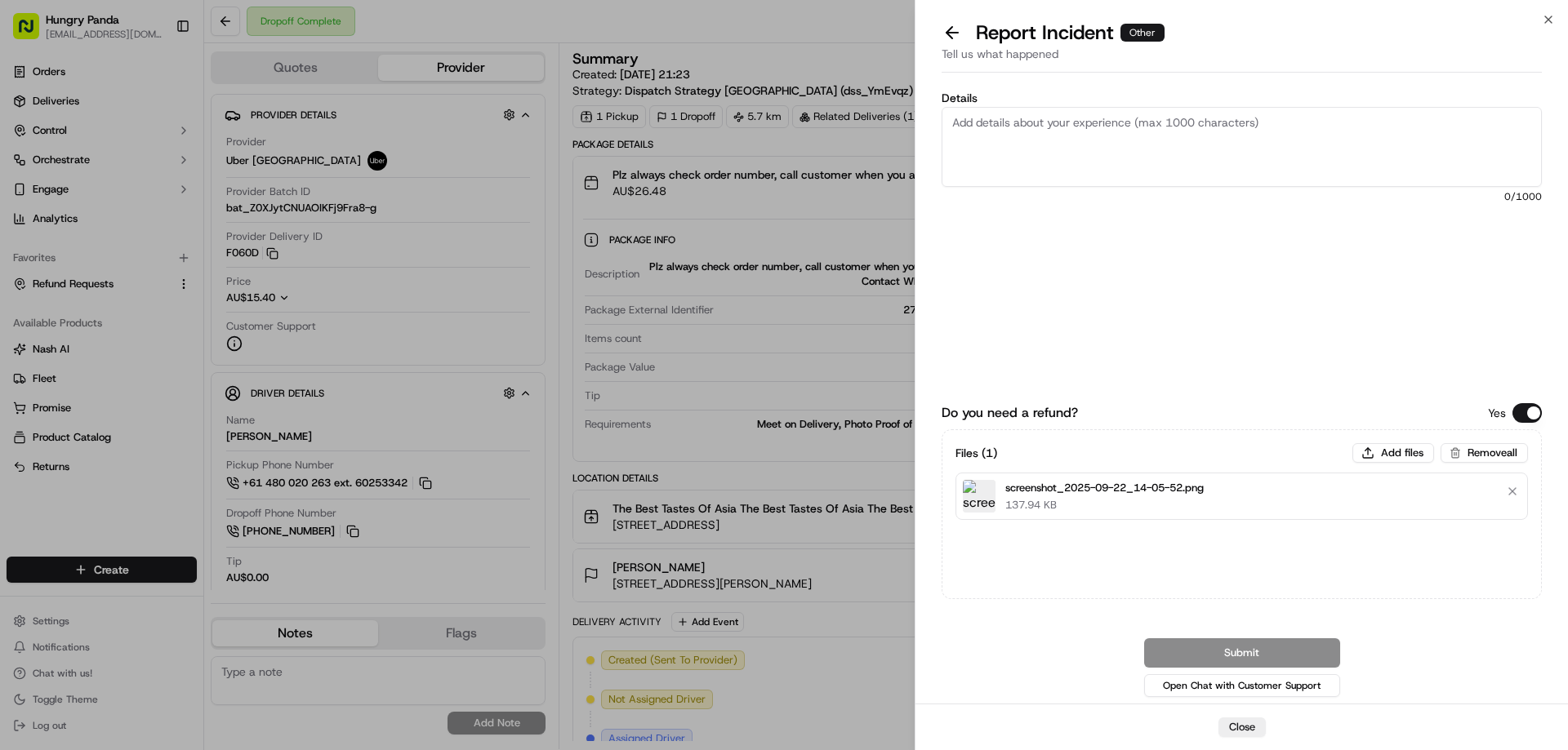
click at [1104, 178] on textarea "Details" at bounding box center [1242, 147] width 601 height 80
paste textarea "The customer reported that he did not receive the meal, the delivery photo take…"
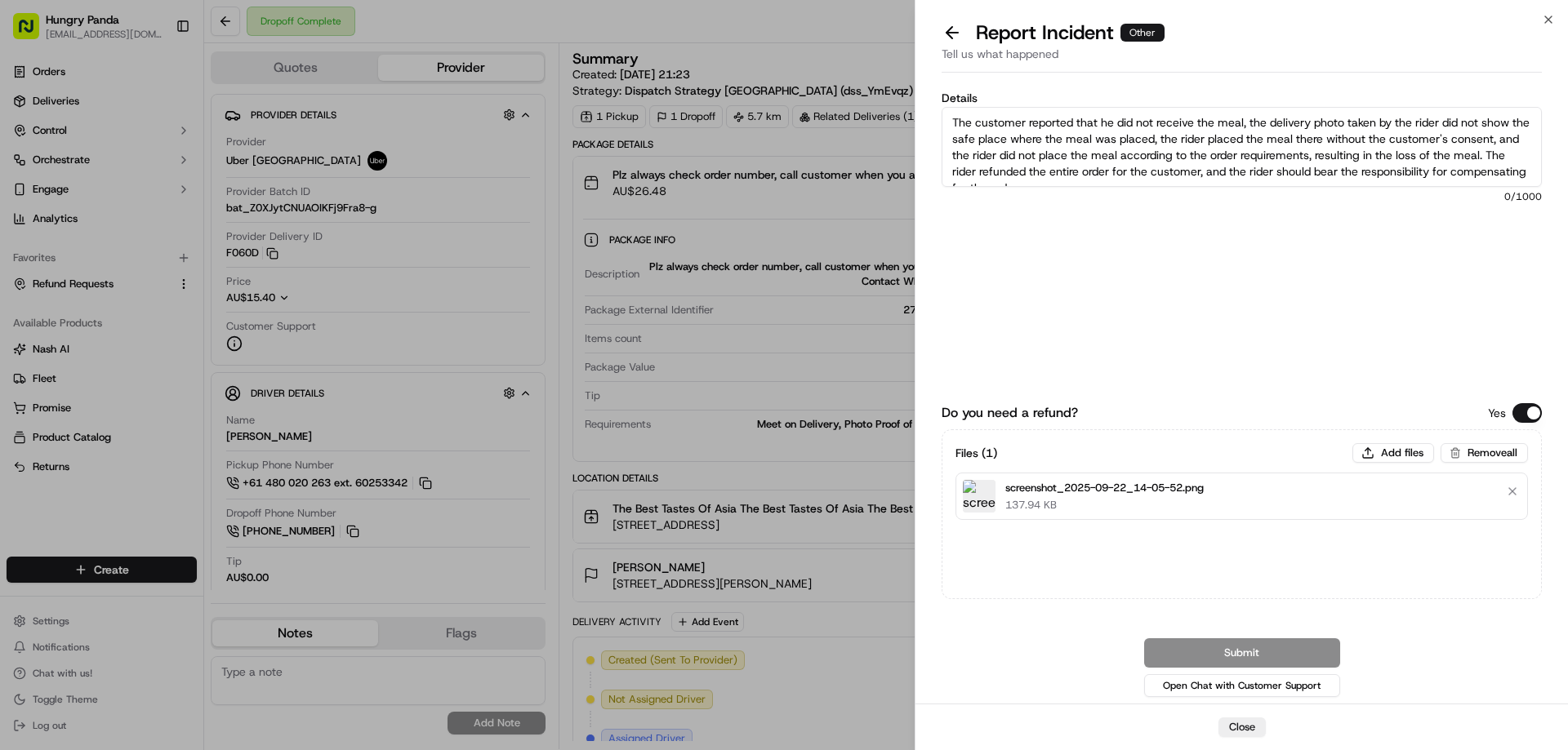
scroll to position [9, 0]
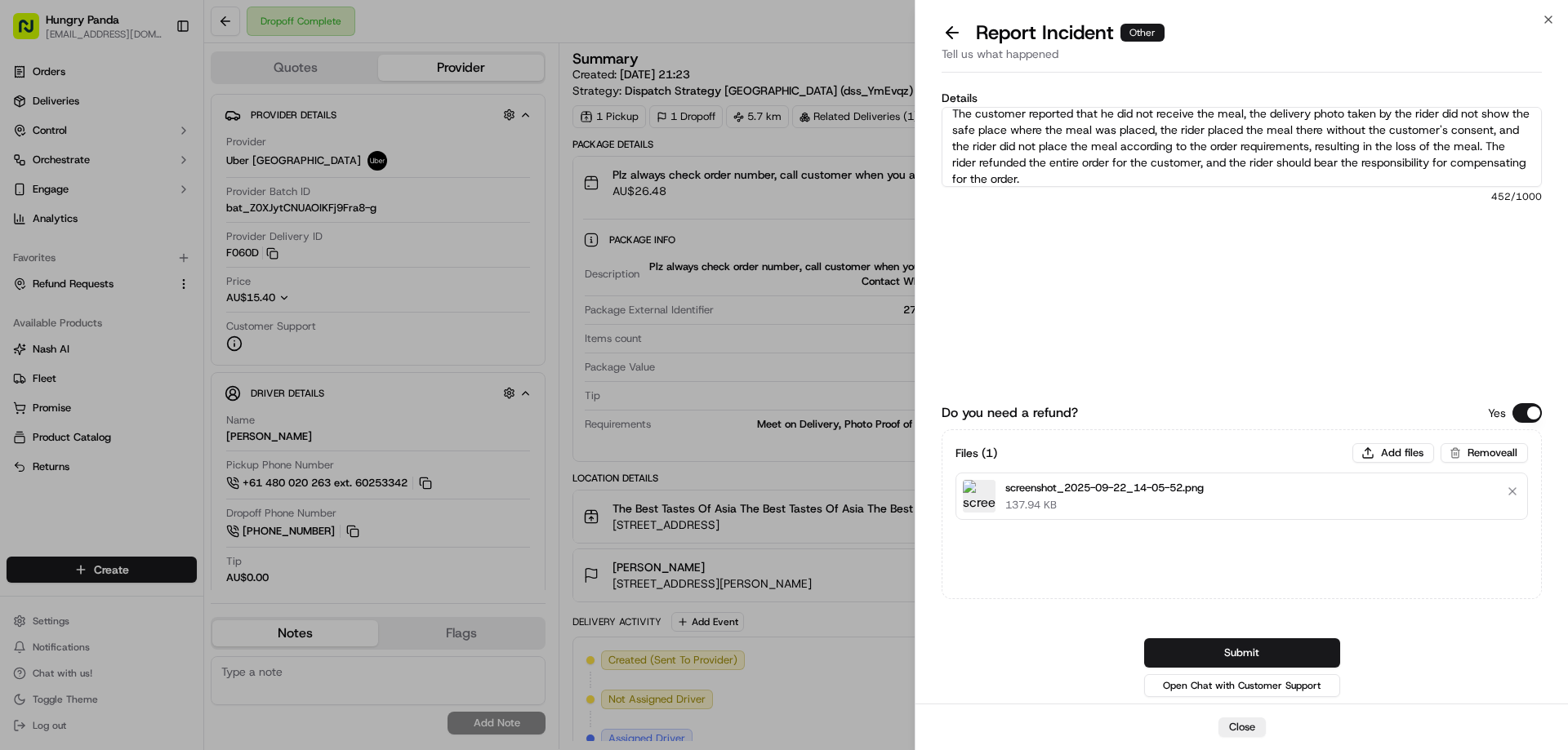
type textarea "The customer reported that he did not receive the meal, the delivery photo take…"
click at [1278, 660] on button "Submit" at bounding box center [1242, 653] width 196 height 30
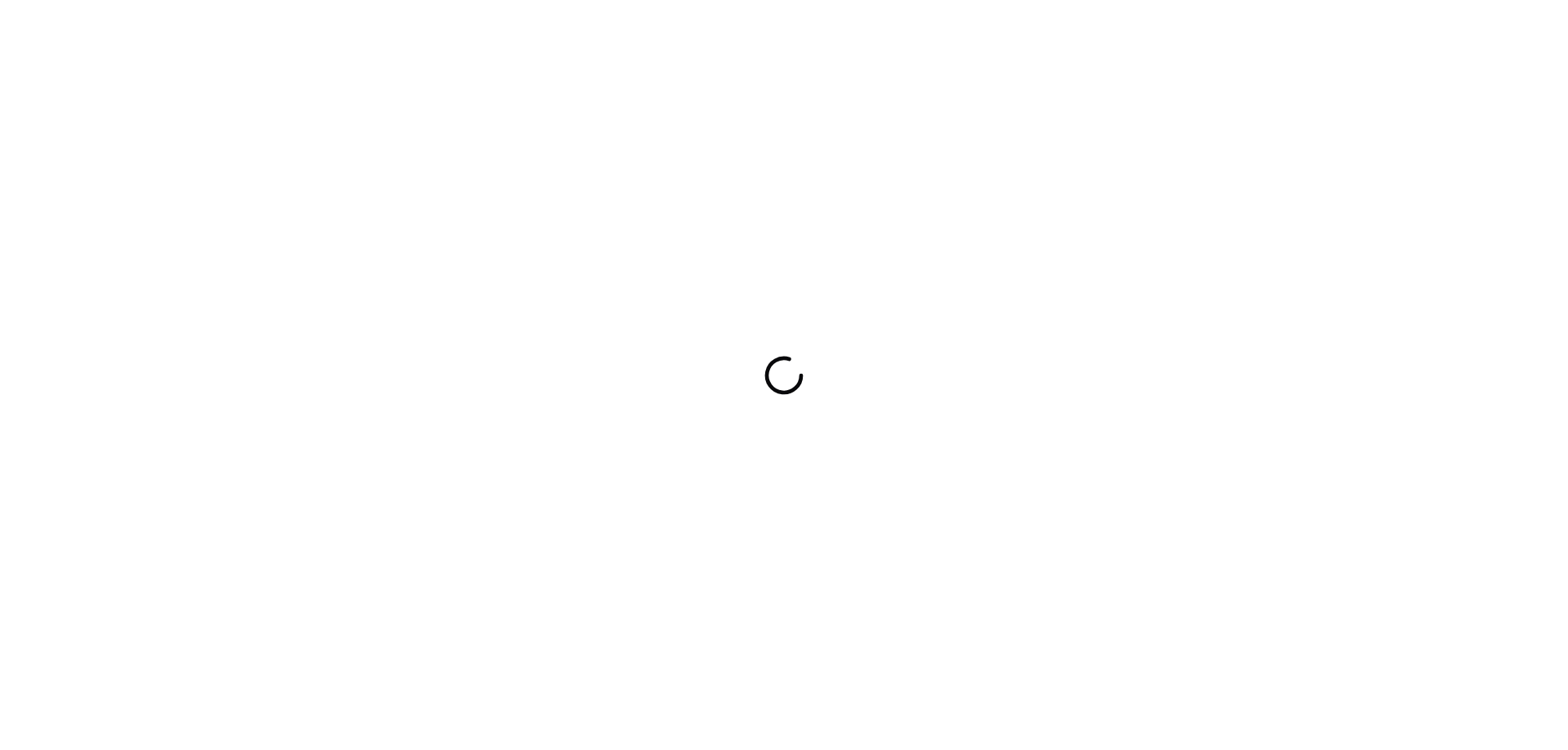
click at [935, 329] on div at bounding box center [784, 375] width 1568 height 750
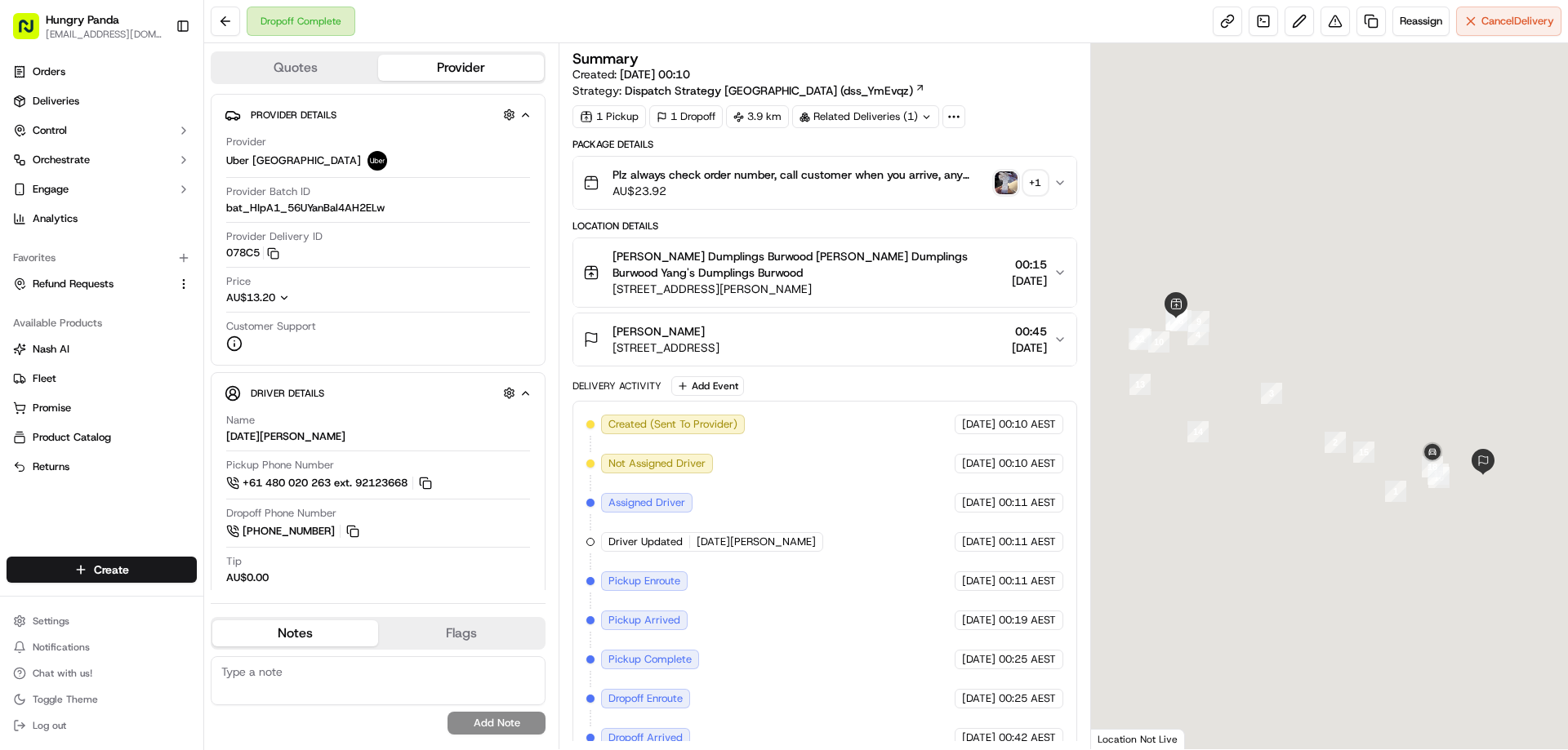
click at [999, 189] on img "button" at bounding box center [1005, 182] width 23 height 23
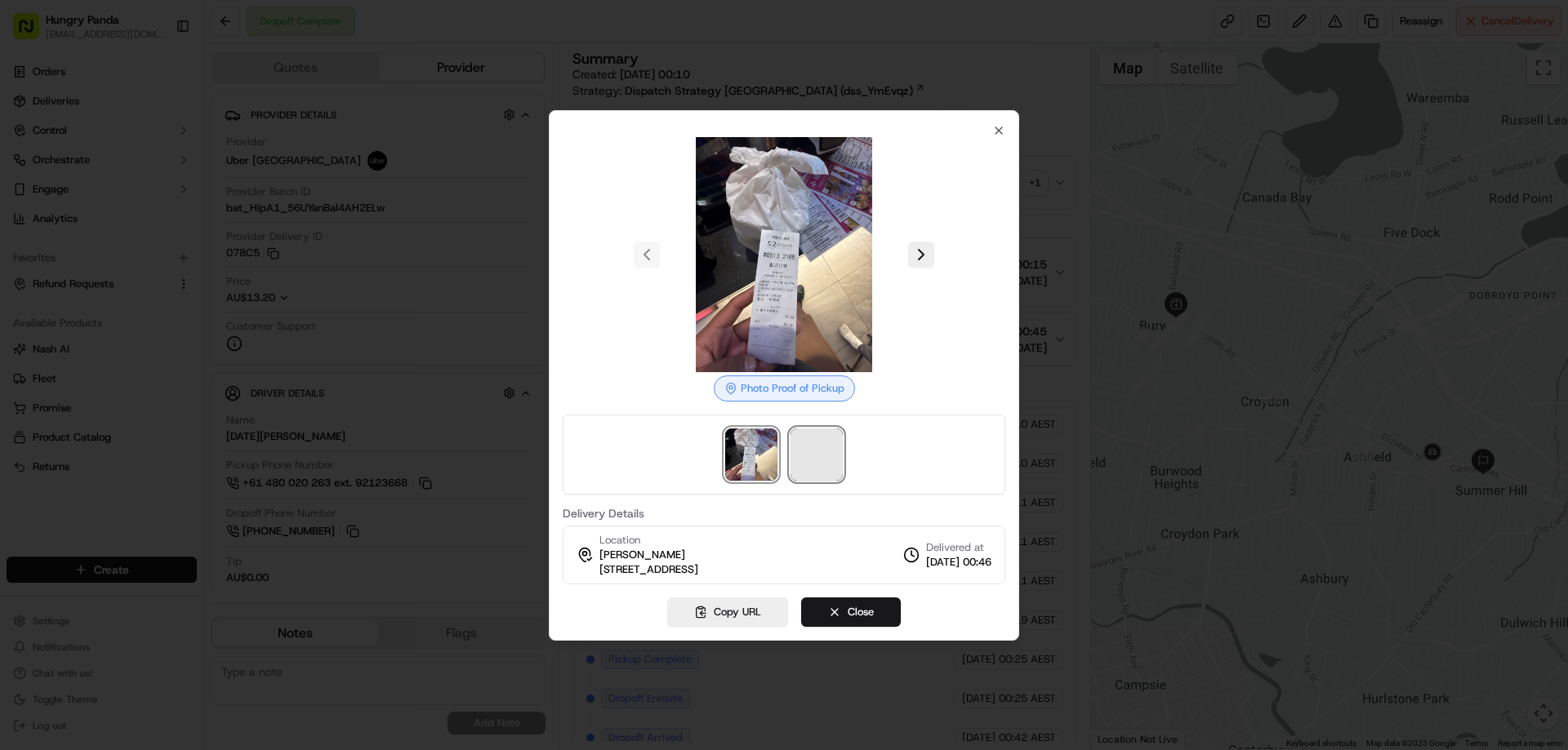
click at [826, 456] on span at bounding box center [817, 455] width 53 height 53
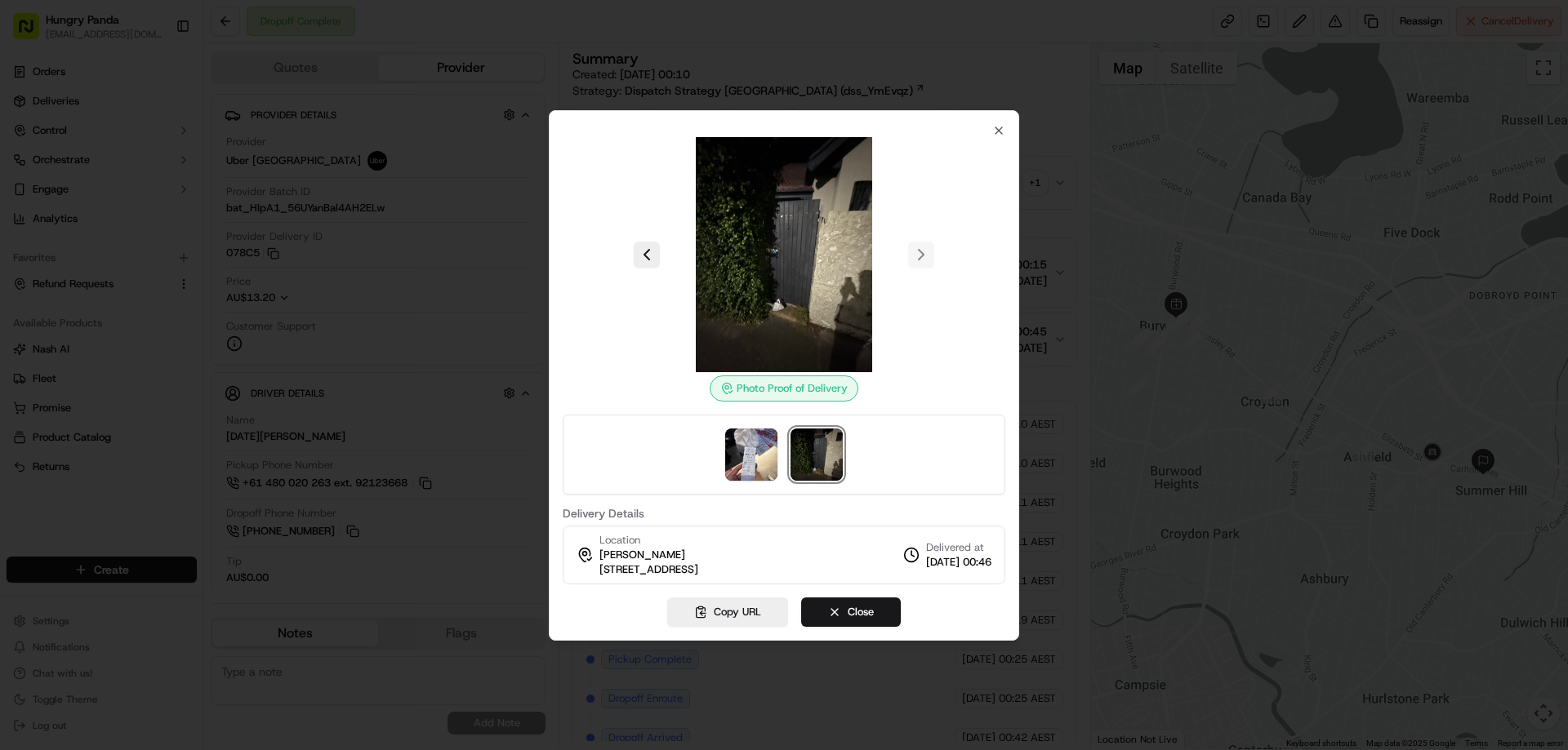
click at [1056, 184] on div at bounding box center [784, 375] width 1568 height 750
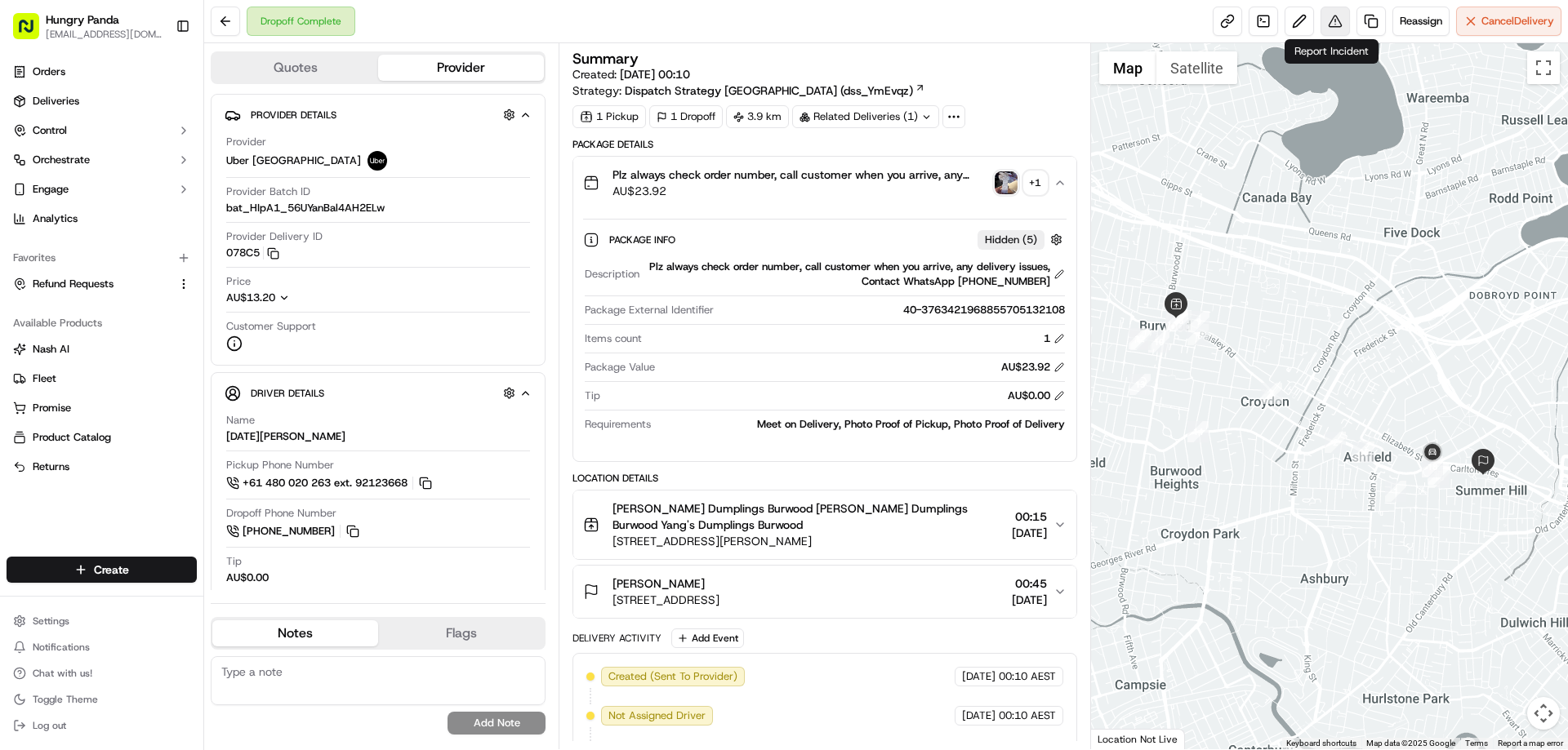
click at [1337, 18] on button at bounding box center [1335, 22] width 30 height 30
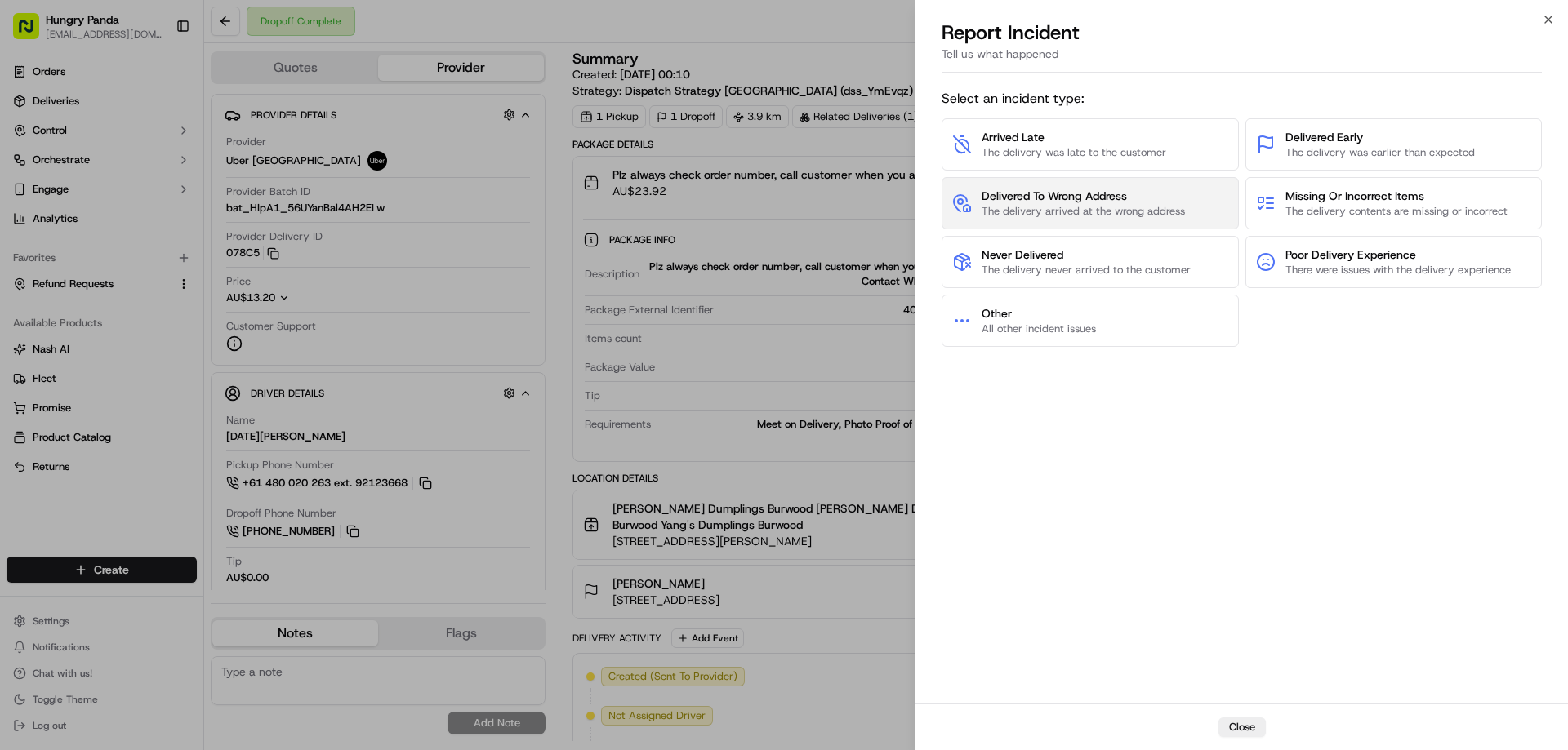
click at [1100, 197] on span "Delivered To Wrong Address" at bounding box center [1082, 195] width 203 height 16
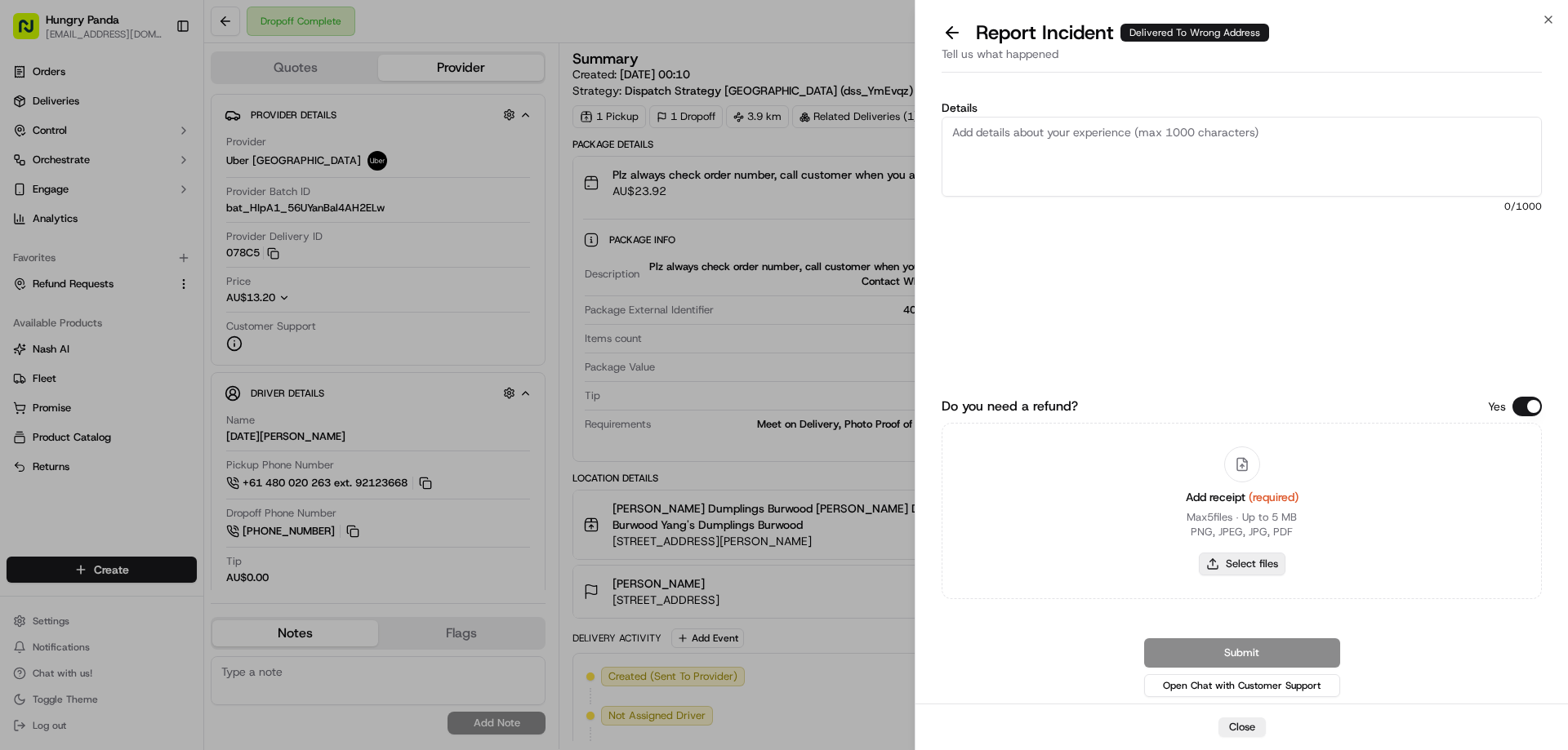
click at [1233, 559] on button "Select files" at bounding box center [1241, 564] width 86 height 23
type input "C:\fakepath\screenshot_2025-09-22_14-07-10.png"
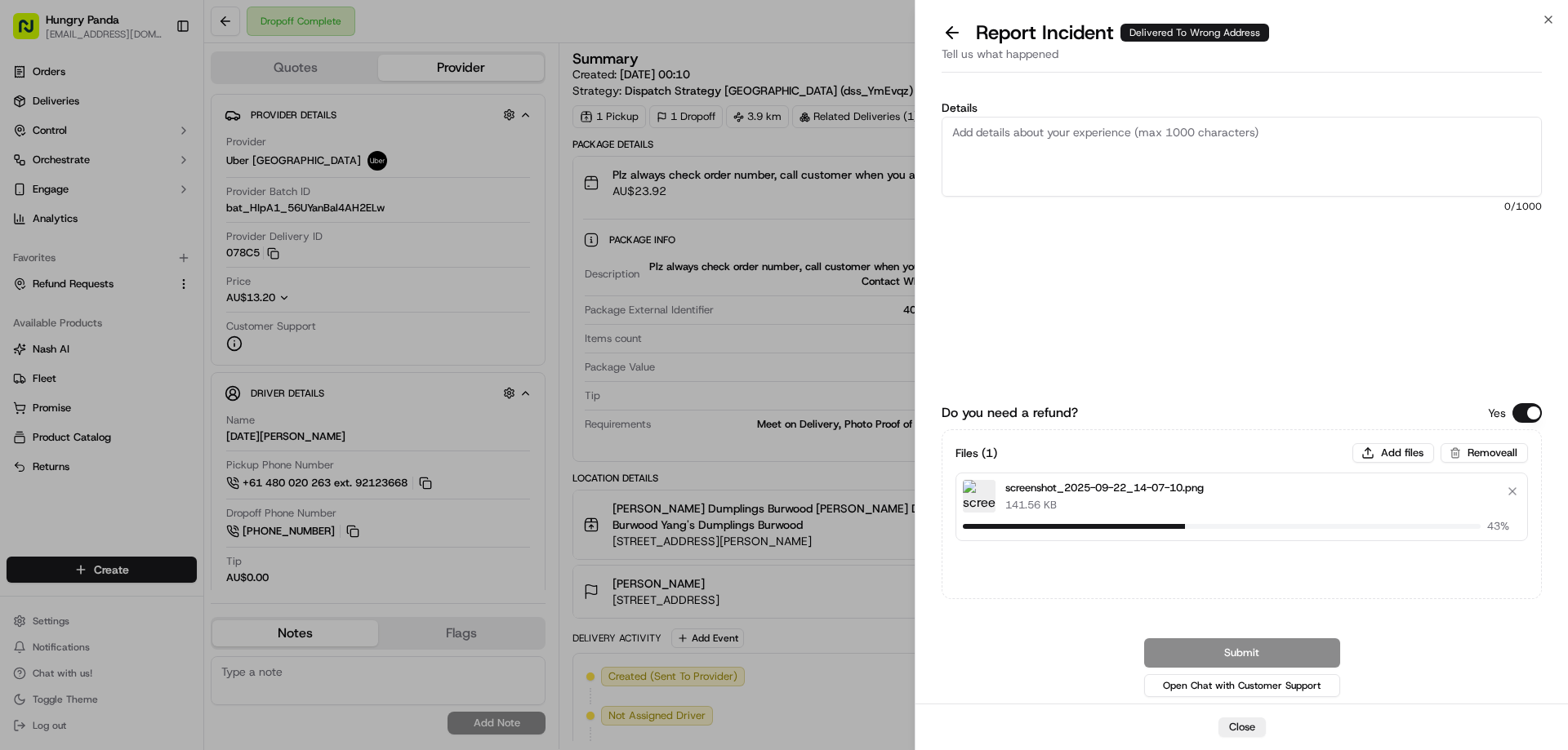
click at [1062, 147] on textarea "Details" at bounding box center [1242, 157] width 601 height 80
click at [1124, 169] on textarea "Details" at bounding box center [1242, 157] width 601 height 80
paste textarea "The customer reported that he did not receive the food. The photo taken by the …"
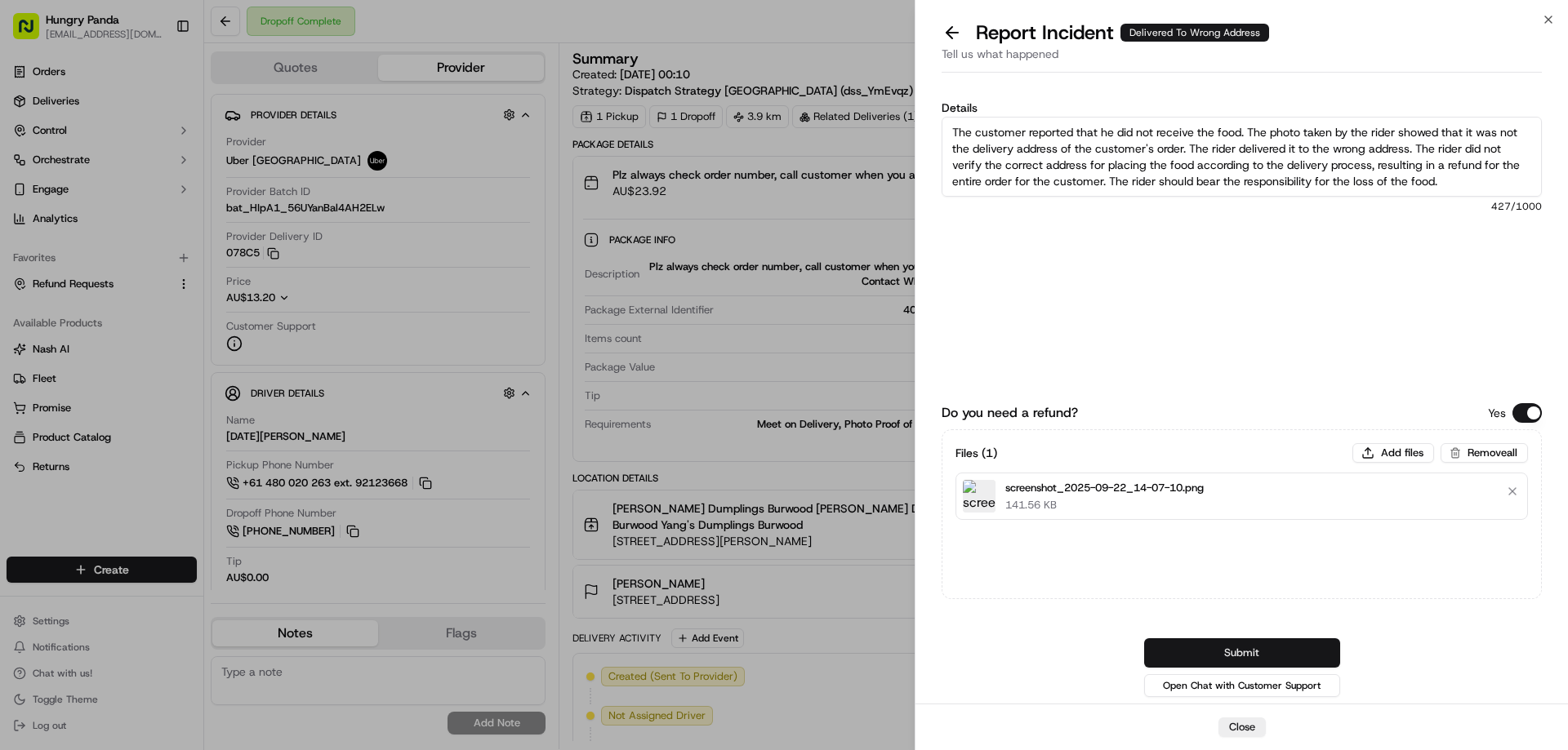
type textarea "The customer reported that he did not receive the food. The photo taken by the …"
click at [1221, 655] on button "Submit" at bounding box center [1242, 653] width 196 height 30
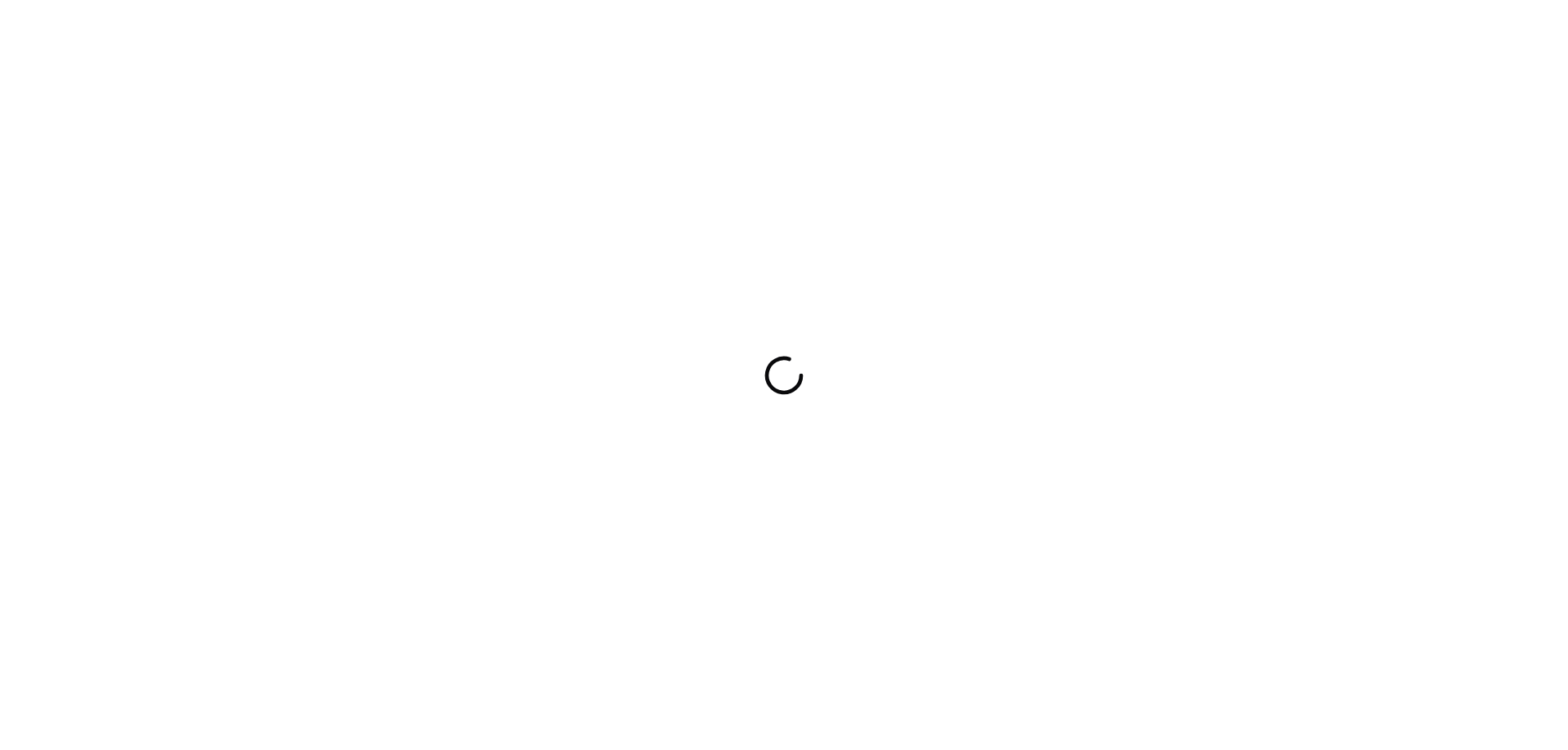
click at [930, 526] on div at bounding box center [784, 375] width 1568 height 750
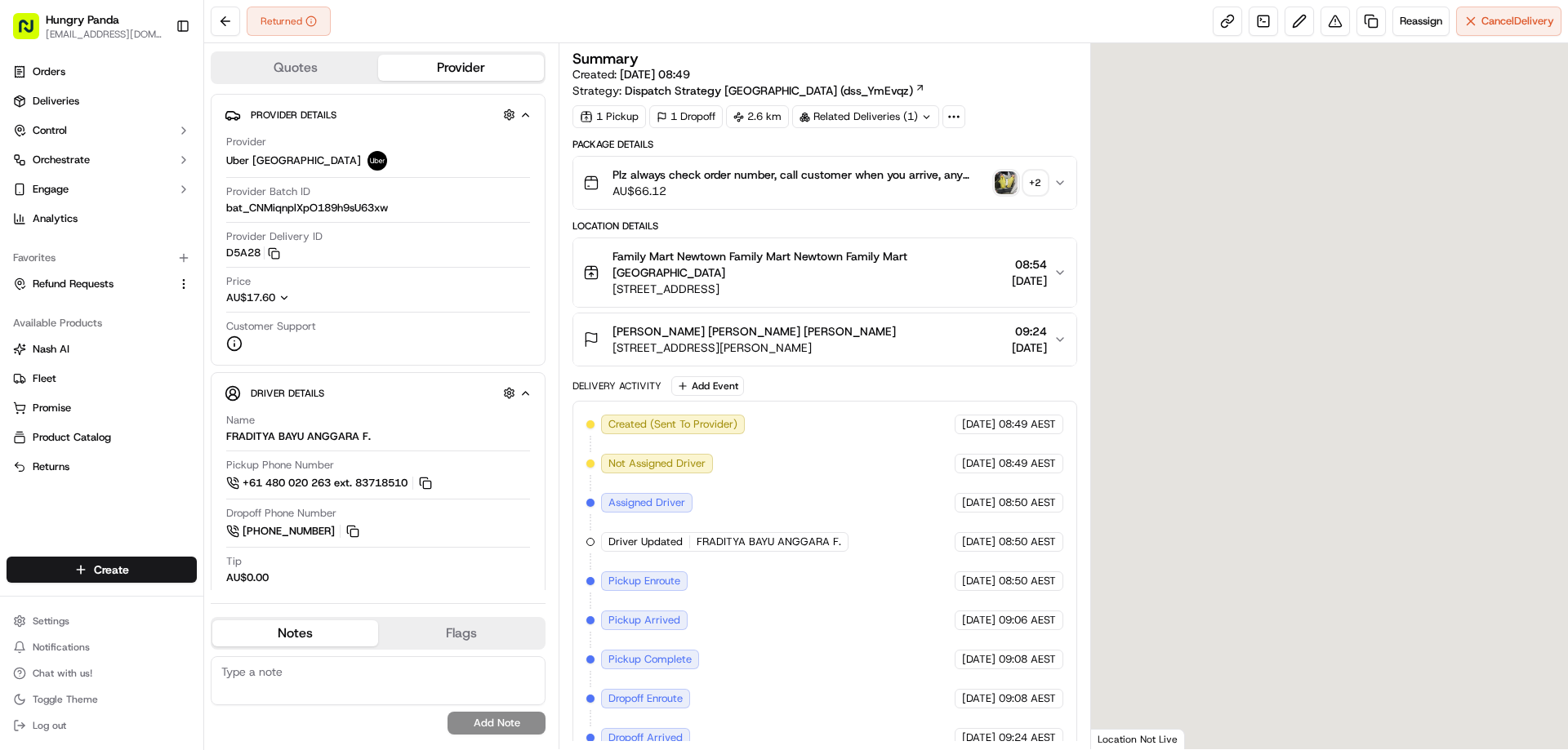
click at [1008, 179] on img "button" at bounding box center [1005, 182] width 23 height 23
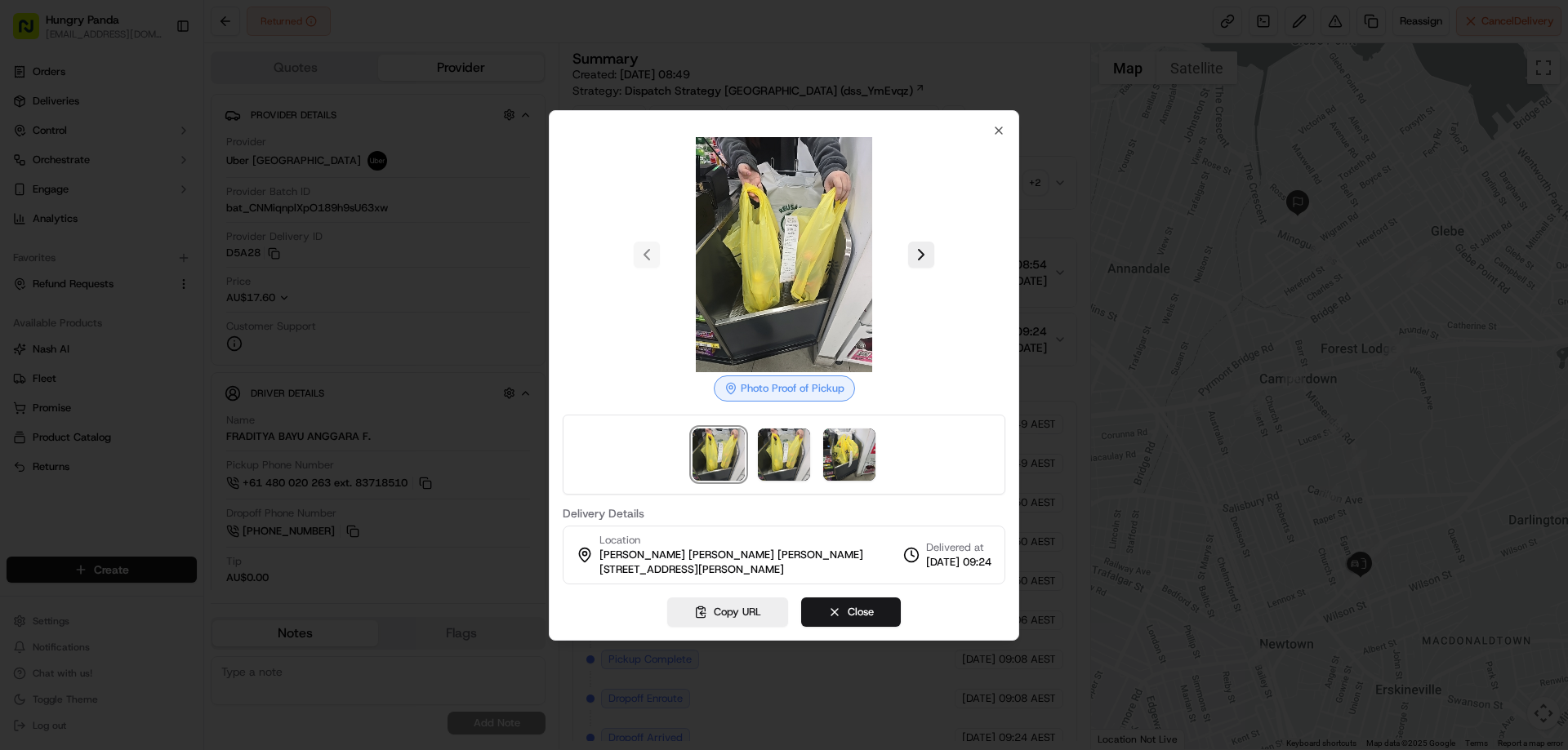
click at [1046, 187] on div at bounding box center [784, 375] width 1568 height 750
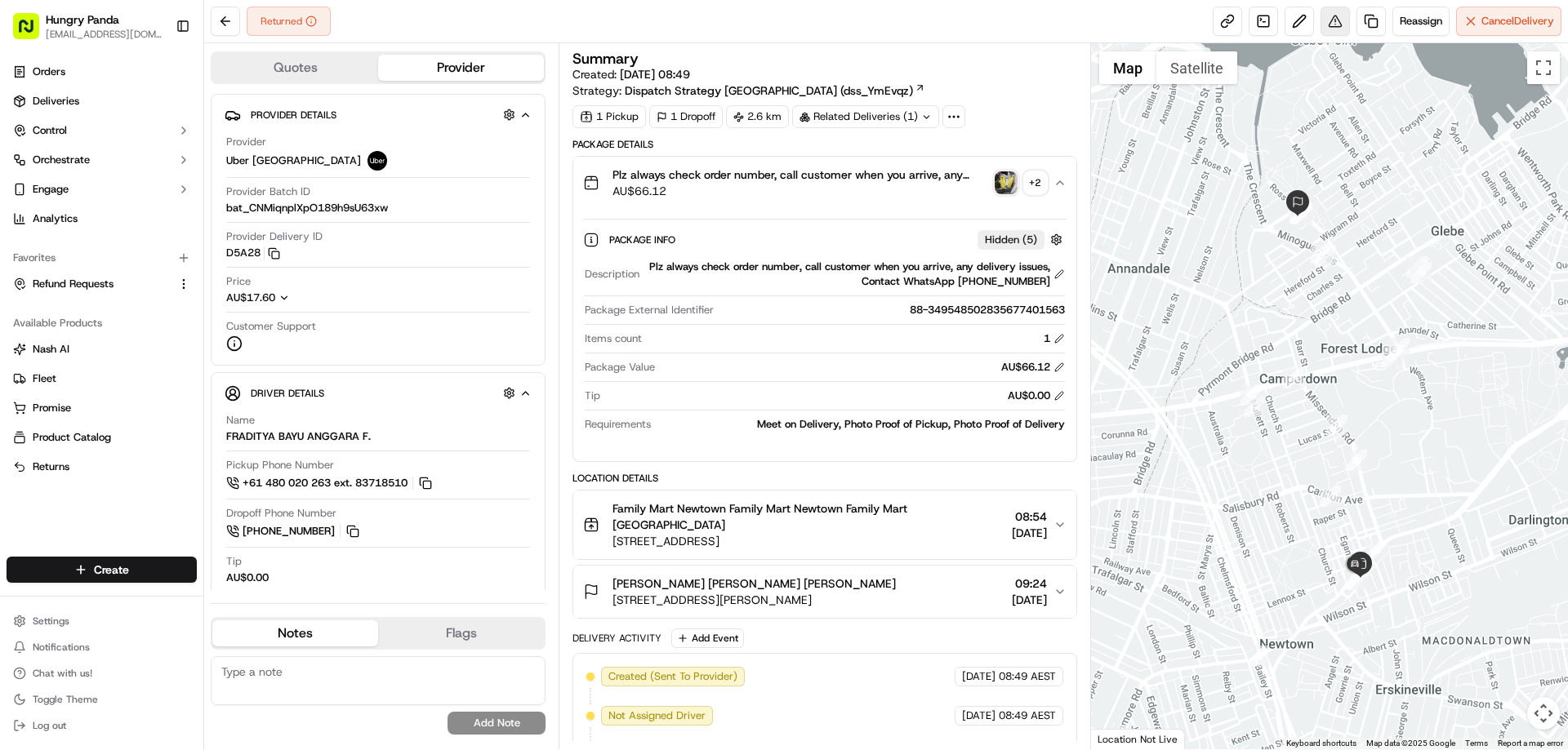
click at [1343, 25] on button at bounding box center [1335, 22] width 30 height 30
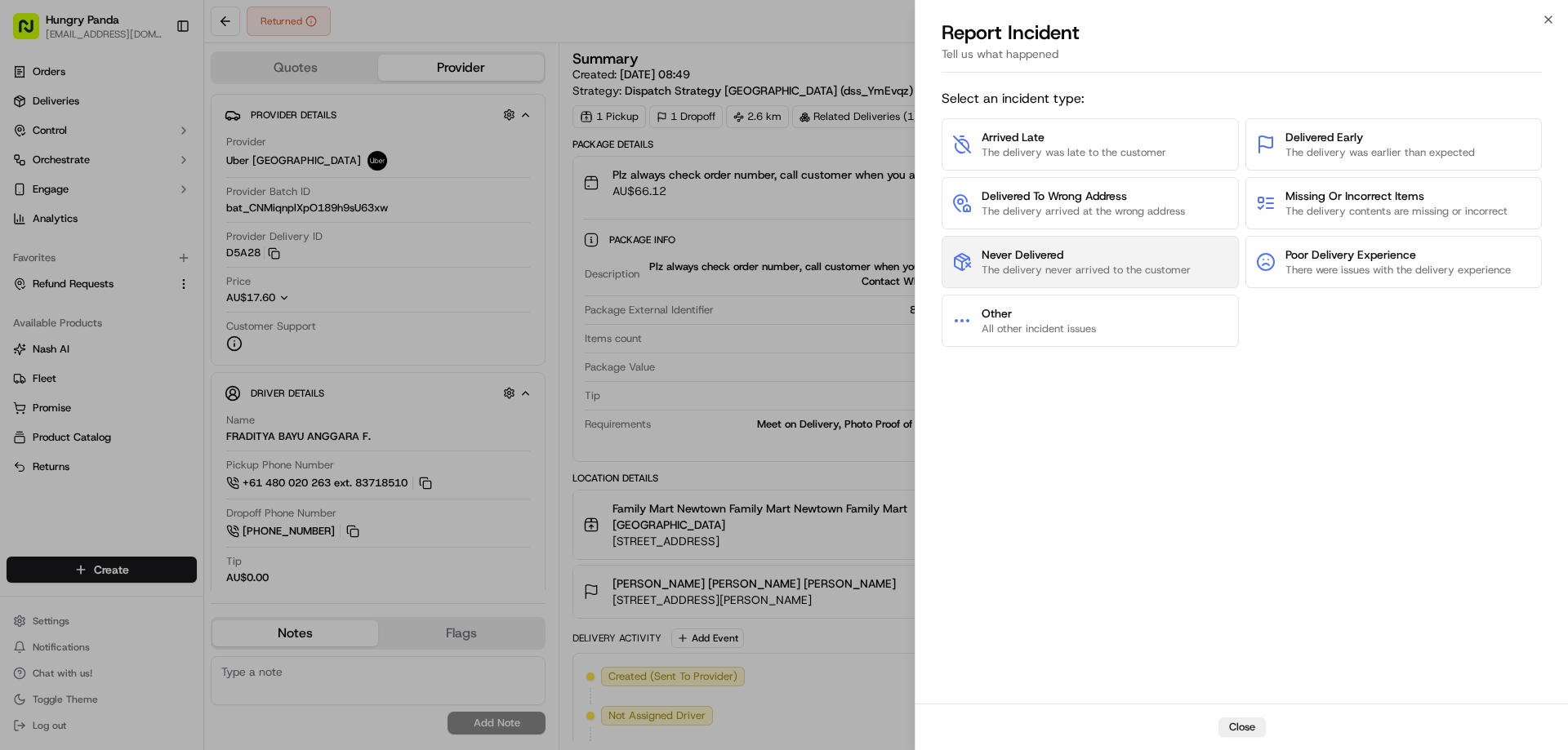
click at [1098, 271] on span "The delivery never arrived to the customer" at bounding box center [1085, 269] width 209 height 15
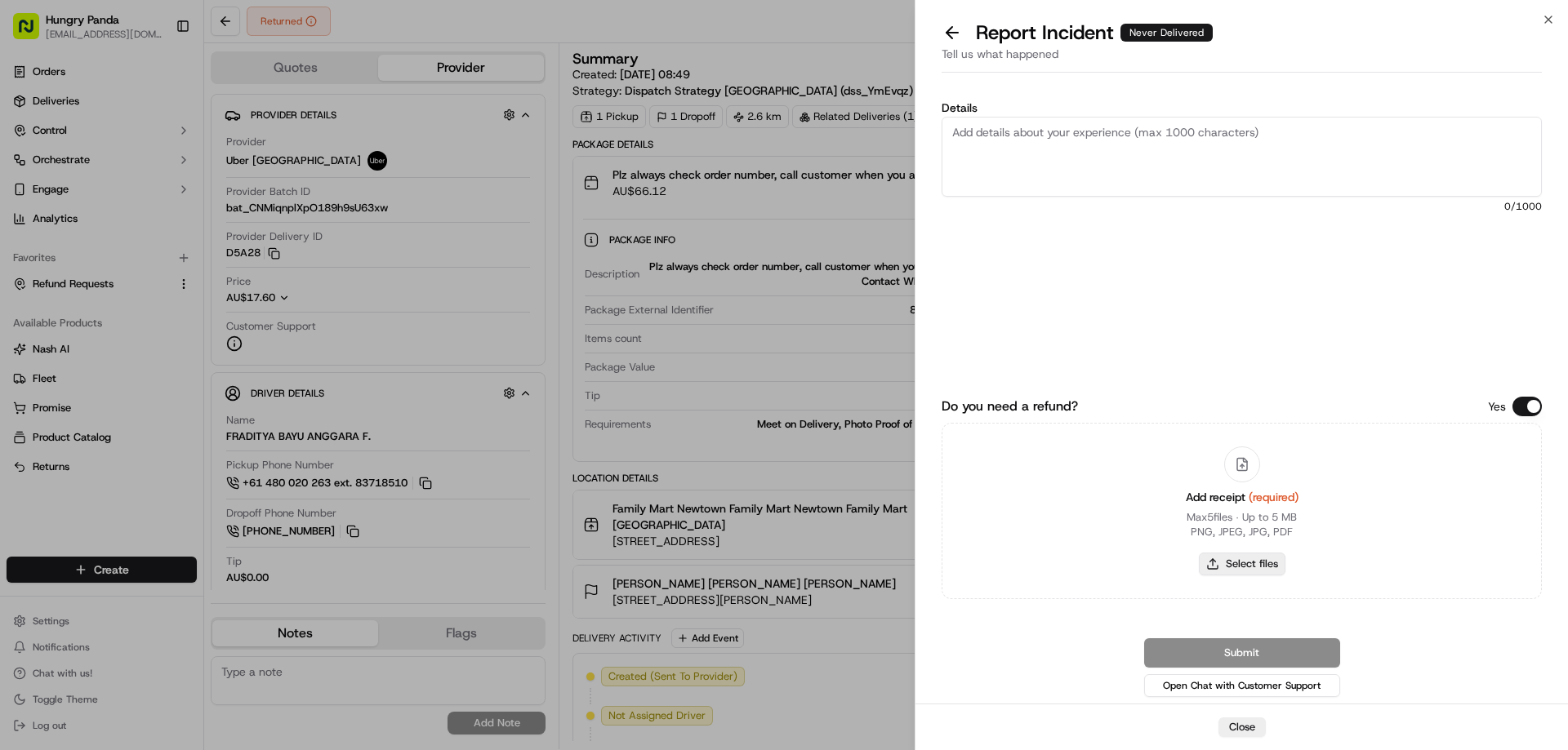
click at [1231, 558] on button "Select files" at bounding box center [1241, 564] width 86 height 23
type input "C:\fakepath\screenshot_2025-09-22_14-08-29.png"
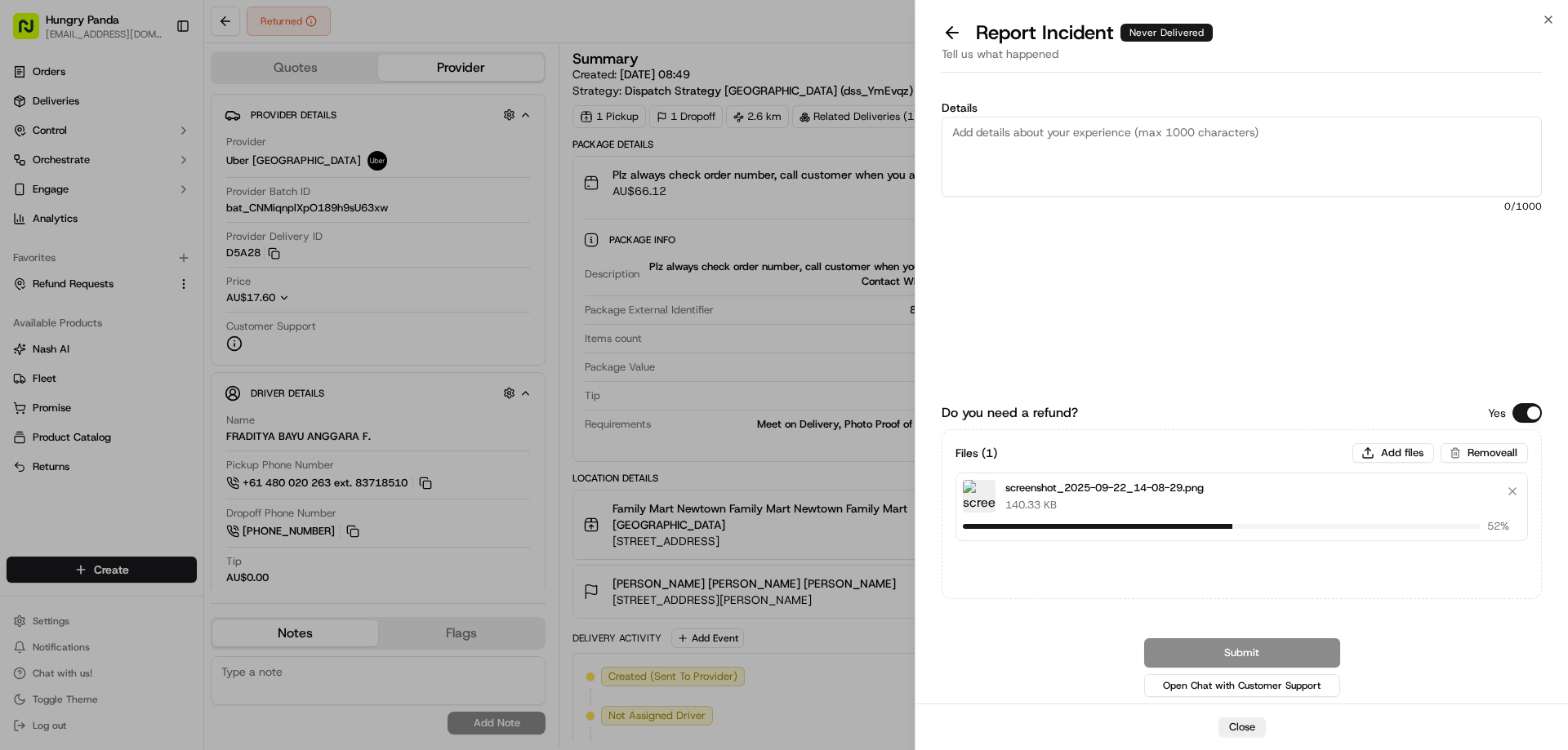
click at [1040, 154] on textarea "Details" at bounding box center [1242, 157] width 601 height 80
click at [1085, 146] on textarea "Details" at bounding box center [1242, 157] width 601 height 80
paste textarea "The customer reported that he did not receive the meal. The order log showed th…"
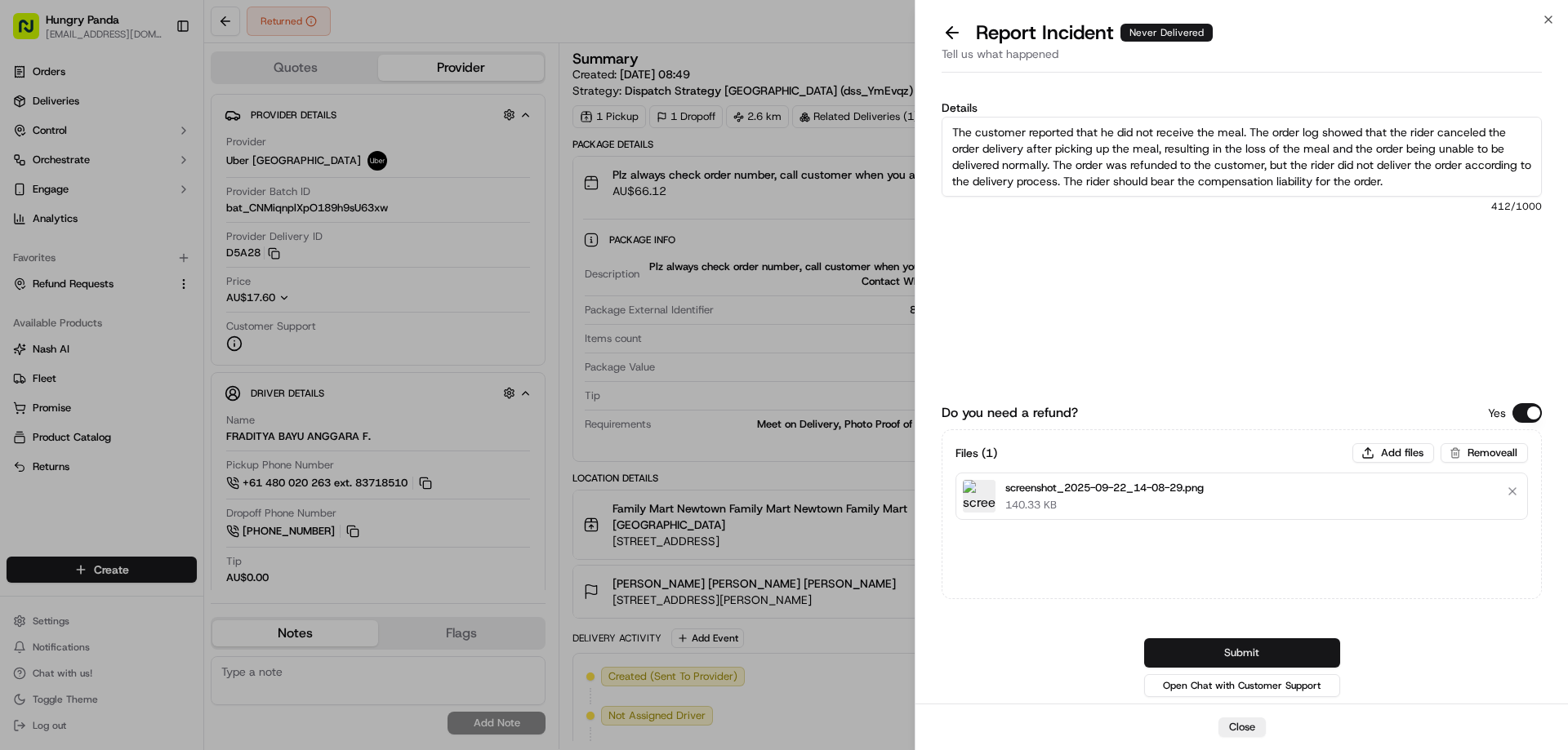
type textarea "The customer reported that he did not receive the meal. The order log showed th…"
click at [1229, 647] on button "Submit" at bounding box center [1242, 653] width 196 height 30
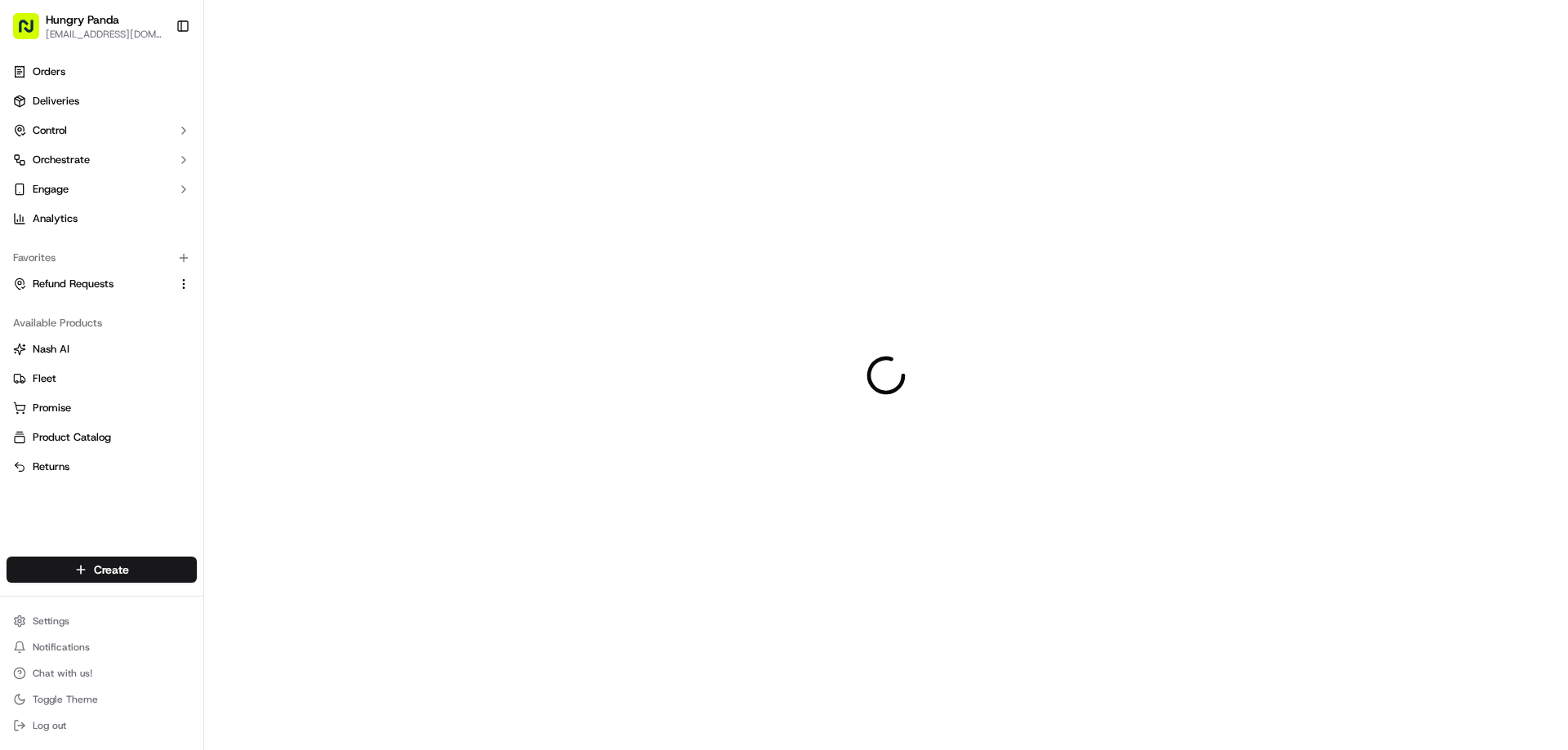
click at [822, 357] on div at bounding box center [886, 375] width 1364 height 750
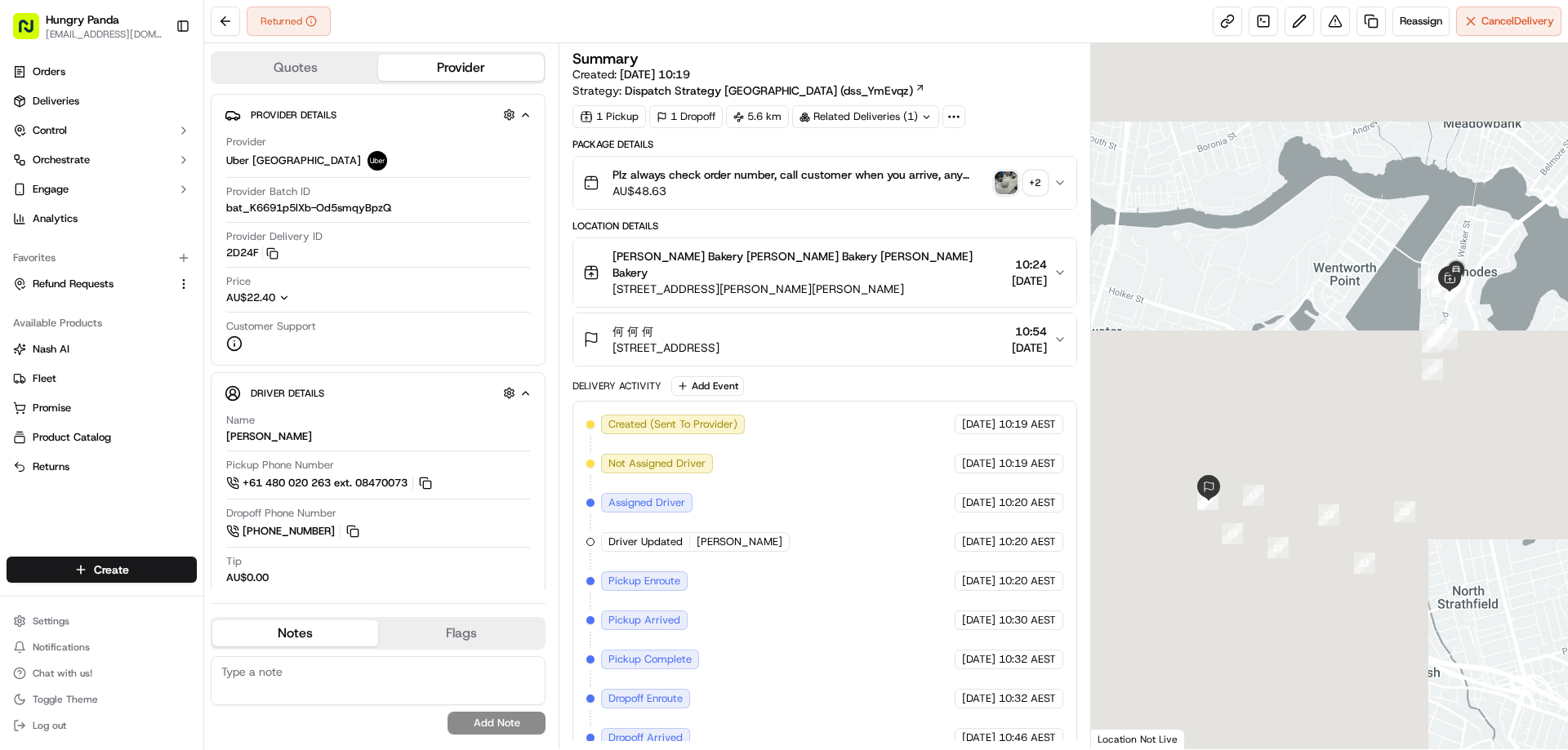
click at [1003, 181] on img "button" at bounding box center [1005, 182] width 23 height 23
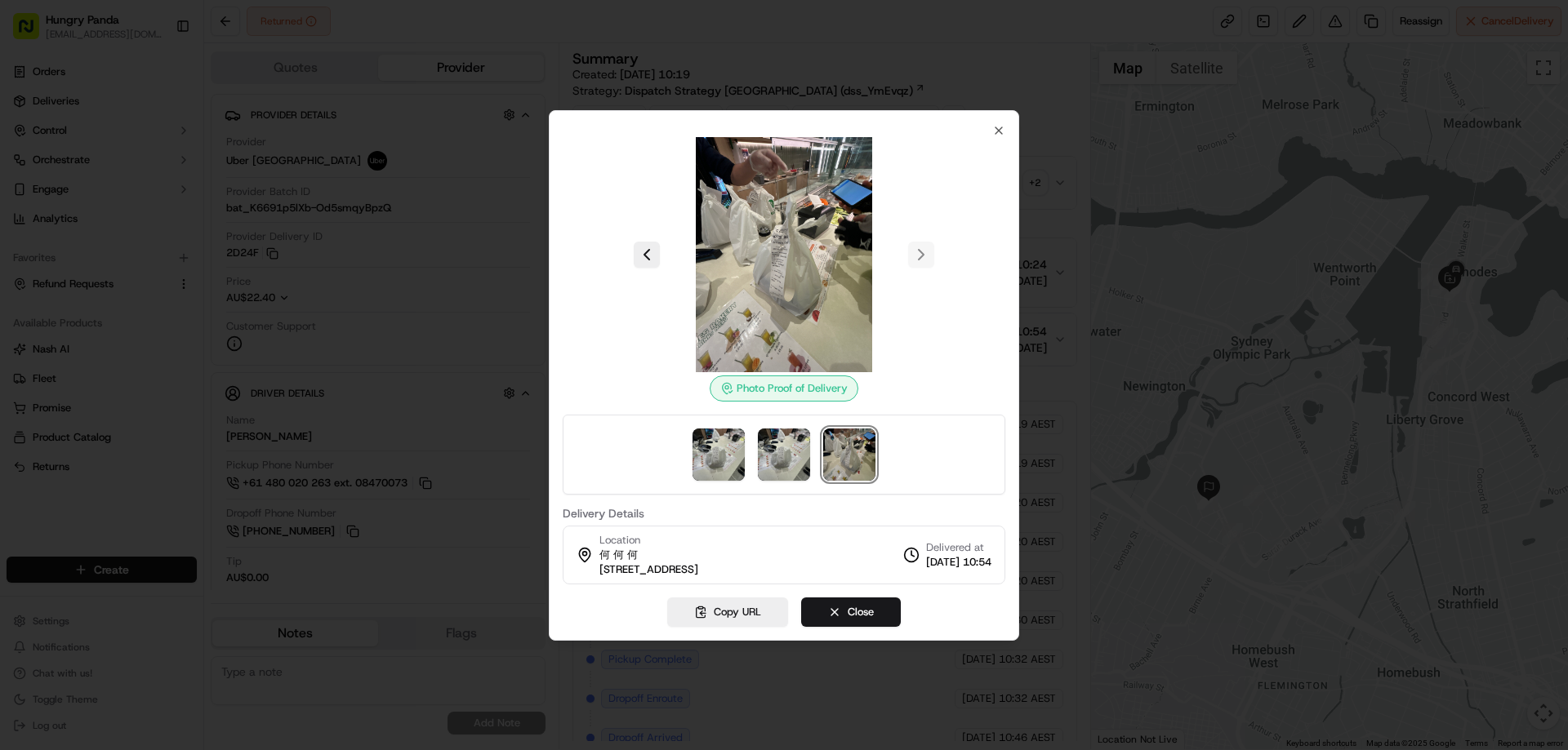
click at [1018, 169] on div "Photo Proof of Delivery Delivery Details Location 何 何 何 [STREET_ADDRESS] Delive…" at bounding box center [784, 375] width 471 height 531
click at [1046, 176] on div at bounding box center [784, 375] width 1568 height 750
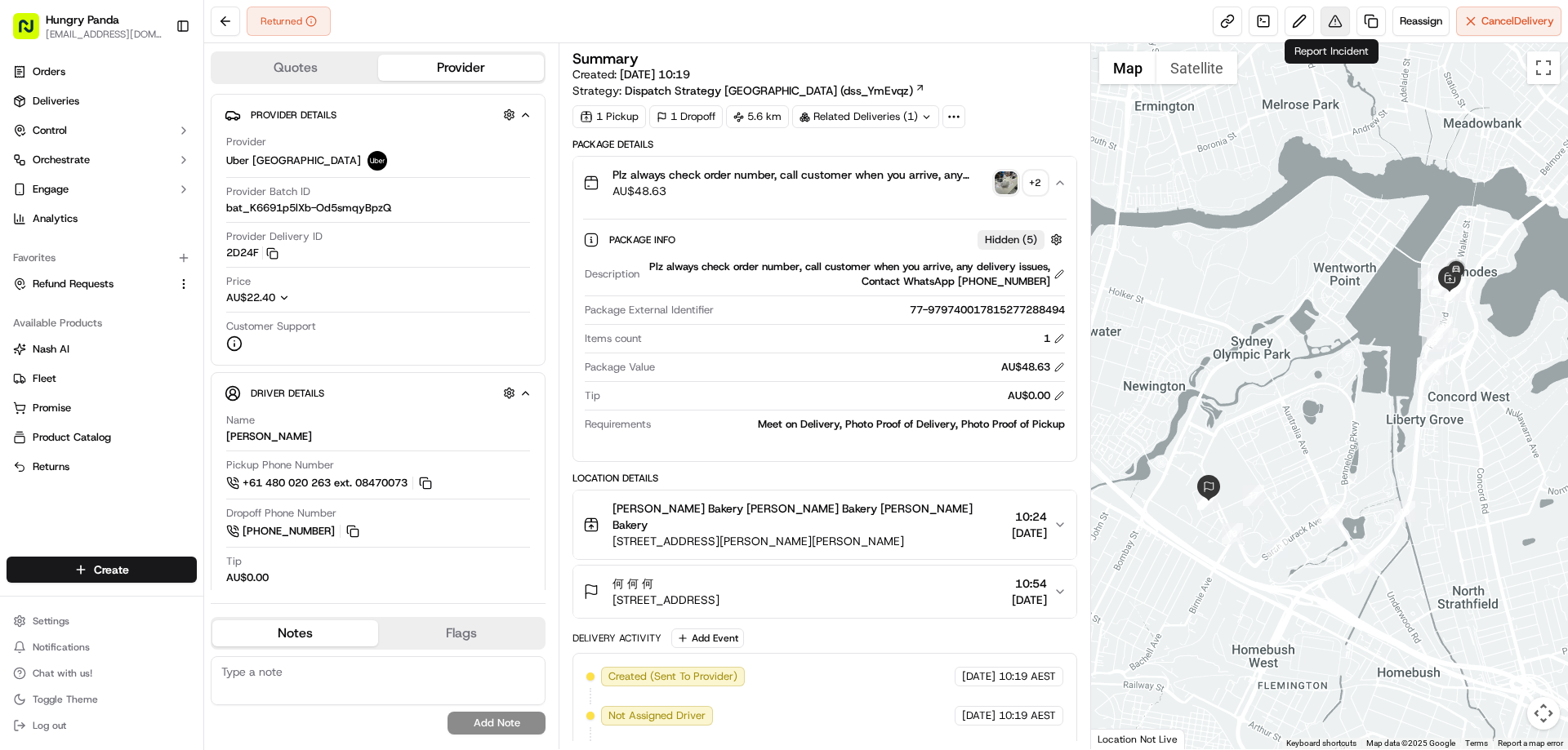
click at [1340, 29] on button at bounding box center [1335, 22] width 30 height 30
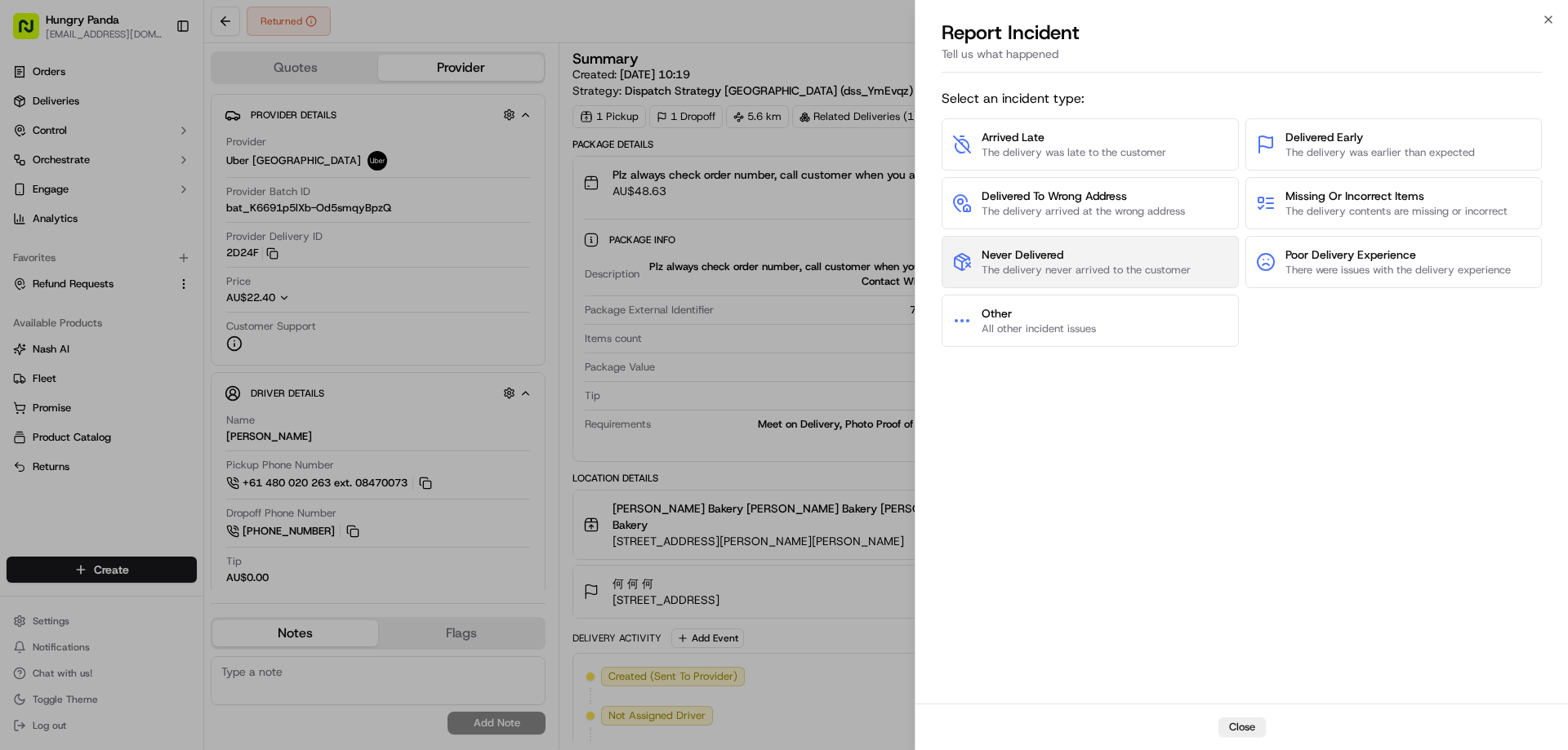
click at [1086, 276] on span "The delivery never arrived to the customer" at bounding box center [1085, 269] width 209 height 15
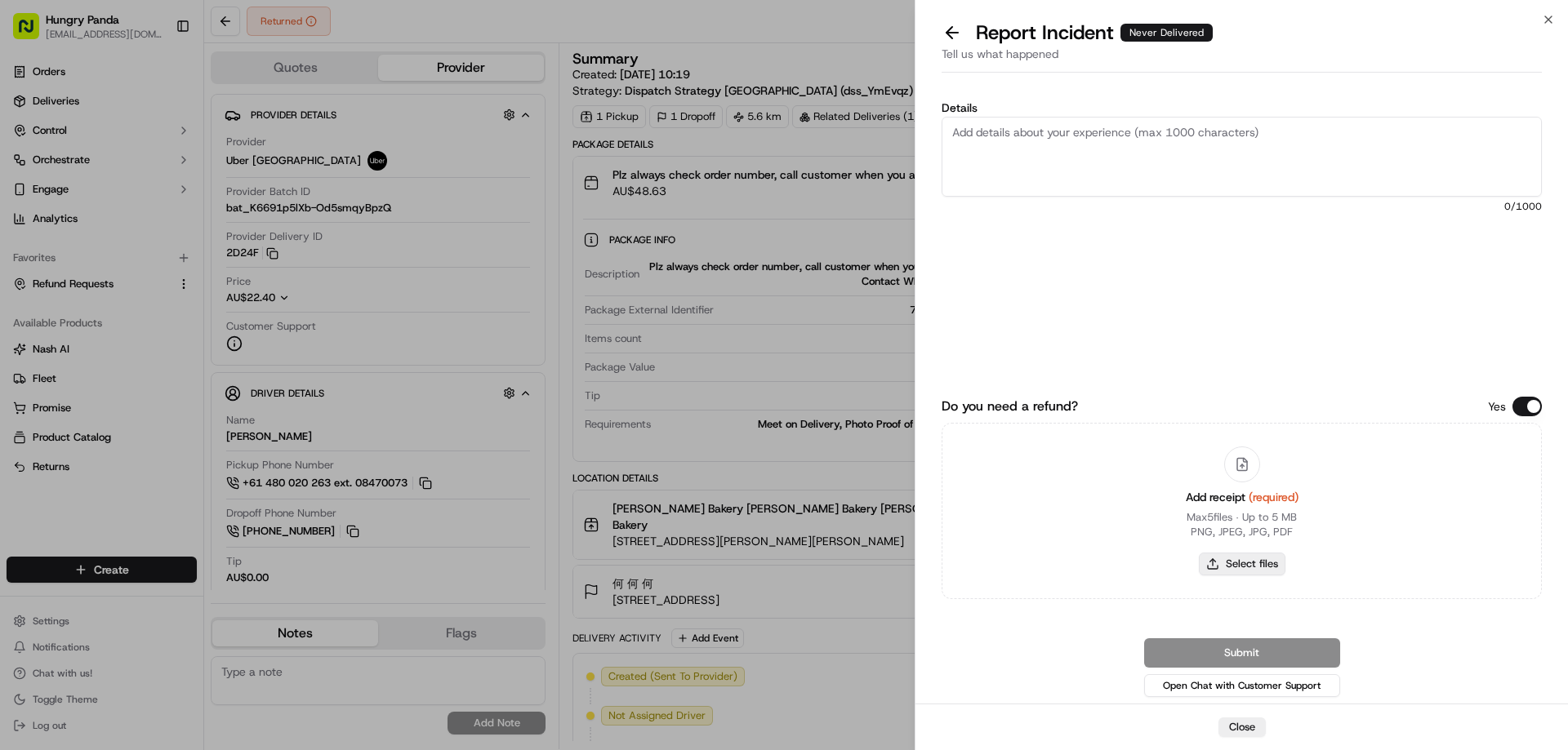
click at [1250, 559] on button "Select files" at bounding box center [1241, 564] width 86 height 23
type input "C:\fakepath\screenshot_2025-09-22_14-09-30.png"
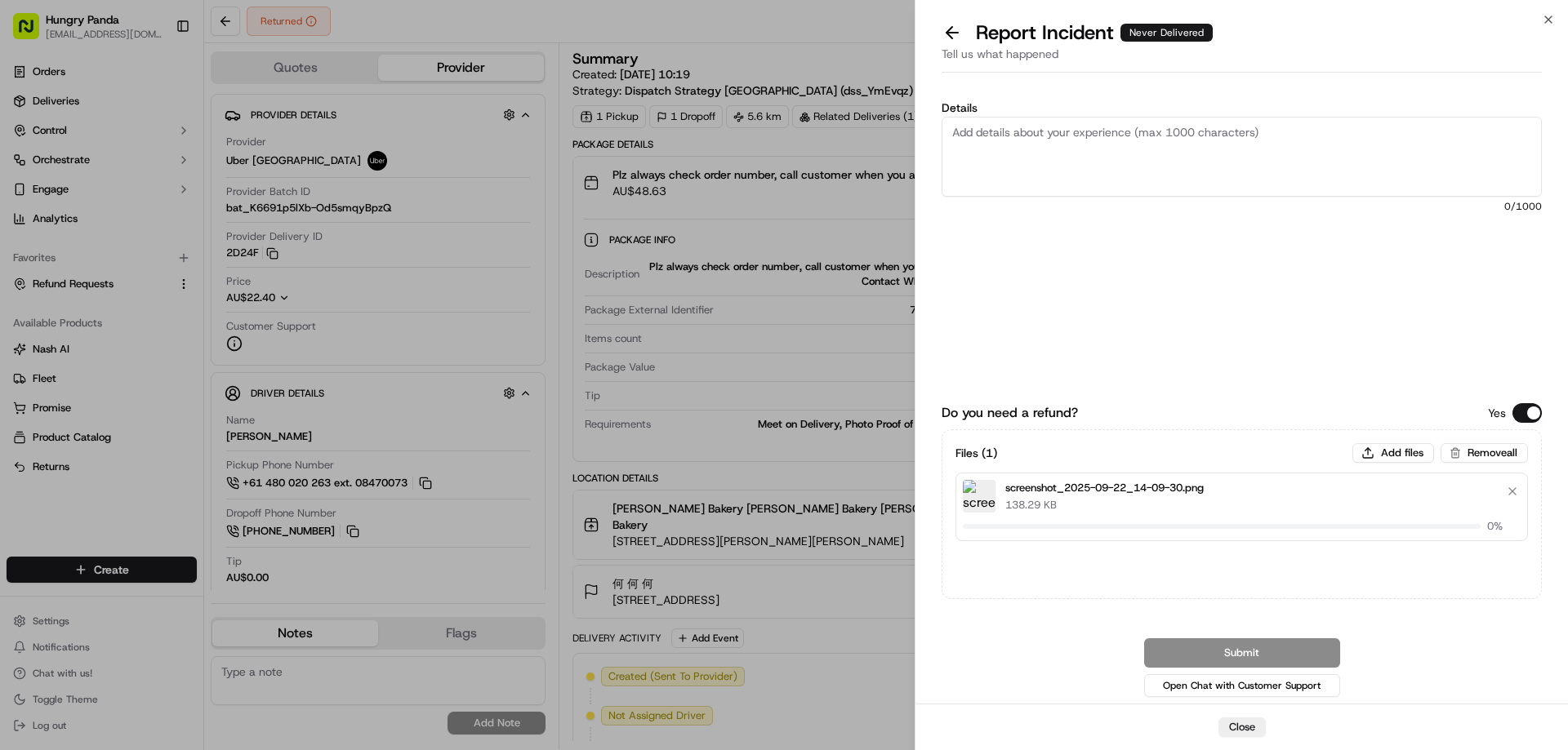
click at [1060, 127] on textarea "Details" at bounding box center [1242, 157] width 601 height 80
paste textarea "The customer reported that he did not receive the meal. The order log showed th…"
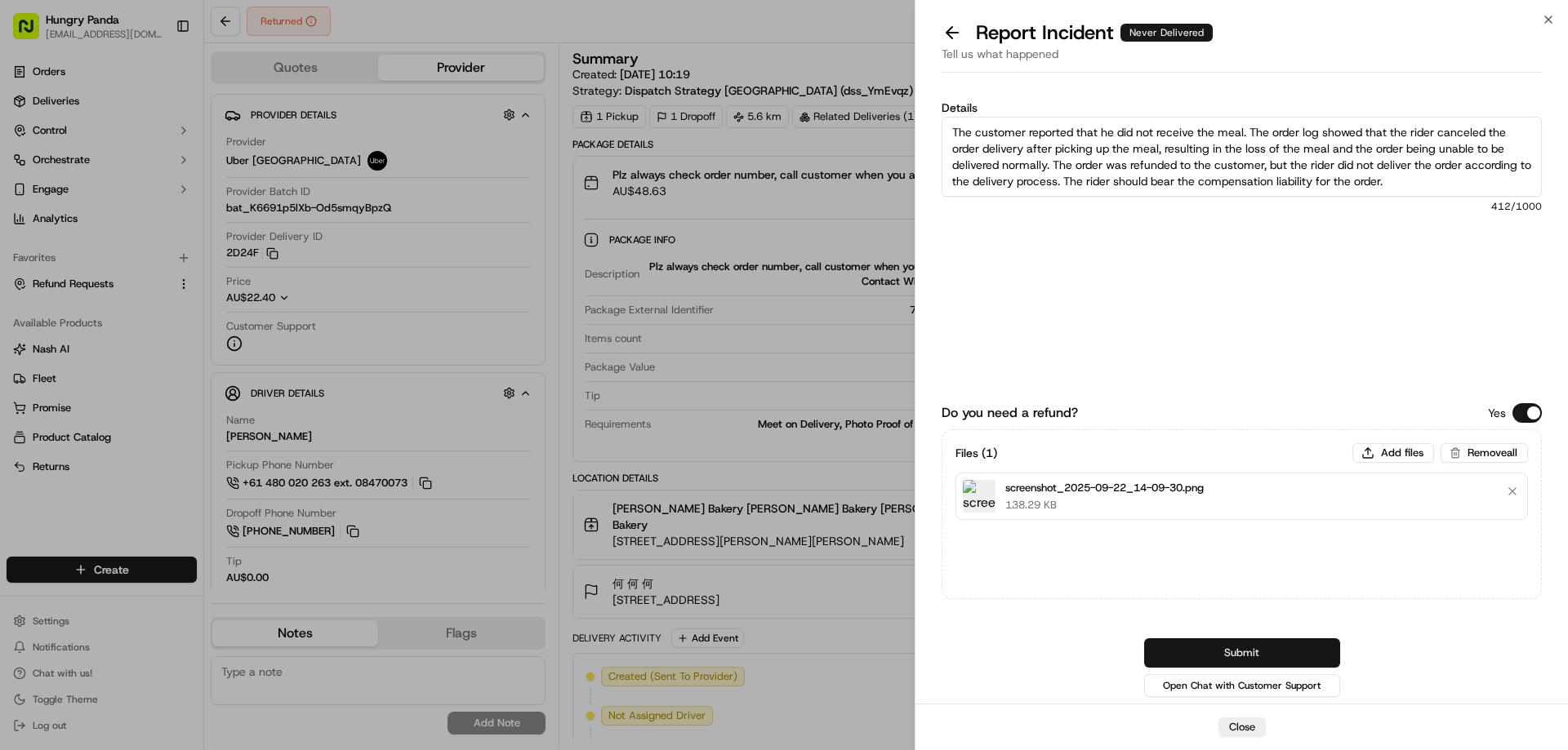
type textarea "The customer reported that he did not receive the meal. The order log showed th…"
click at [1253, 644] on button "Submit" at bounding box center [1242, 653] width 196 height 30
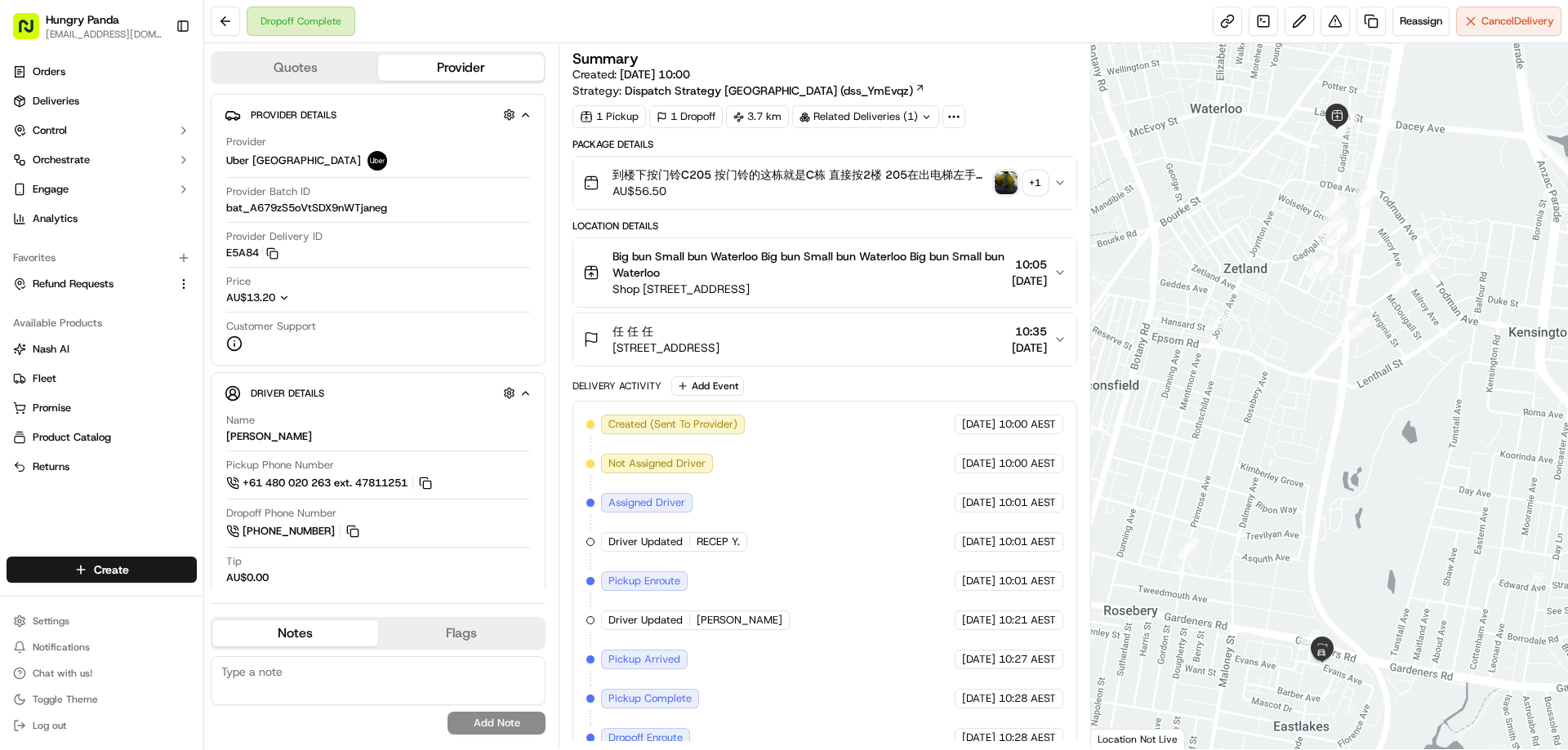
click at [1004, 180] on img "button" at bounding box center [1005, 182] width 23 height 23
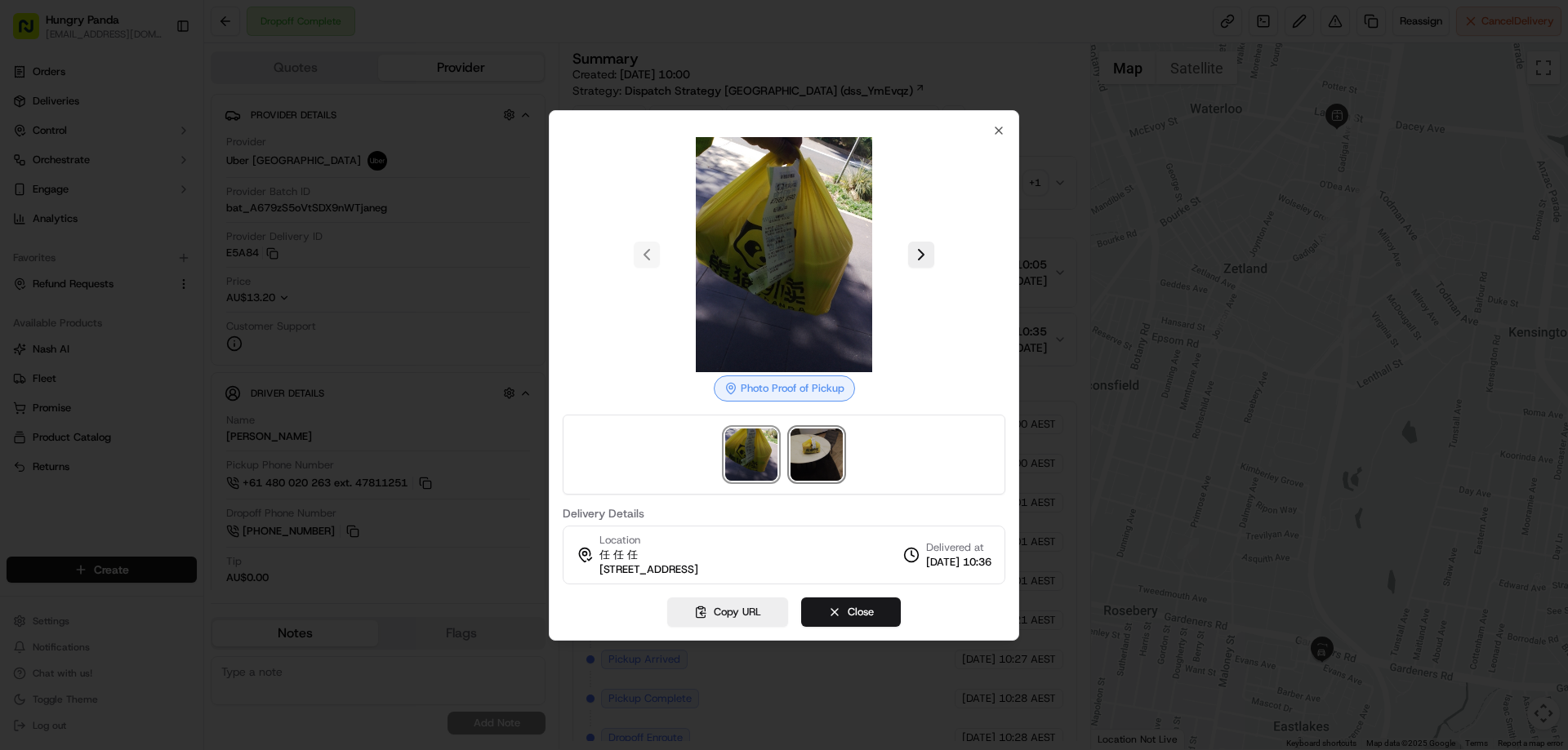
click at [820, 458] on img at bounding box center [817, 455] width 53 height 53
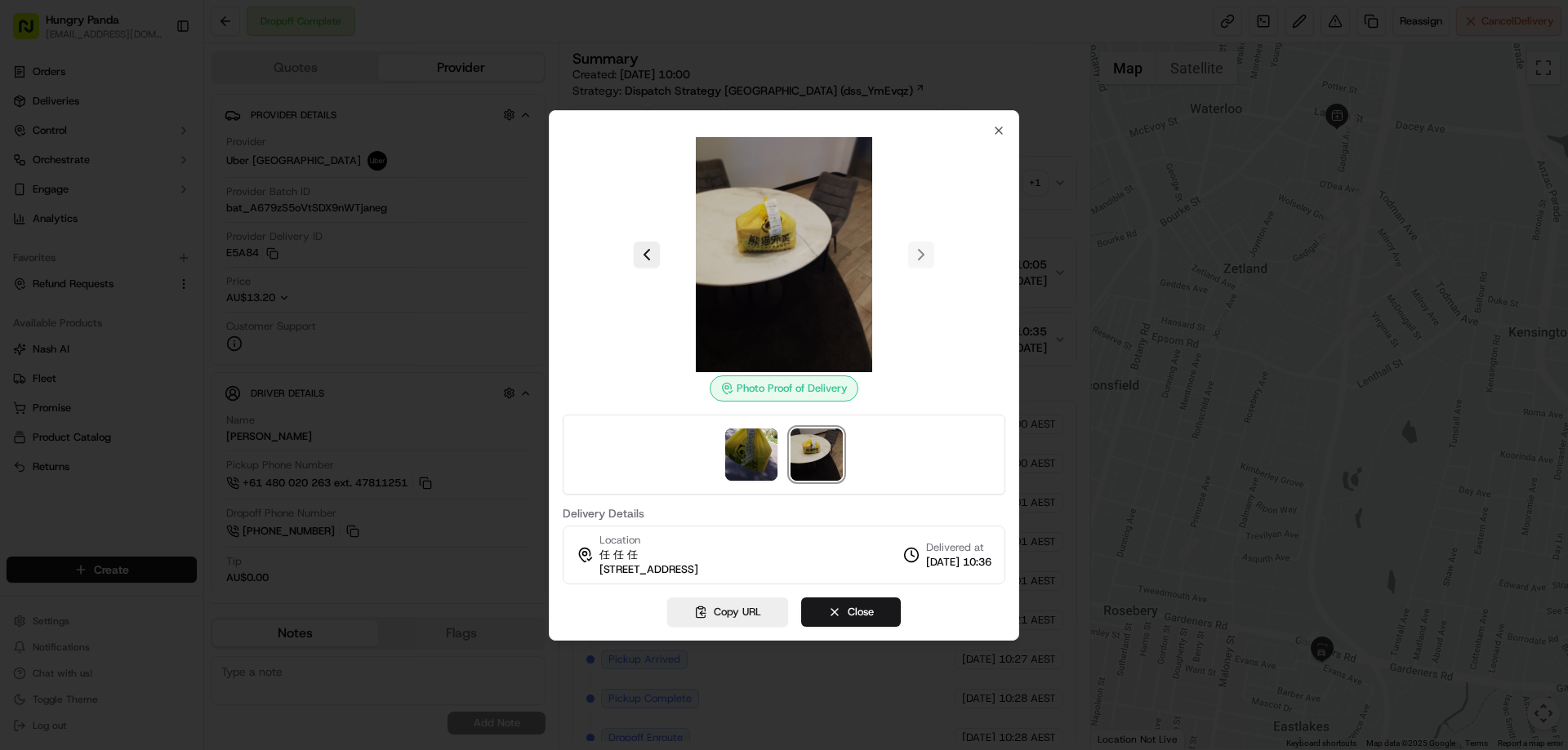
click at [1049, 204] on div at bounding box center [784, 375] width 1568 height 750
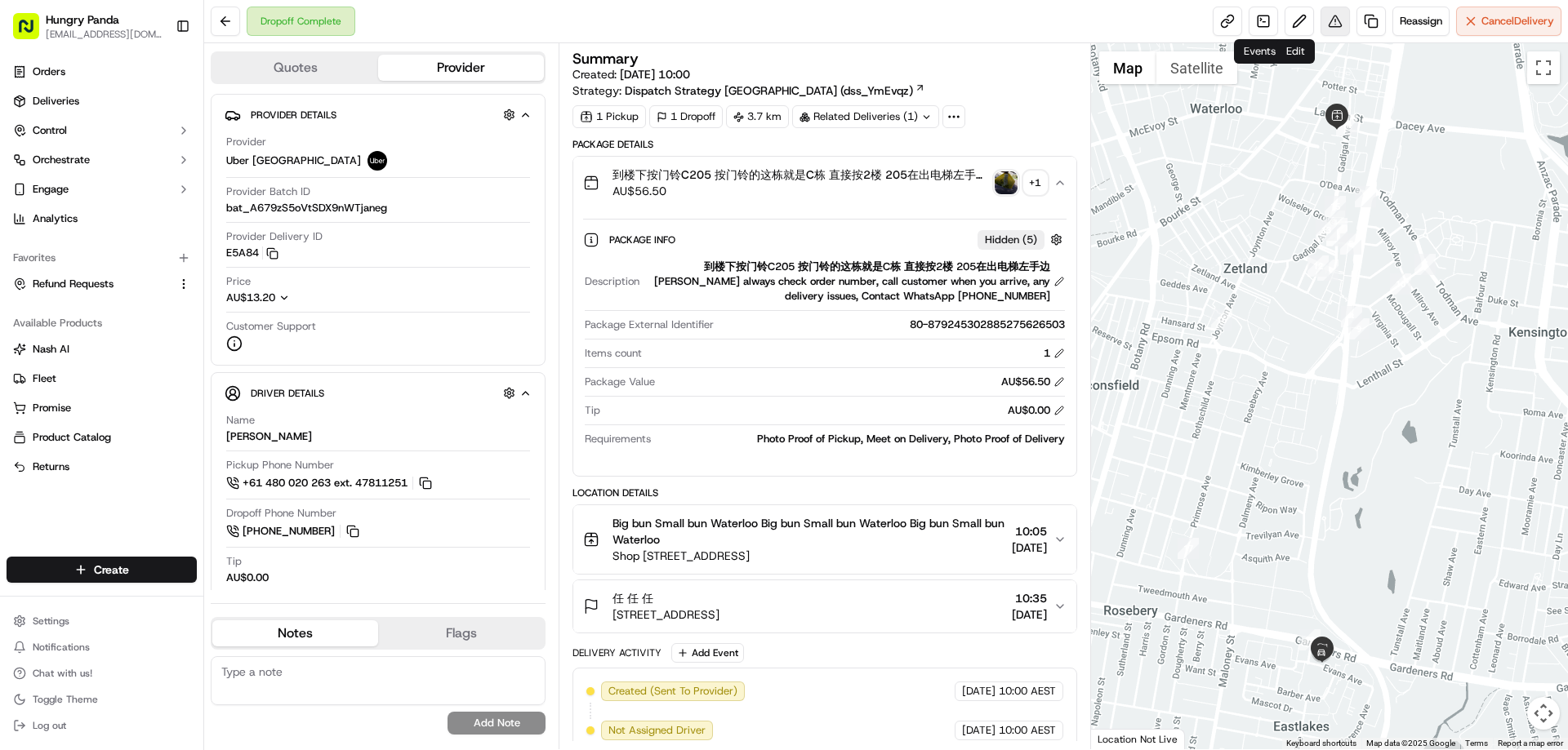
click at [1339, 10] on button at bounding box center [1335, 22] width 30 height 30
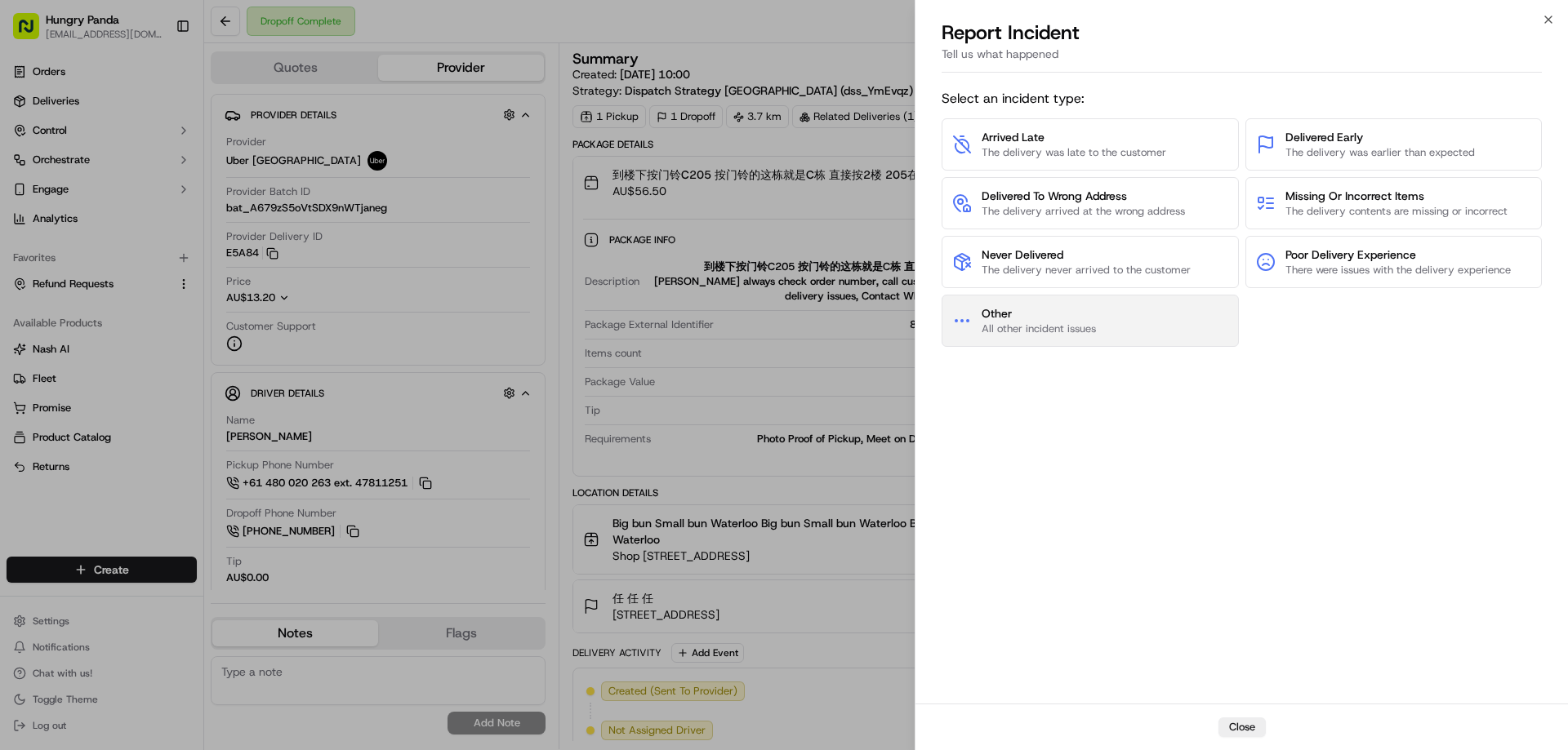
click at [1089, 321] on span "Other" at bounding box center [1038, 313] width 114 height 16
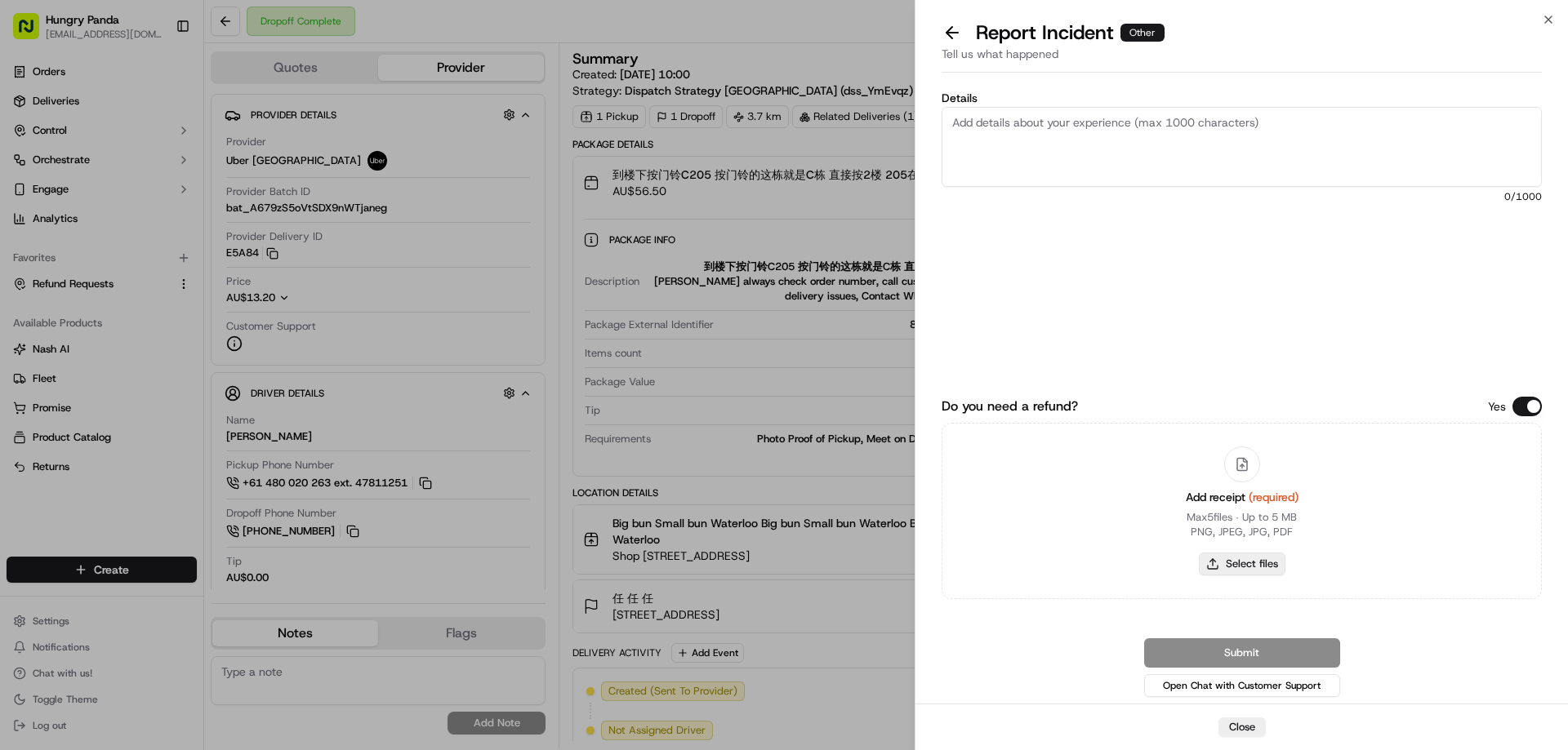
click at [1236, 560] on button "Select files" at bounding box center [1241, 564] width 86 height 23
type input "C:\fakepath\screenshot_2025-09-22_14-10-42.png"
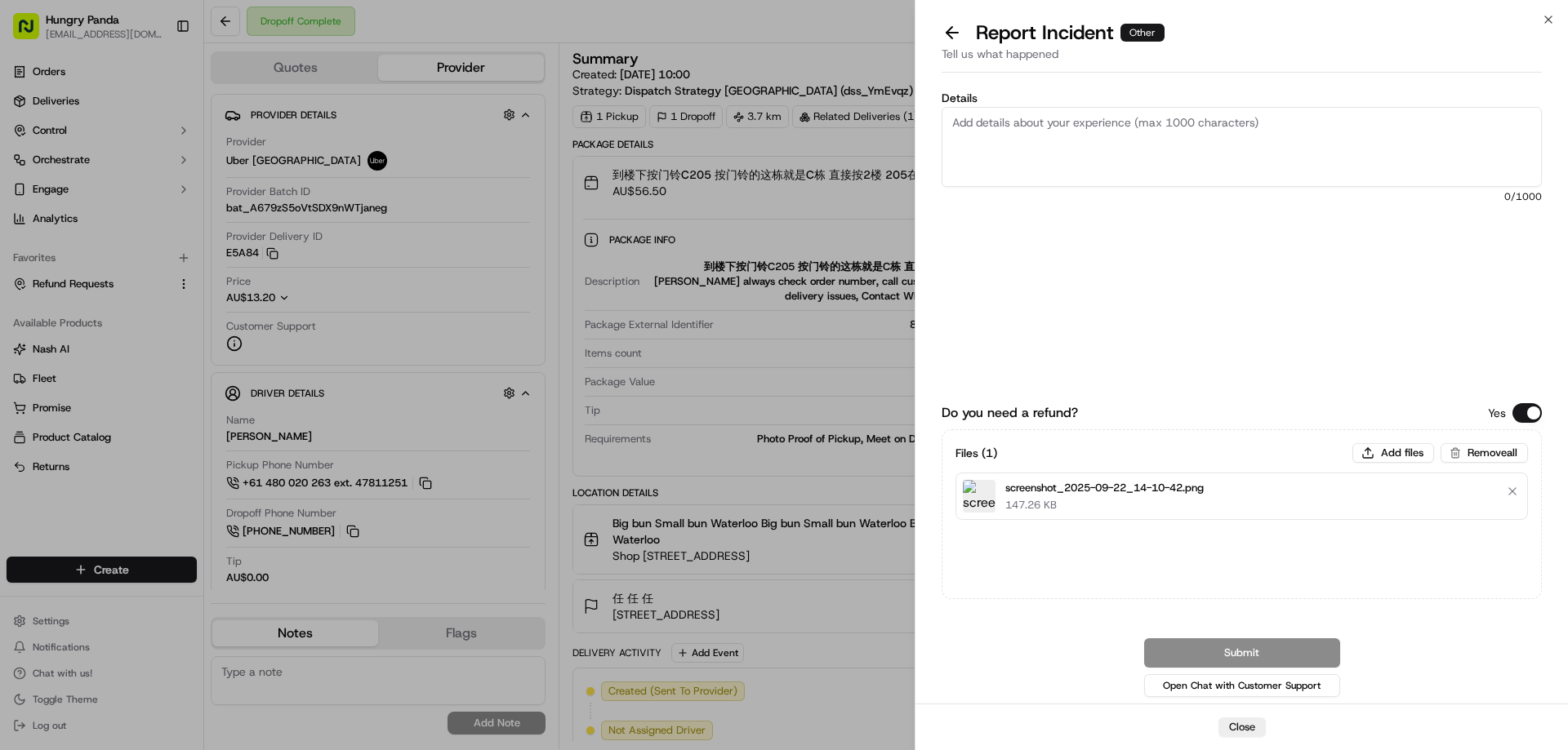
click at [1126, 151] on textarea "Details" at bounding box center [1242, 147] width 601 height 80
paste textarea "The customer reported that he did not receive the meal, and the delivery photo …"
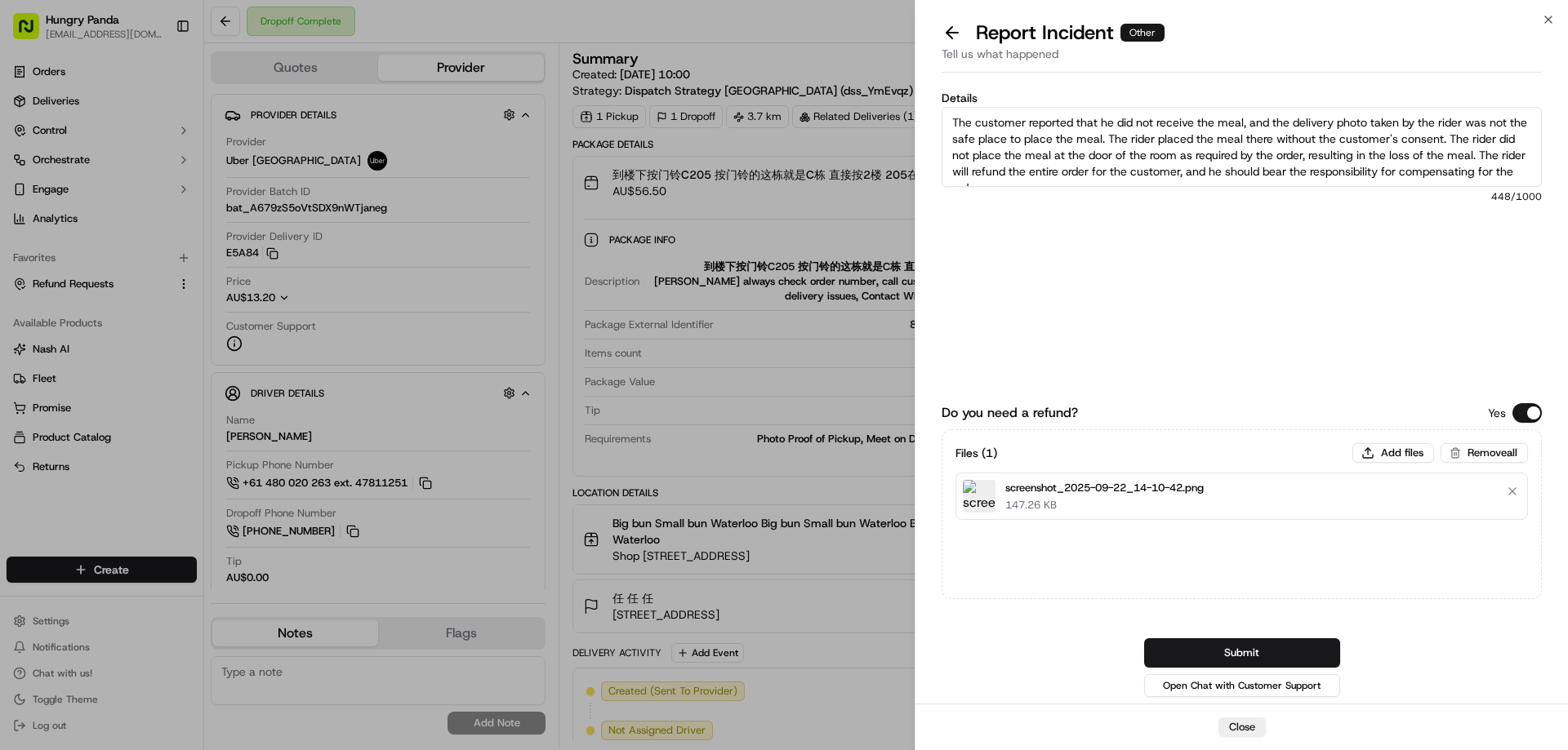
scroll to position [9, 0]
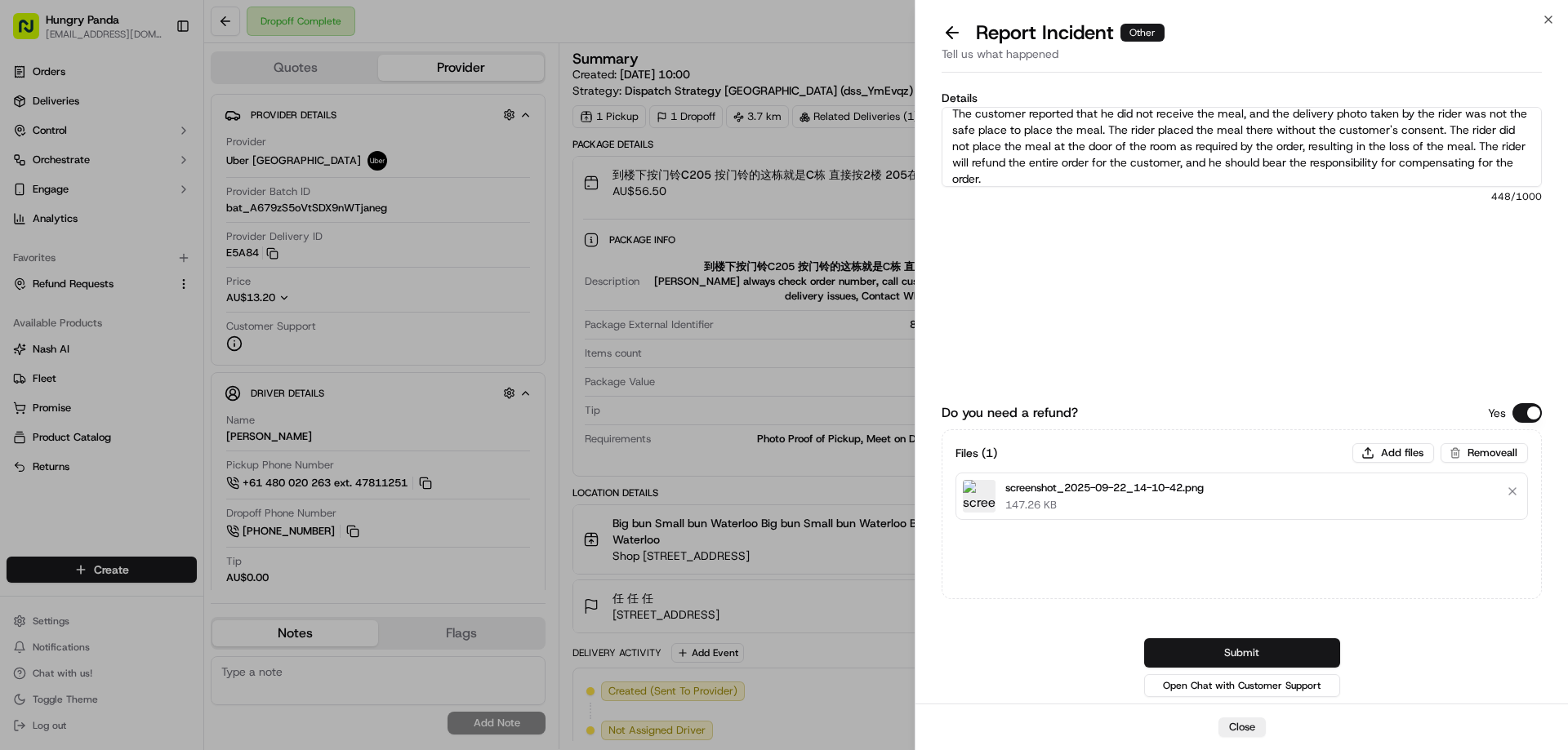
type textarea "The customer reported that he did not receive the meal, and the delivery photo …"
drag, startPoint x: 1254, startPoint y: 648, endPoint x: 1249, endPoint y: 627, distance: 21.6
click at [1254, 649] on button "Submit" at bounding box center [1242, 653] width 196 height 30
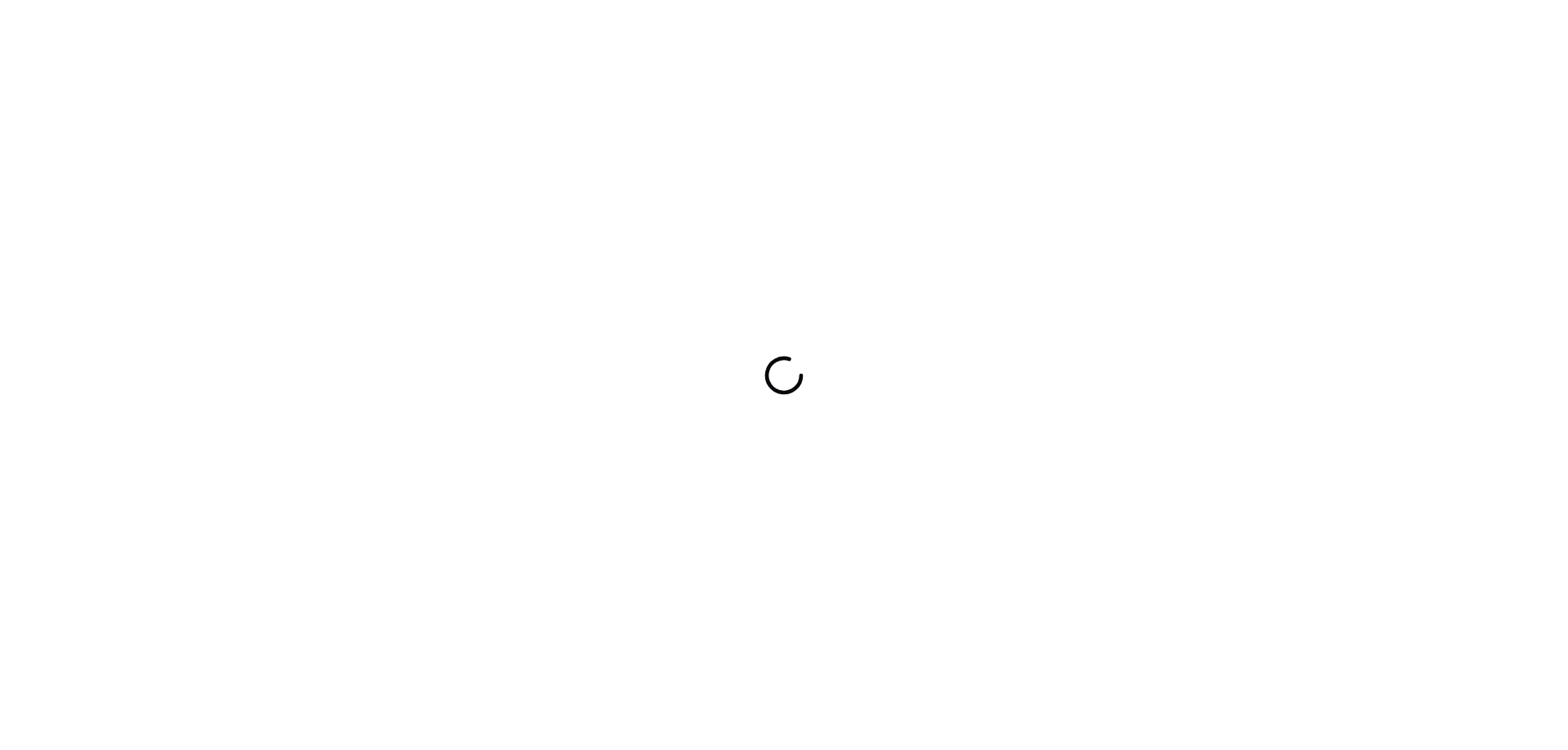
click at [1129, 378] on div at bounding box center [784, 375] width 1568 height 750
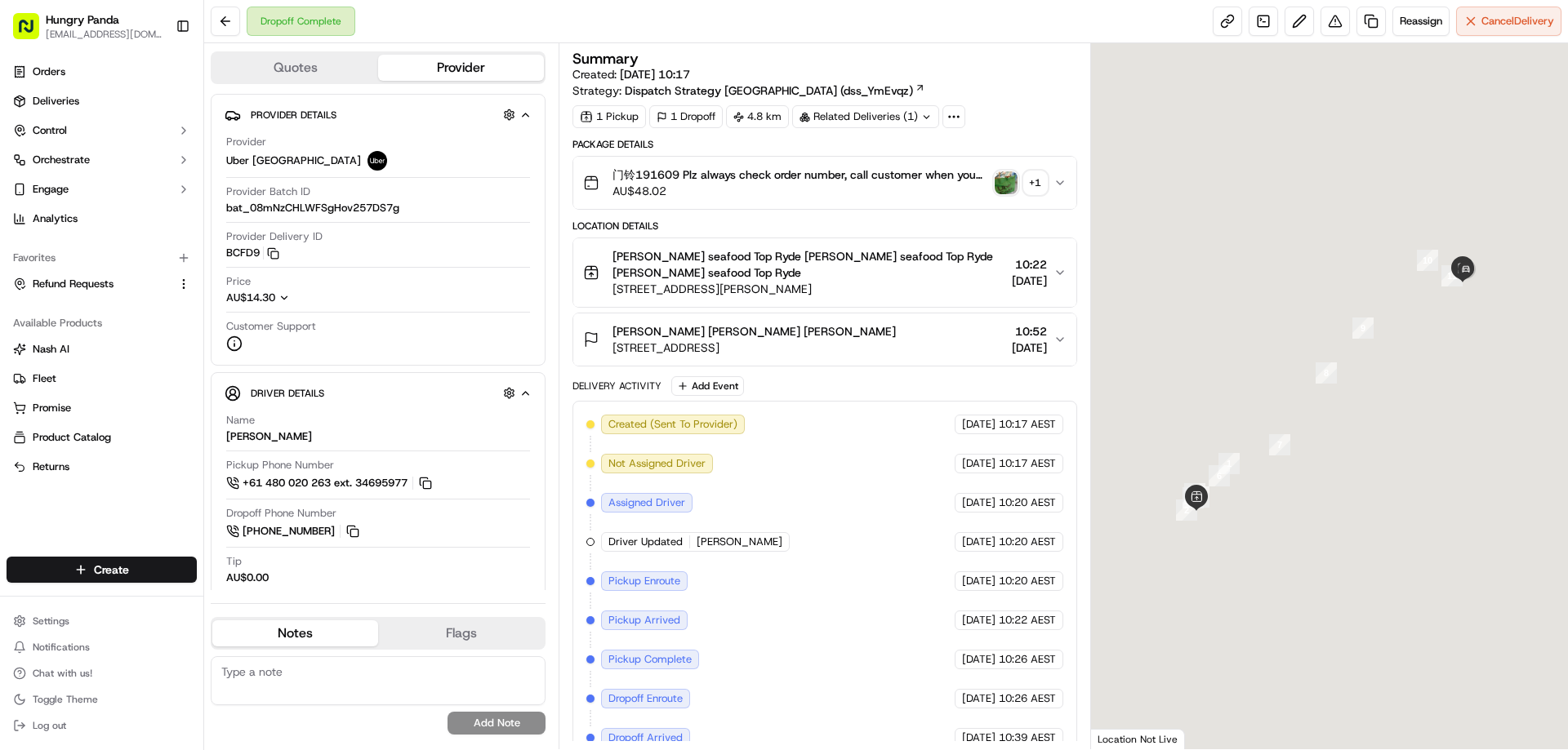
click at [1006, 175] on img "button" at bounding box center [1005, 182] width 23 height 23
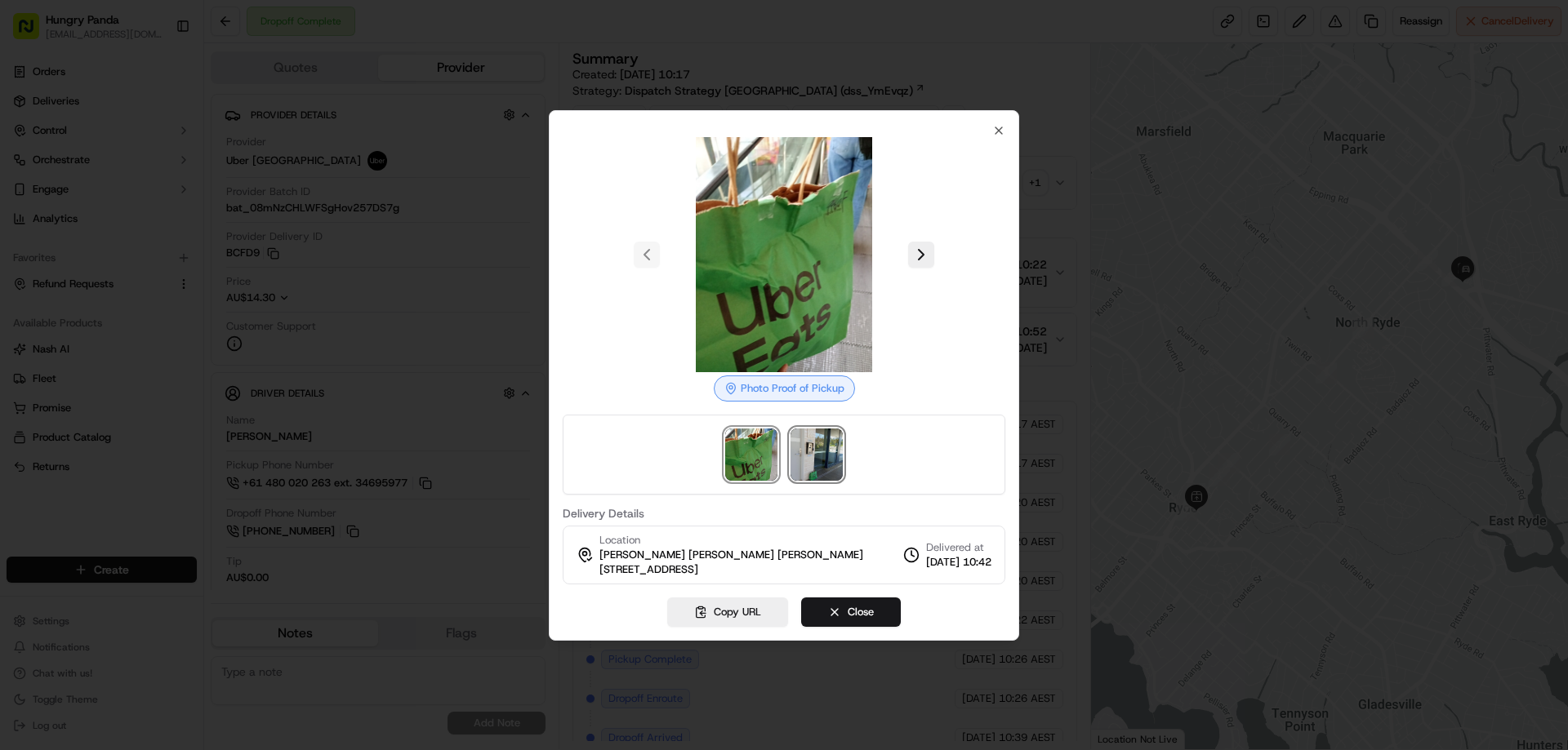
click at [811, 450] on img at bounding box center [817, 455] width 53 height 53
click at [1069, 155] on div at bounding box center [784, 375] width 1568 height 750
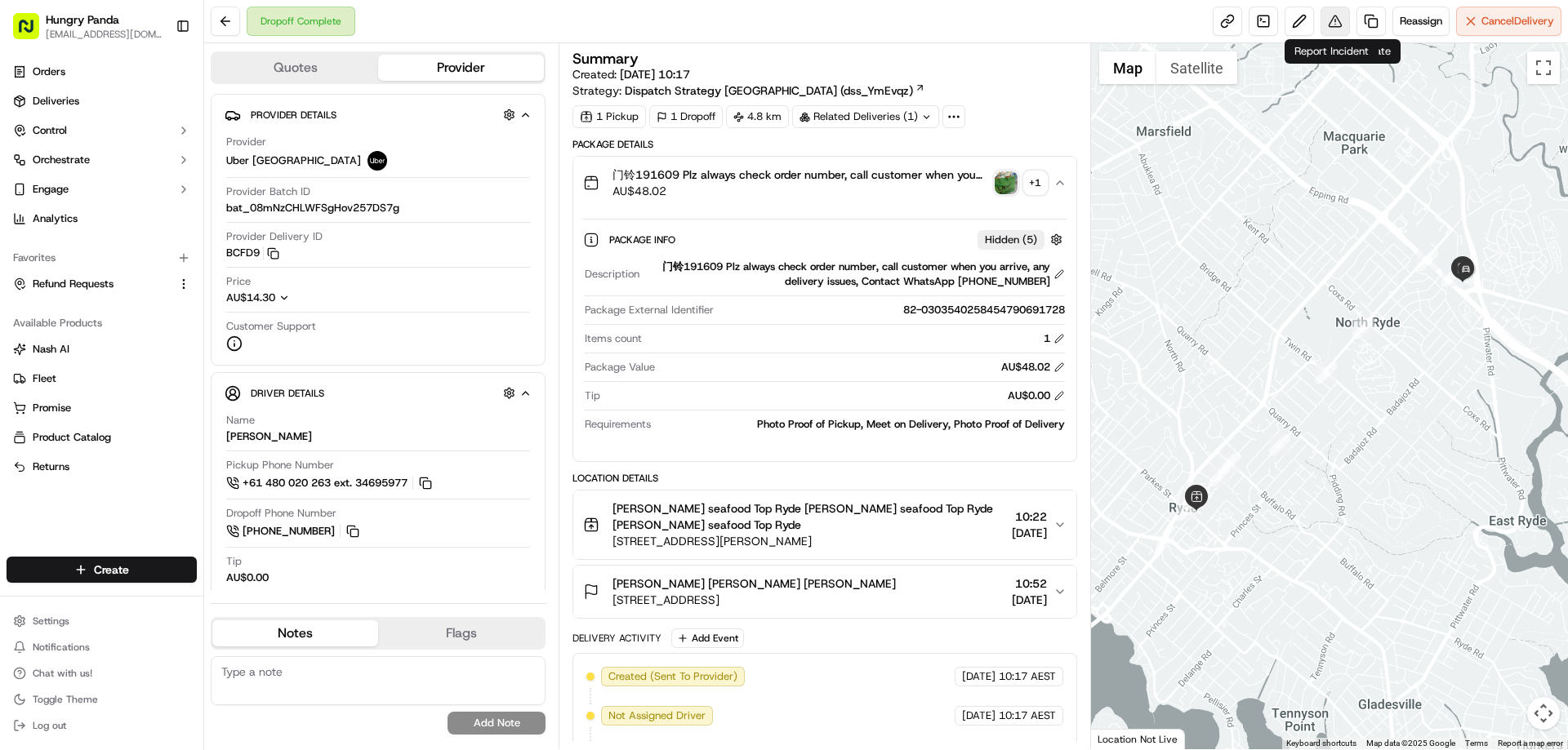
click at [1331, 16] on button at bounding box center [1335, 22] width 30 height 30
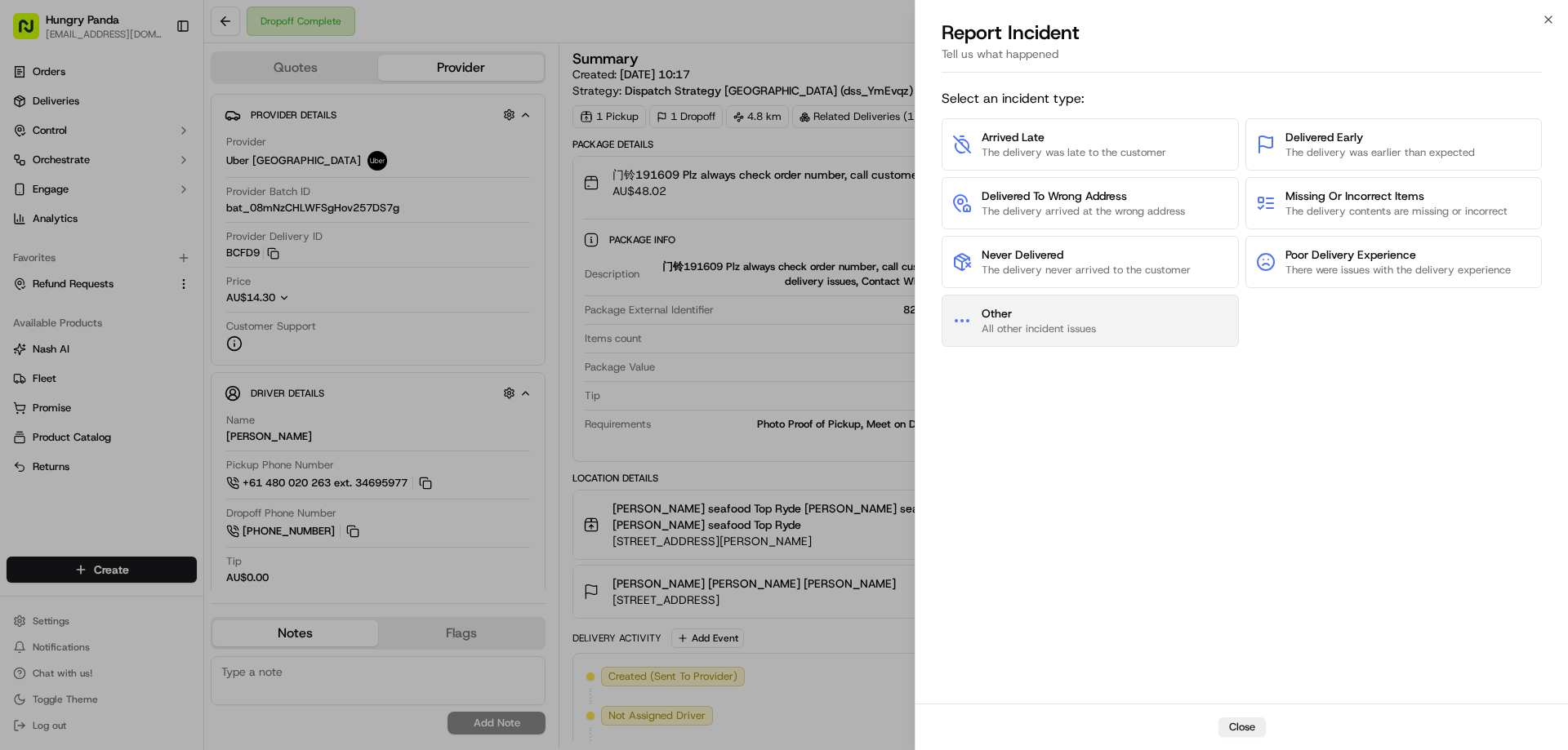
click at [1124, 322] on button "Other All other incident issues" at bounding box center [1090, 320] width 297 height 53
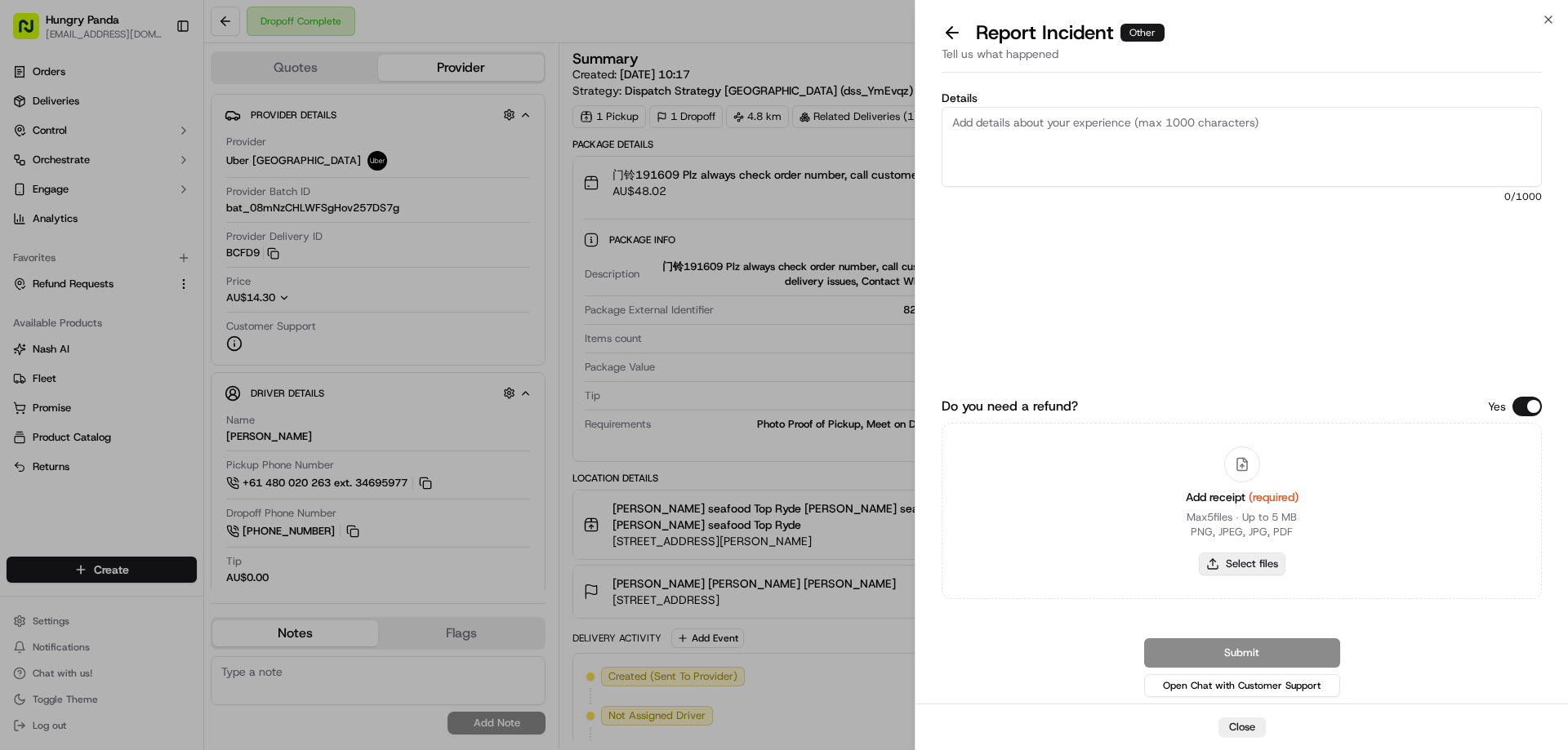
click at [1256, 568] on button "Select files" at bounding box center [1241, 564] width 86 height 23
type input "C:\fakepath\screenshot_2025-09-22_14-11-48.png"
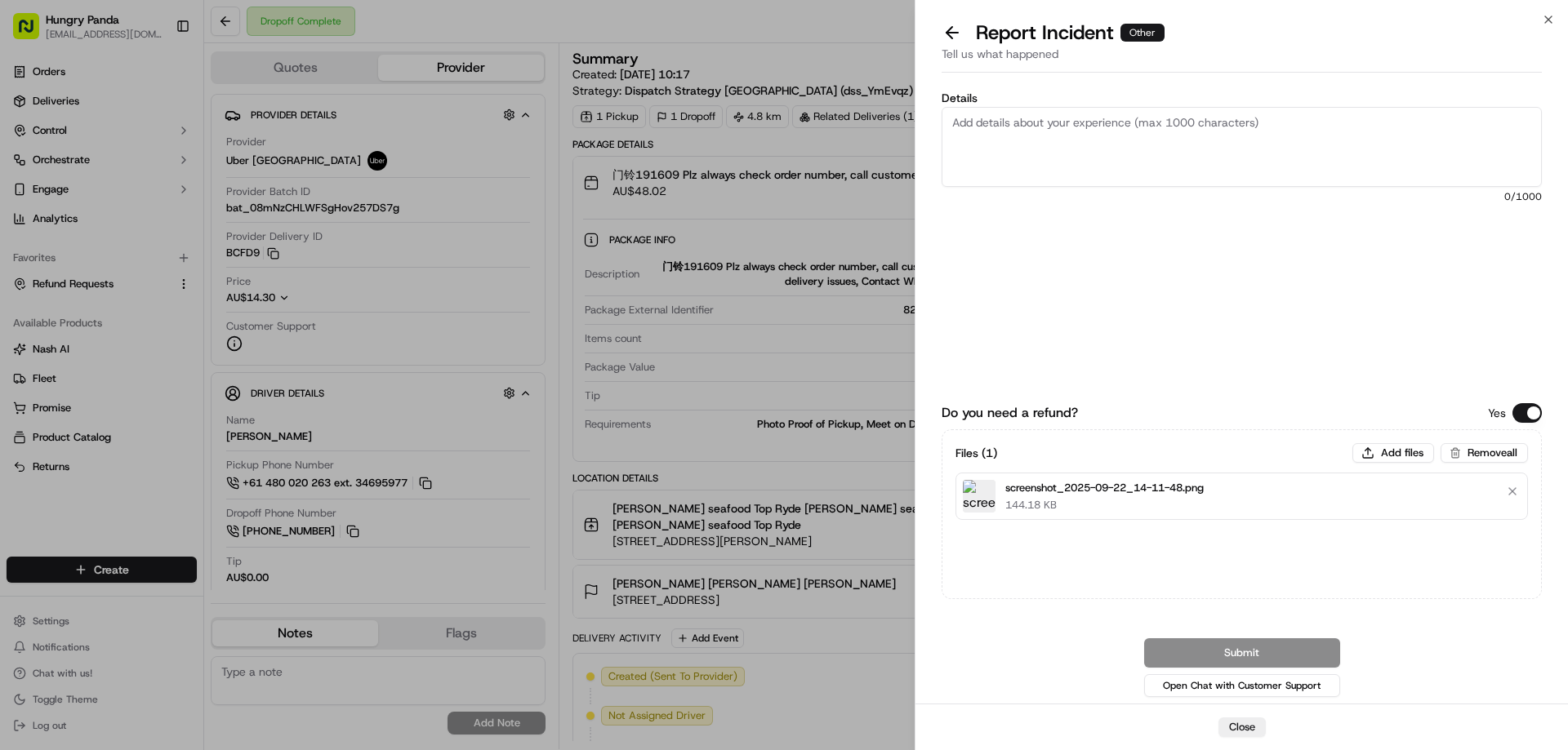
click at [1138, 130] on textarea "Details" at bounding box center [1242, 147] width 601 height 80
paste textarea "The customer reported that he did not receive the meal, the delivery photo take…"
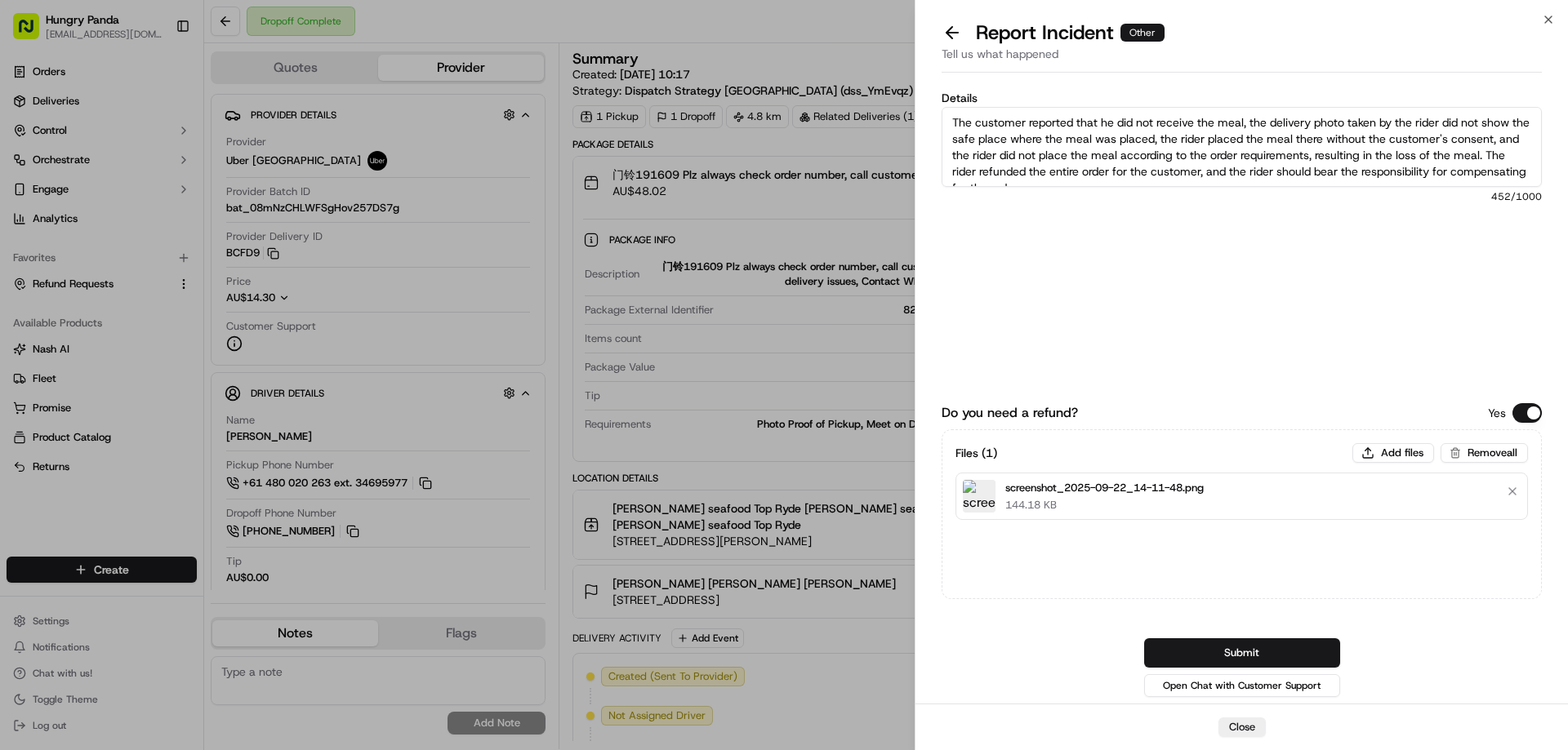
scroll to position [9, 0]
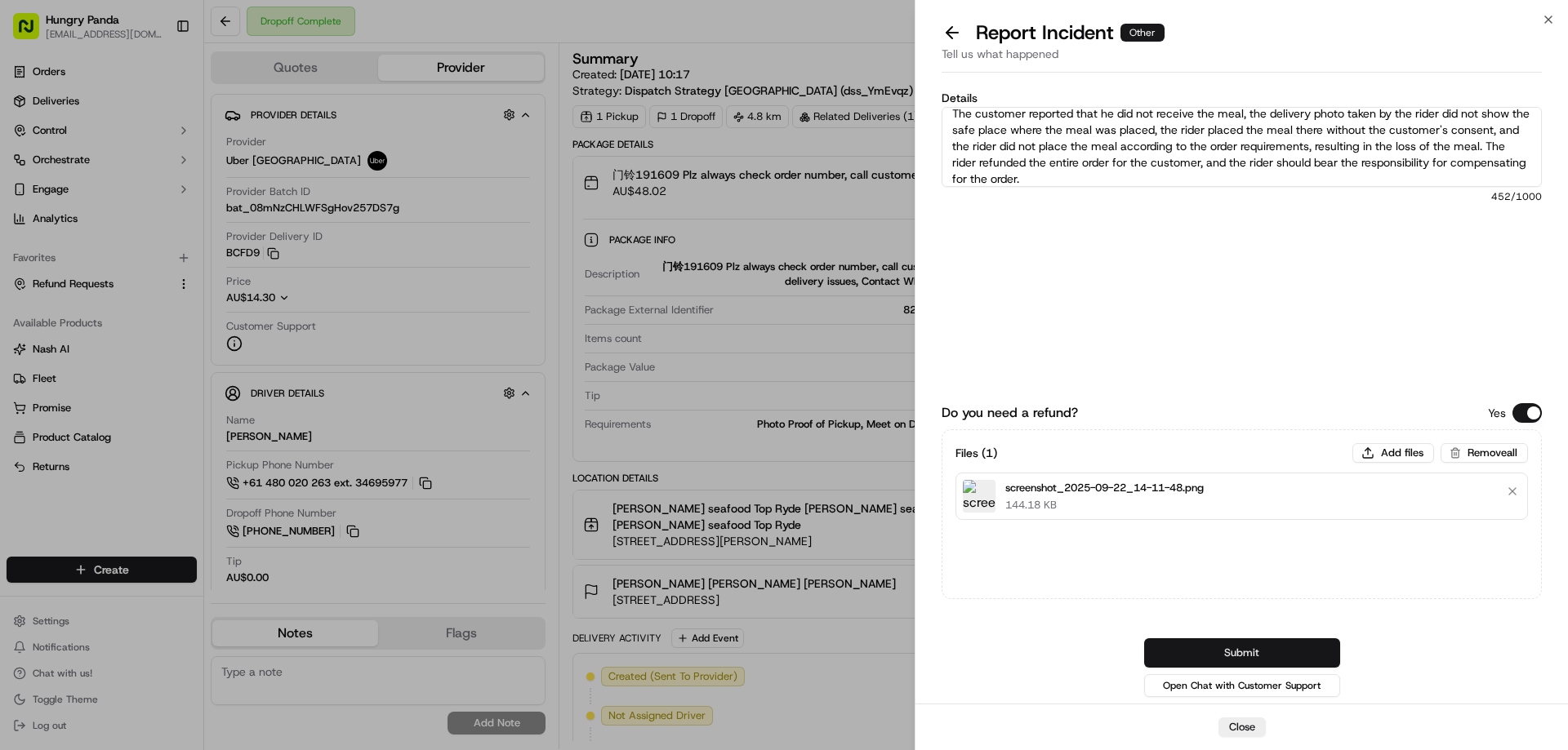
type textarea "The customer reported that he did not receive the meal, the delivery photo take…"
click at [1254, 661] on button "Submit" at bounding box center [1242, 653] width 196 height 30
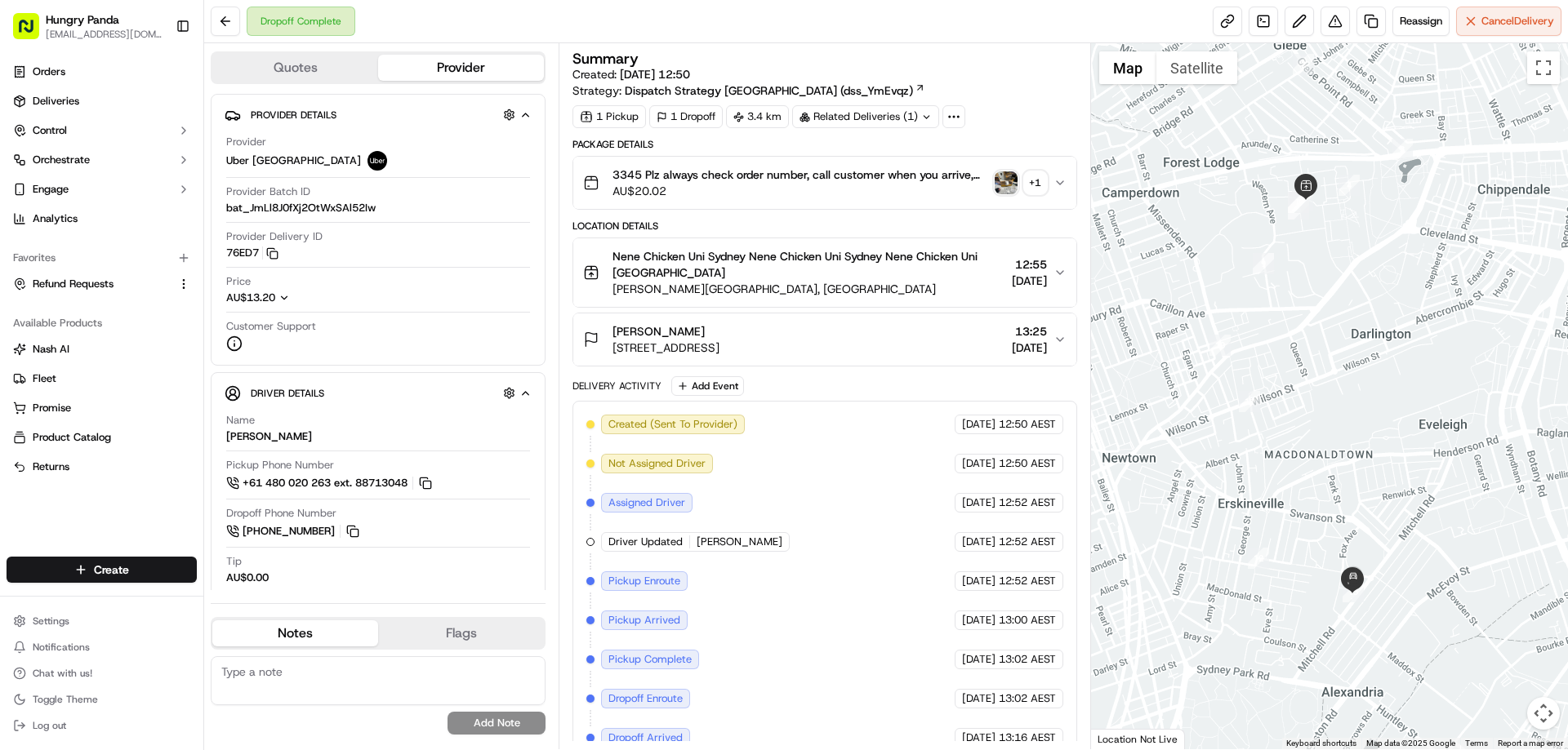
click at [1000, 174] on img "button" at bounding box center [1005, 182] width 23 height 23
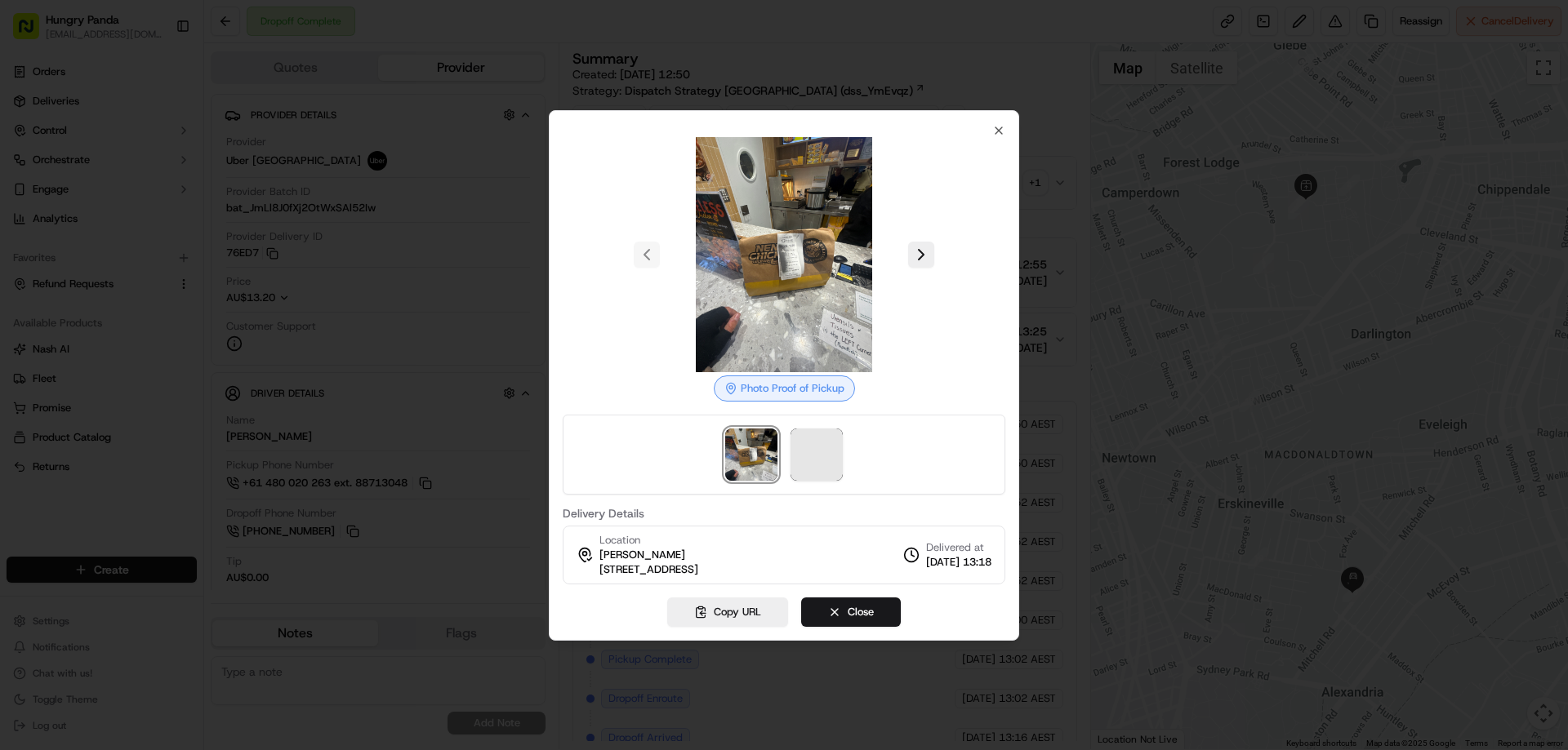
click at [818, 430] on div at bounding box center [784, 455] width 443 height 80
click at [820, 453] on img at bounding box center [817, 455] width 53 height 53
click at [1064, 155] on div at bounding box center [784, 375] width 1568 height 750
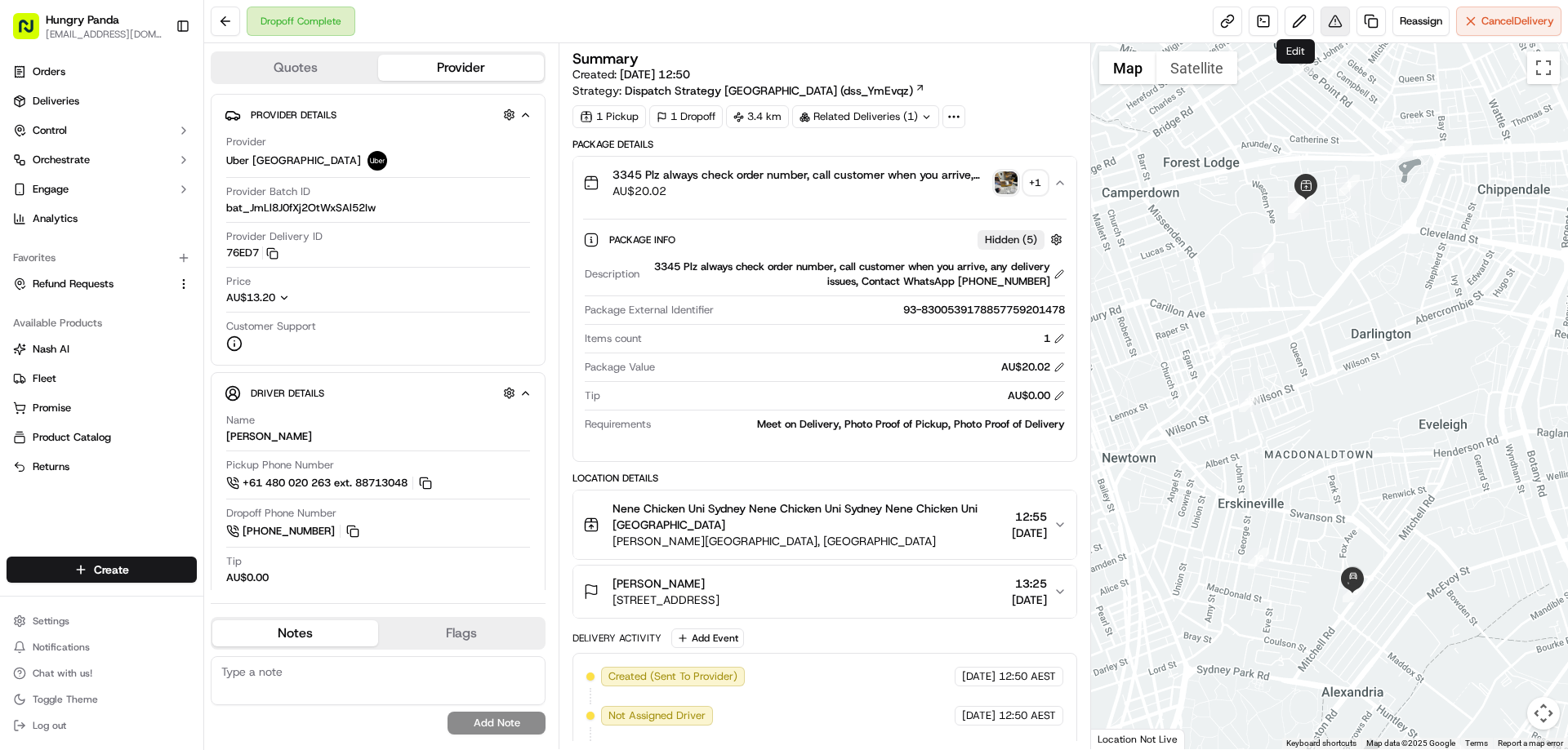
click at [1330, 28] on button at bounding box center [1335, 22] width 30 height 30
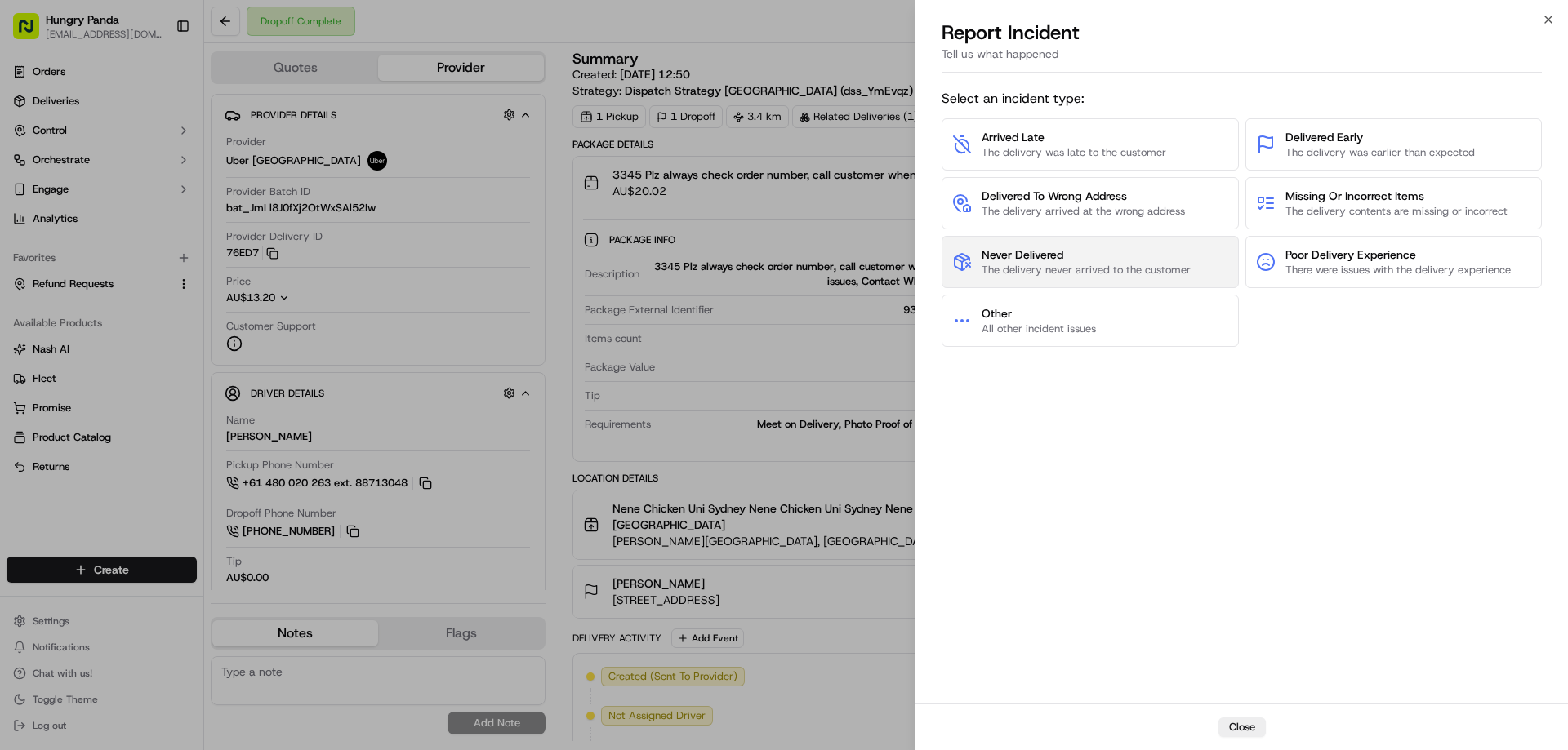
click at [1087, 281] on button "Never Delivered The delivery never arrived to the customer" at bounding box center [1090, 262] width 297 height 53
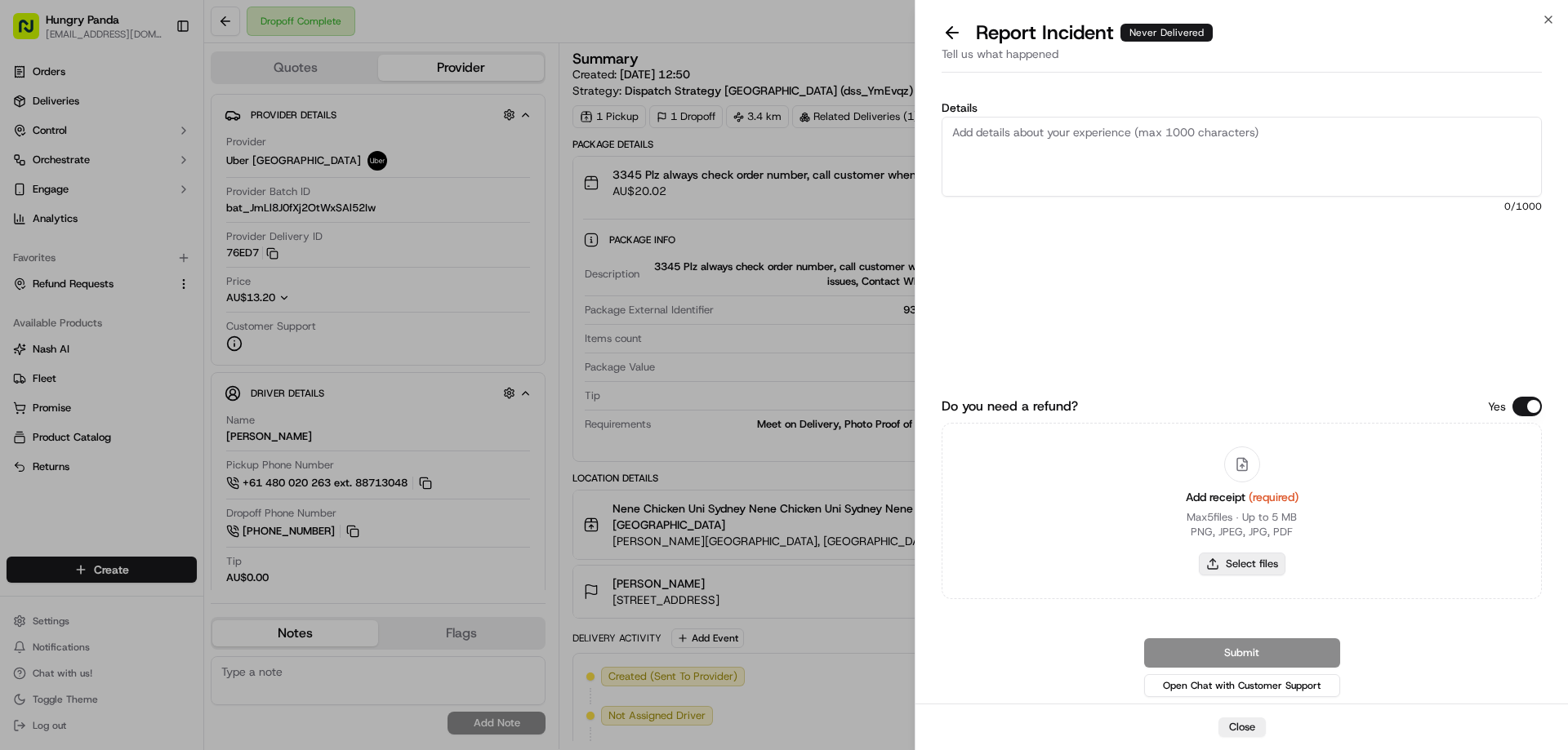
click at [1261, 565] on button "Select files" at bounding box center [1241, 564] width 86 height 23
click at [949, 31] on button at bounding box center [952, 32] width 35 height 23
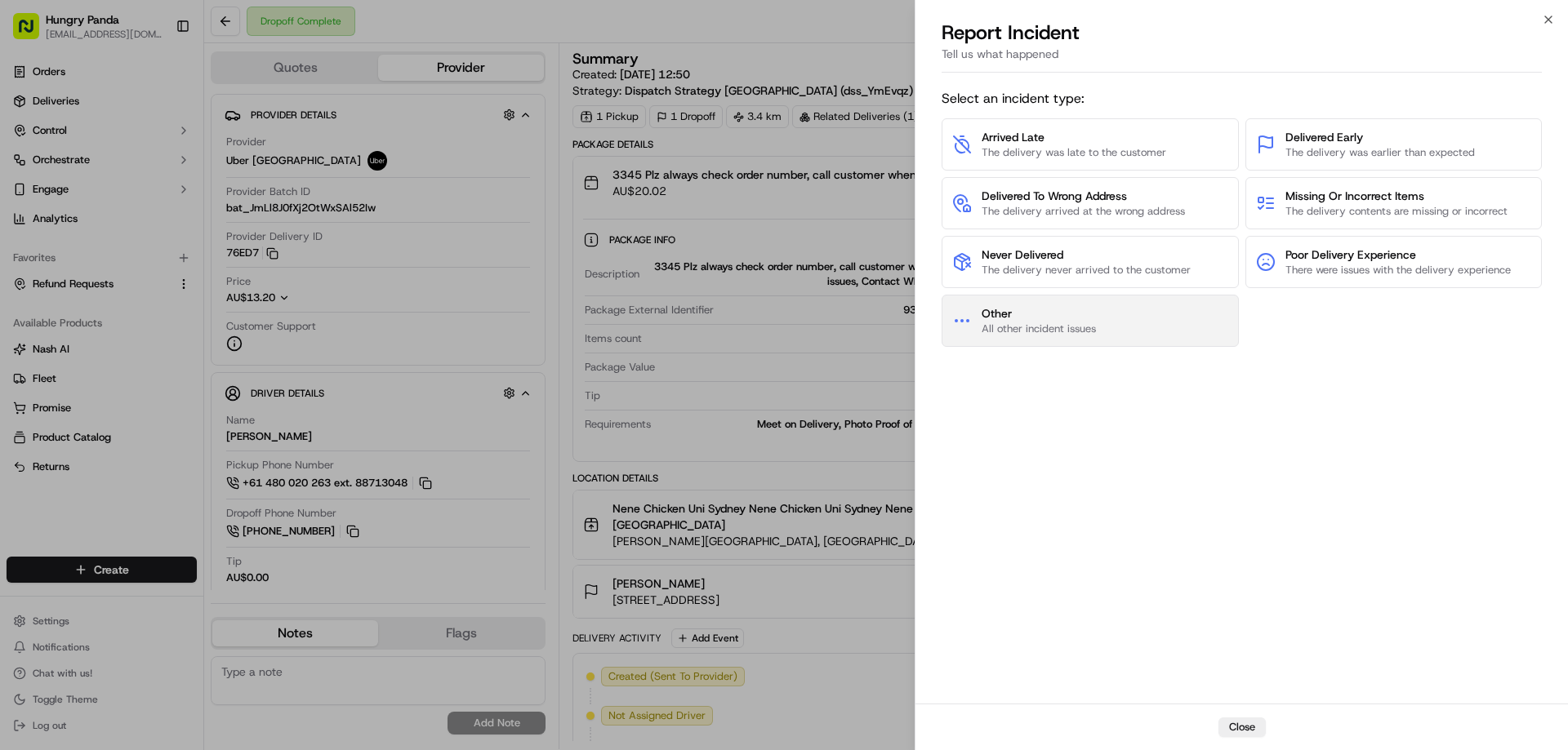
click at [1045, 319] on span "Other" at bounding box center [1038, 313] width 114 height 16
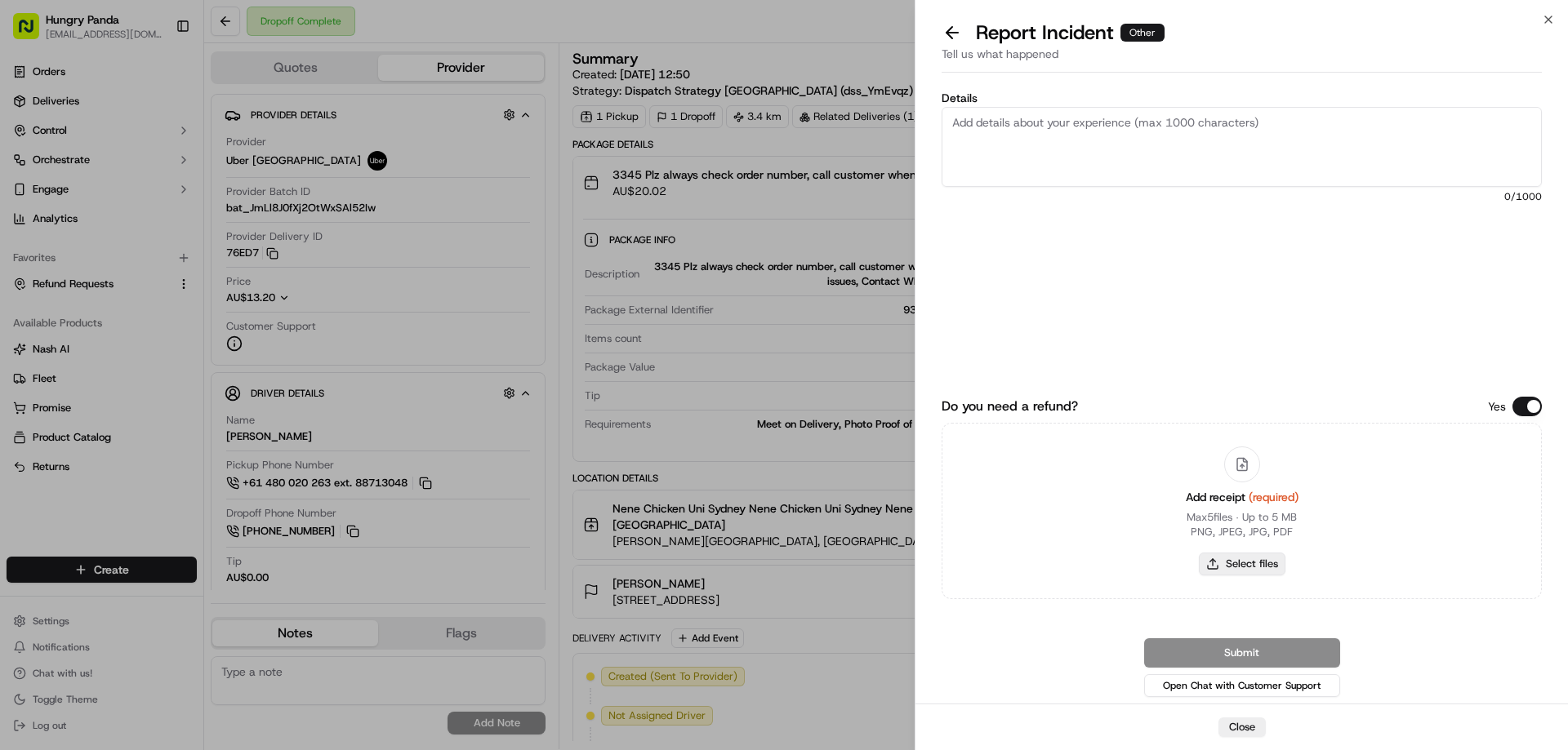
click at [1229, 561] on button "Select files" at bounding box center [1241, 564] width 86 height 23
type input "C:\fakepath\screenshot_2025-09-22_14-12-57.png"
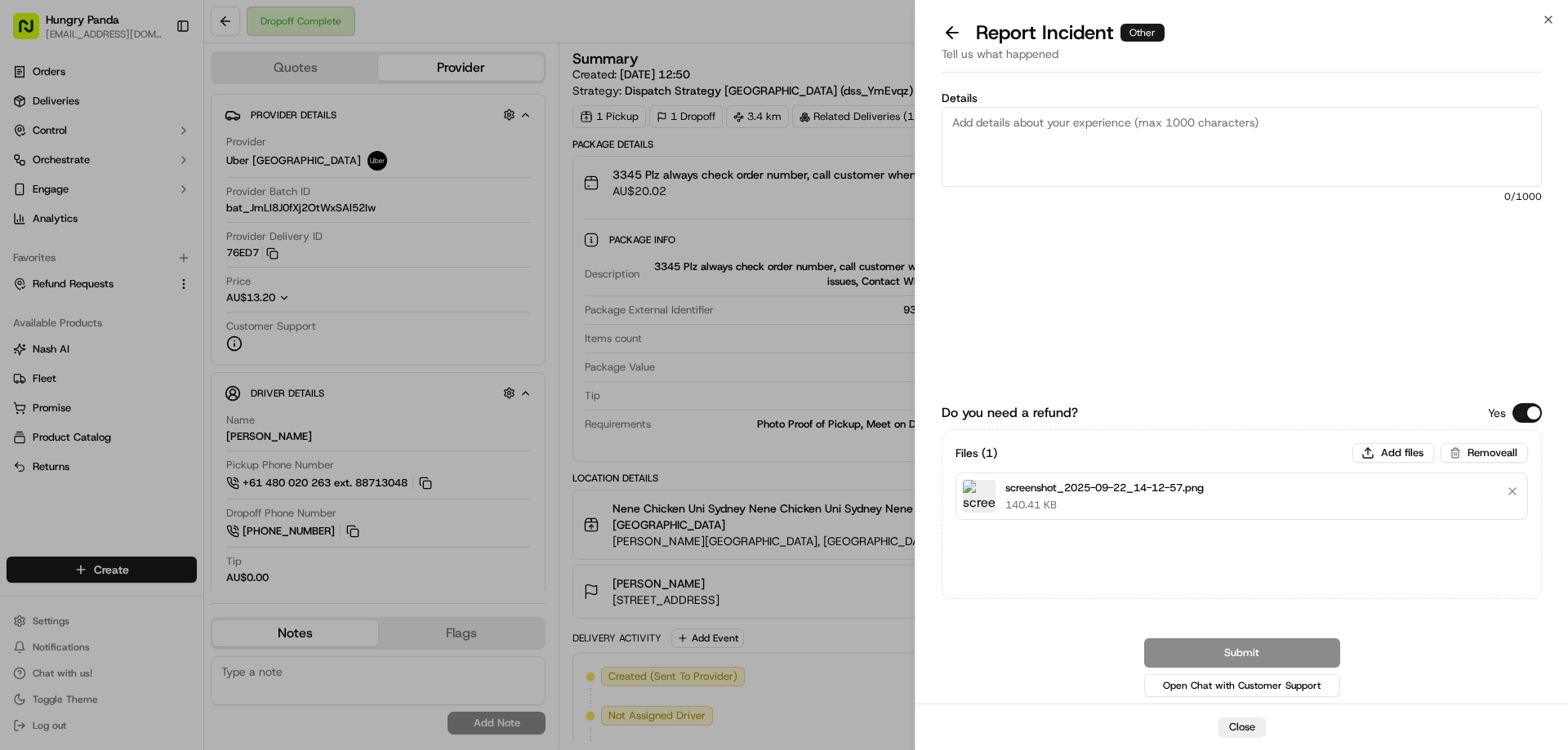
click at [1086, 135] on textarea "Details" at bounding box center [1242, 147] width 601 height 80
paste textarea "The customer reported that he did not receive the meal, the delivery photo take…"
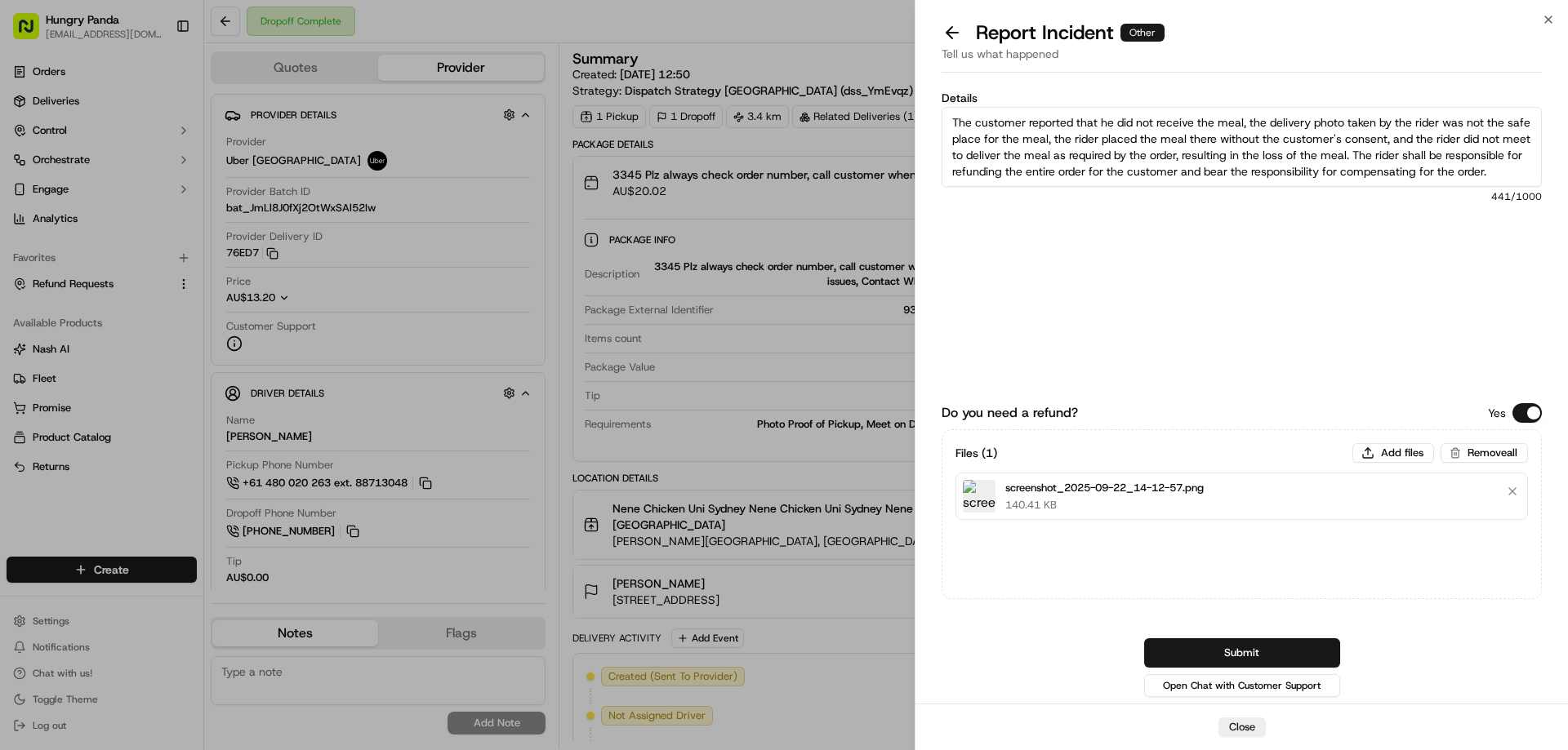
scroll to position [9, 0]
type textarea "The customer reported that he did not receive the meal, the delivery photo take…"
click at [1229, 656] on button "Submit" at bounding box center [1242, 653] width 196 height 30
